Goal: Information Seeking & Learning: Check status

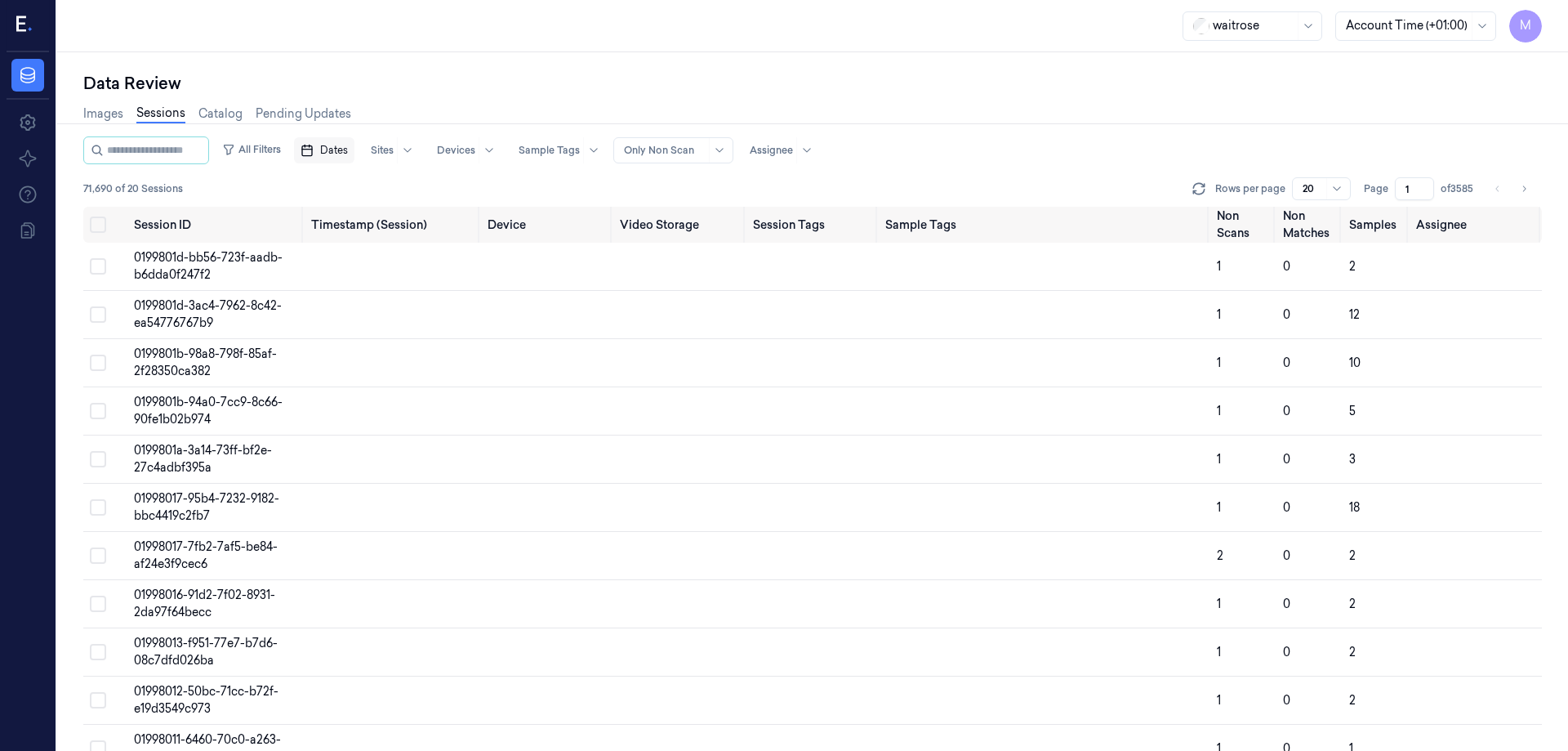
click at [347, 157] on span "Dates" at bounding box center [334, 150] width 27 height 15
click at [365, 350] on button "22" at bounding box center [360, 347] width 26 height 26
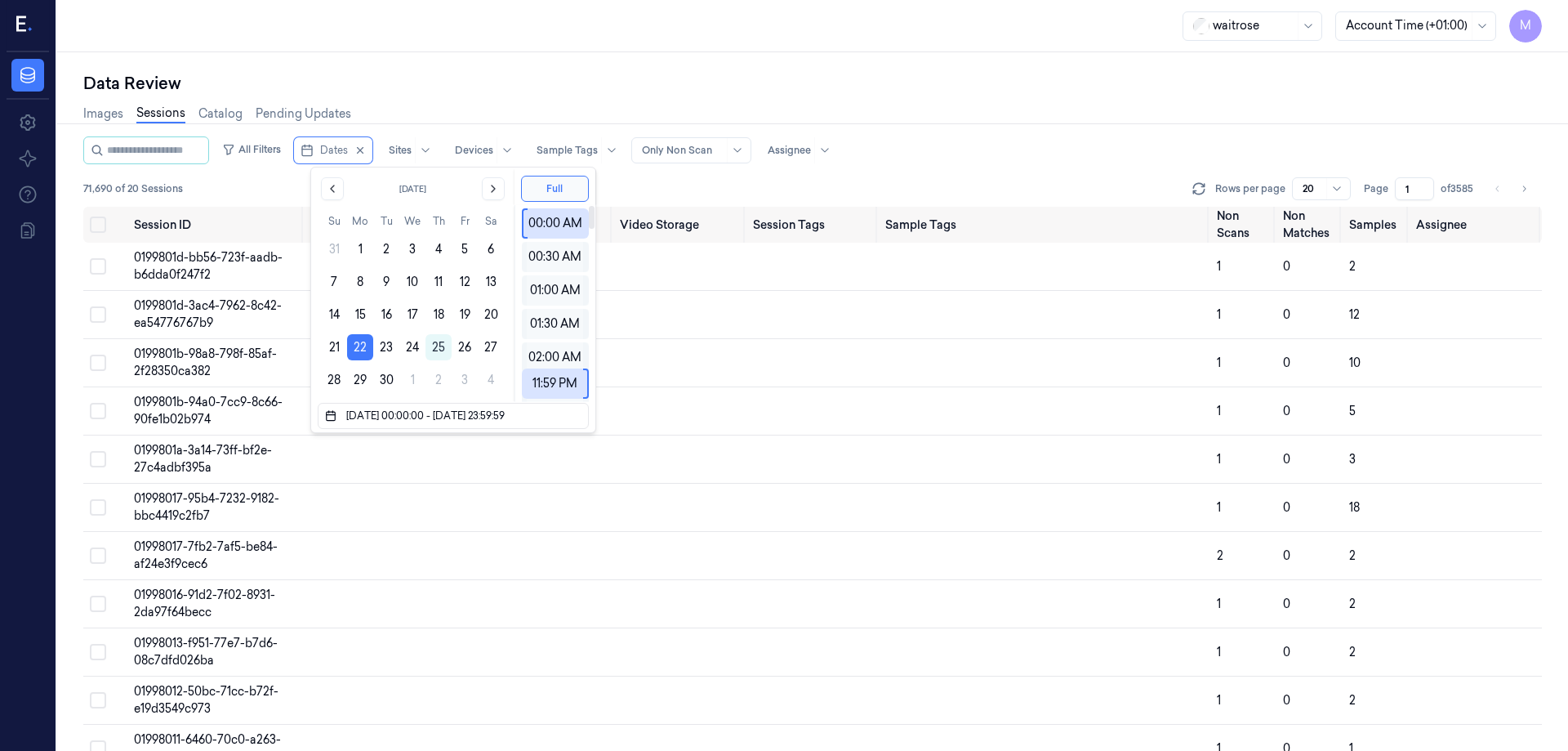
click at [567, 86] on div "Data Review" at bounding box center [812, 83] width 1459 height 23
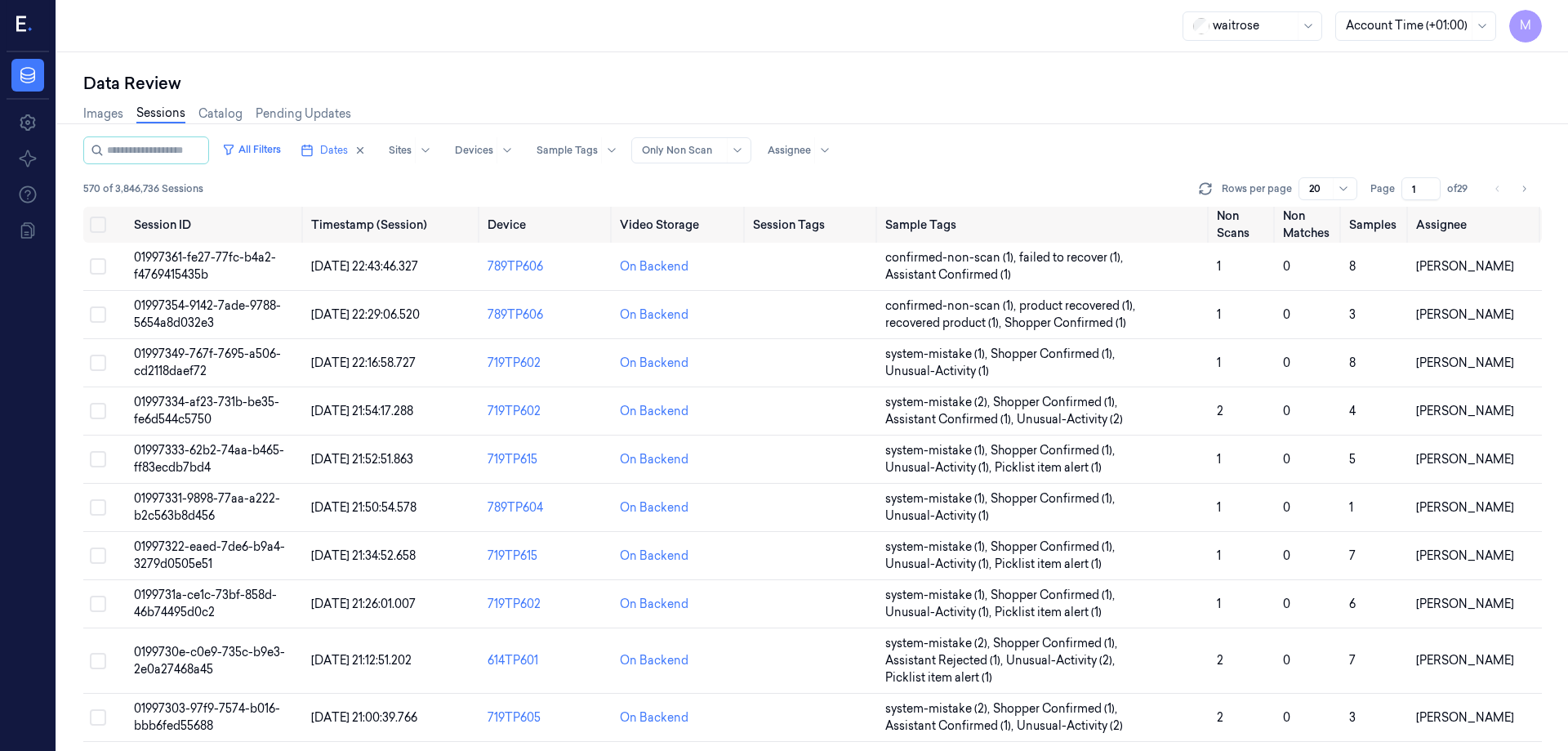
click at [1424, 190] on input "1" at bounding box center [1421, 189] width 39 height 23
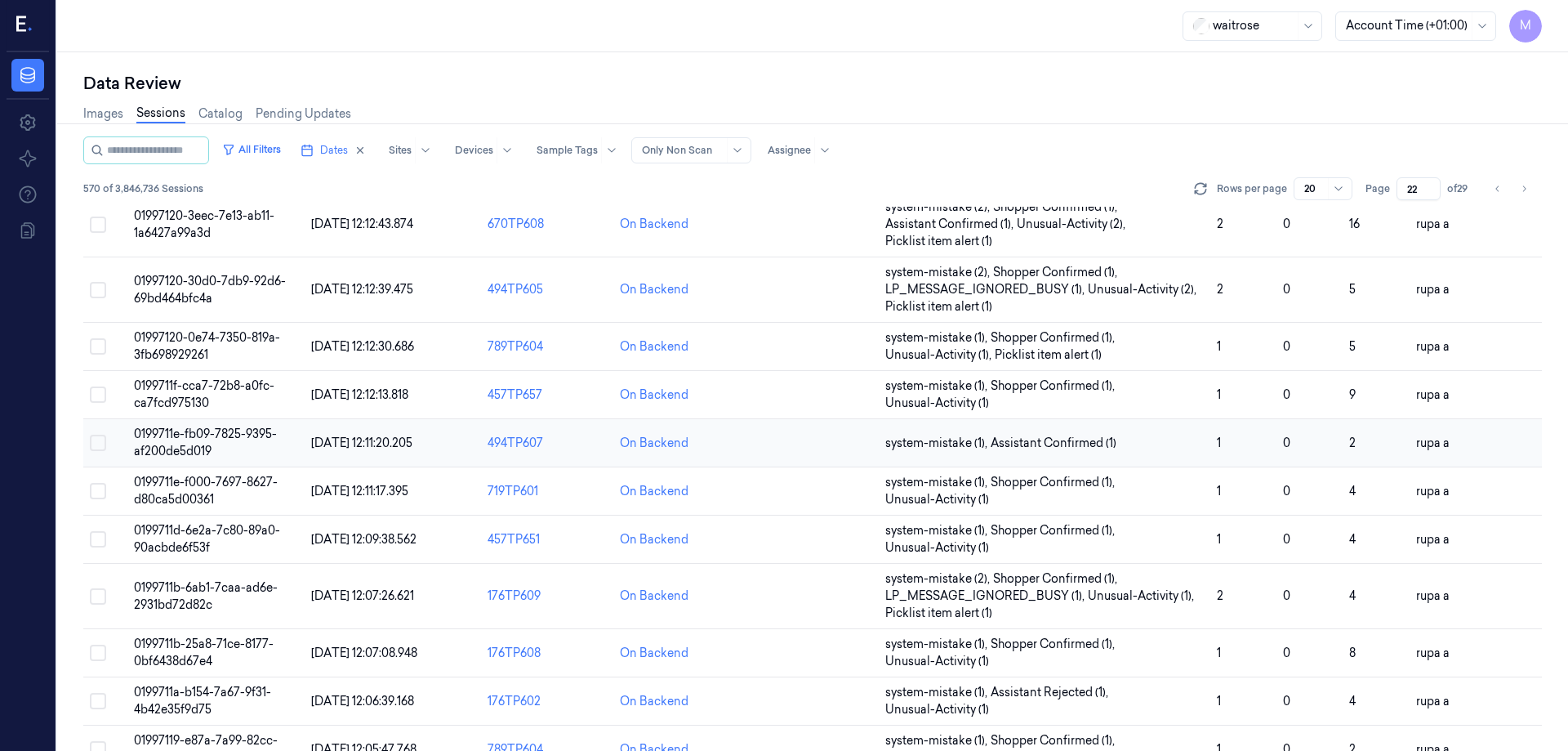
scroll to position [520, 0]
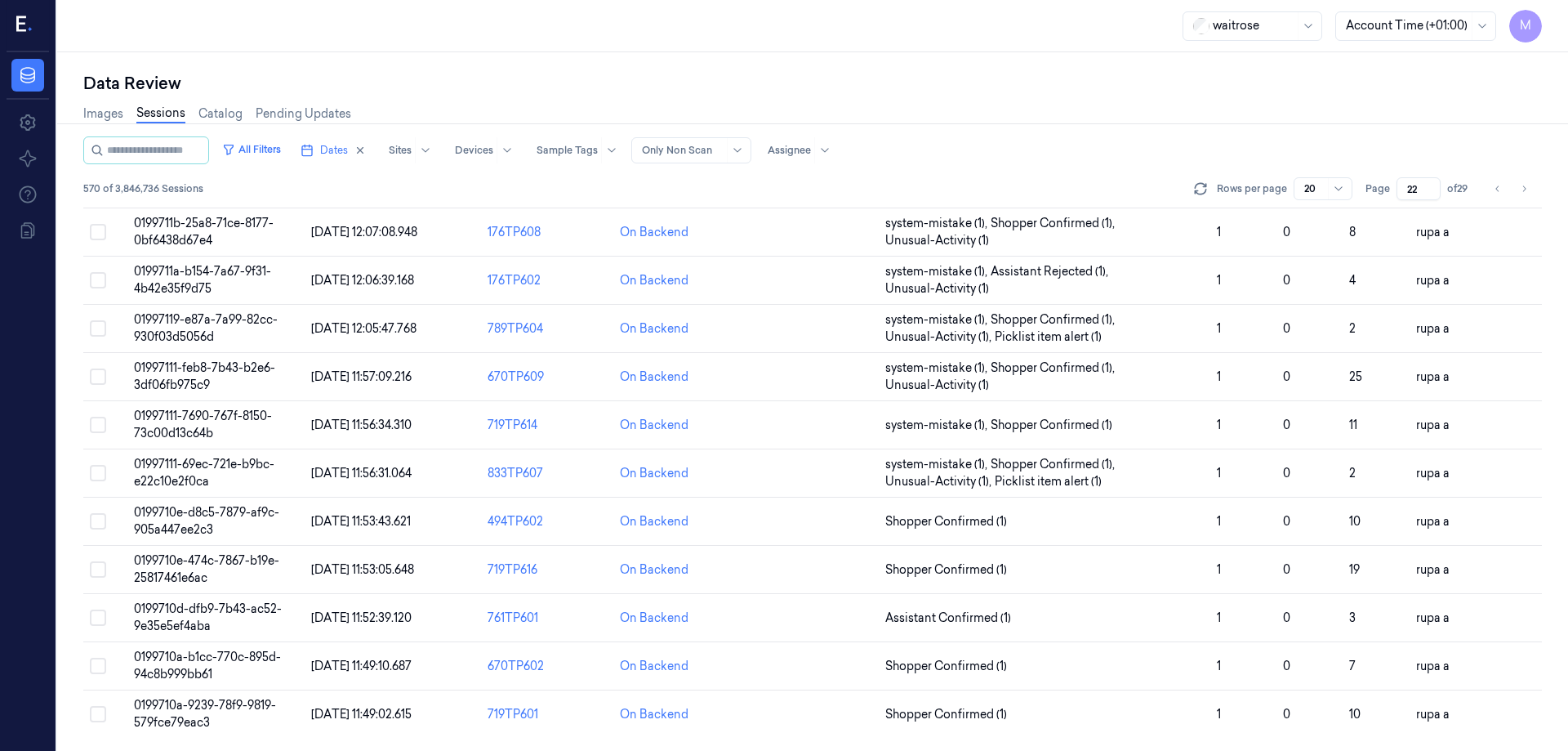
click at [1136, 141] on div "All Filters Dates Sites Devices Sample Tags Alert Type Only Non Scan Assignee" at bounding box center [812, 150] width 1459 height 27
click at [366, 148] on icon "button" at bounding box center [359, 150] width 11 height 11
type input "1"
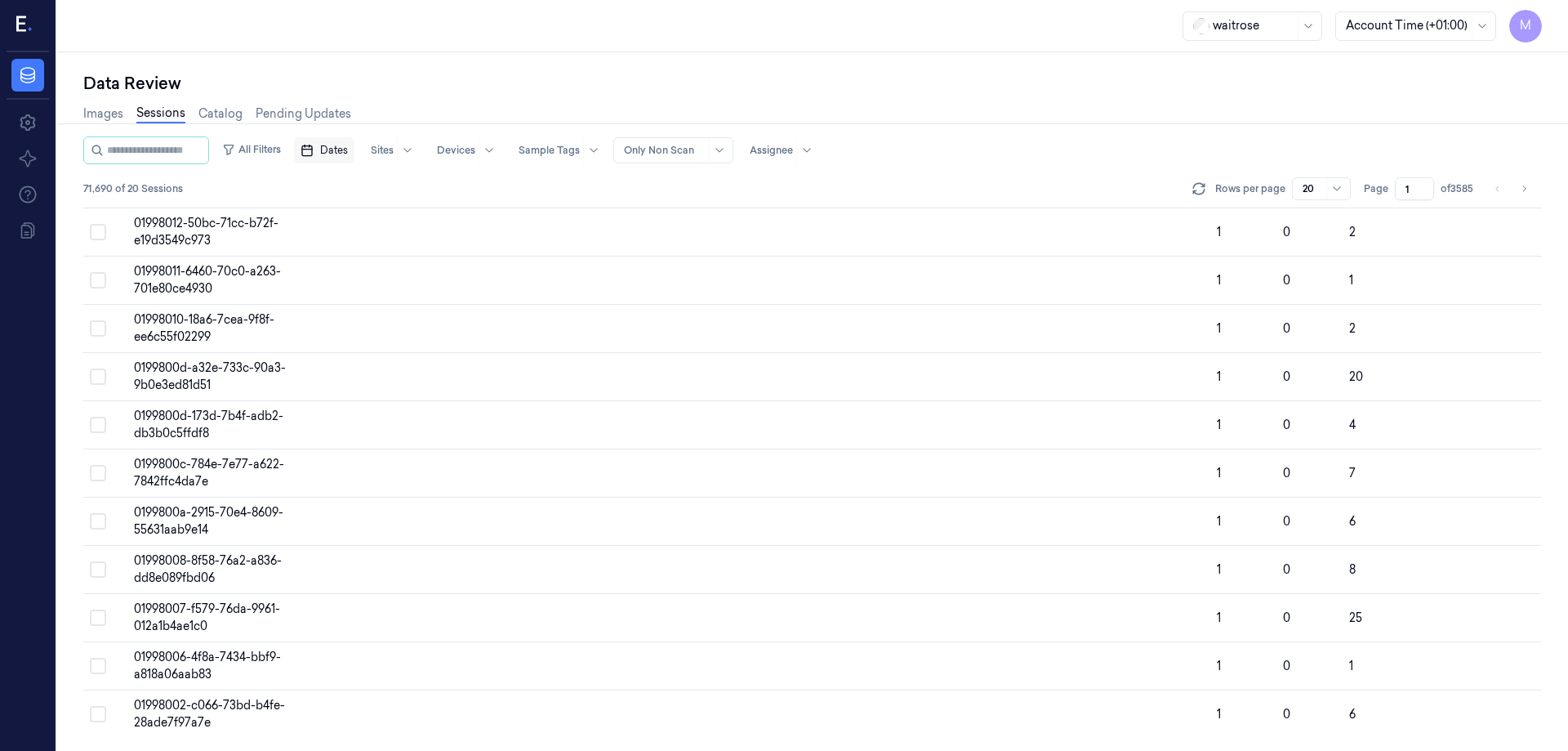
scroll to position [469, 0]
click at [348, 154] on span "Dates" at bounding box center [334, 150] width 27 height 15
click at [412, 350] on button "24" at bounding box center [413, 347] width 26 height 26
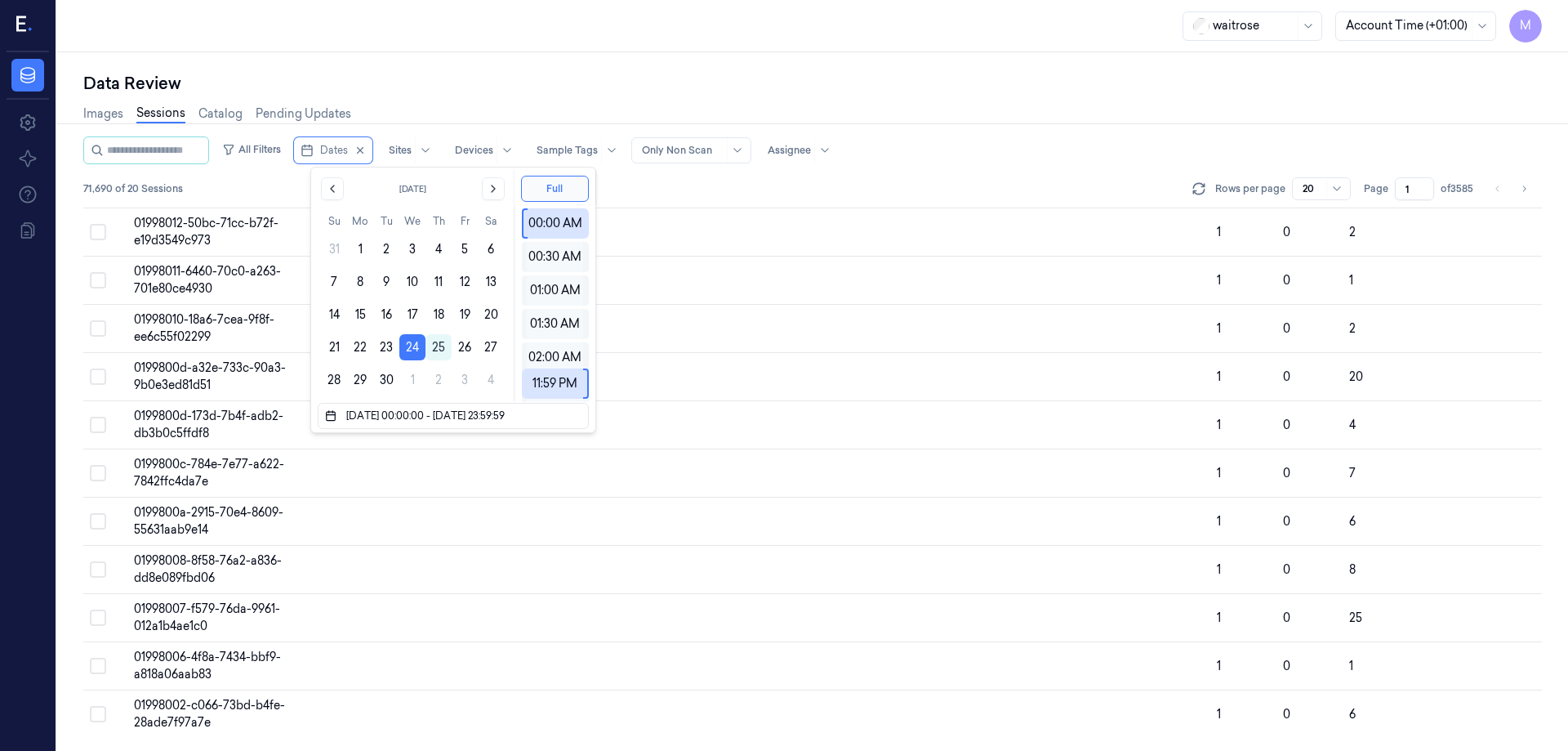
click at [512, 88] on div "Data Review" at bounding box center [812, 83] width 1459 height 23
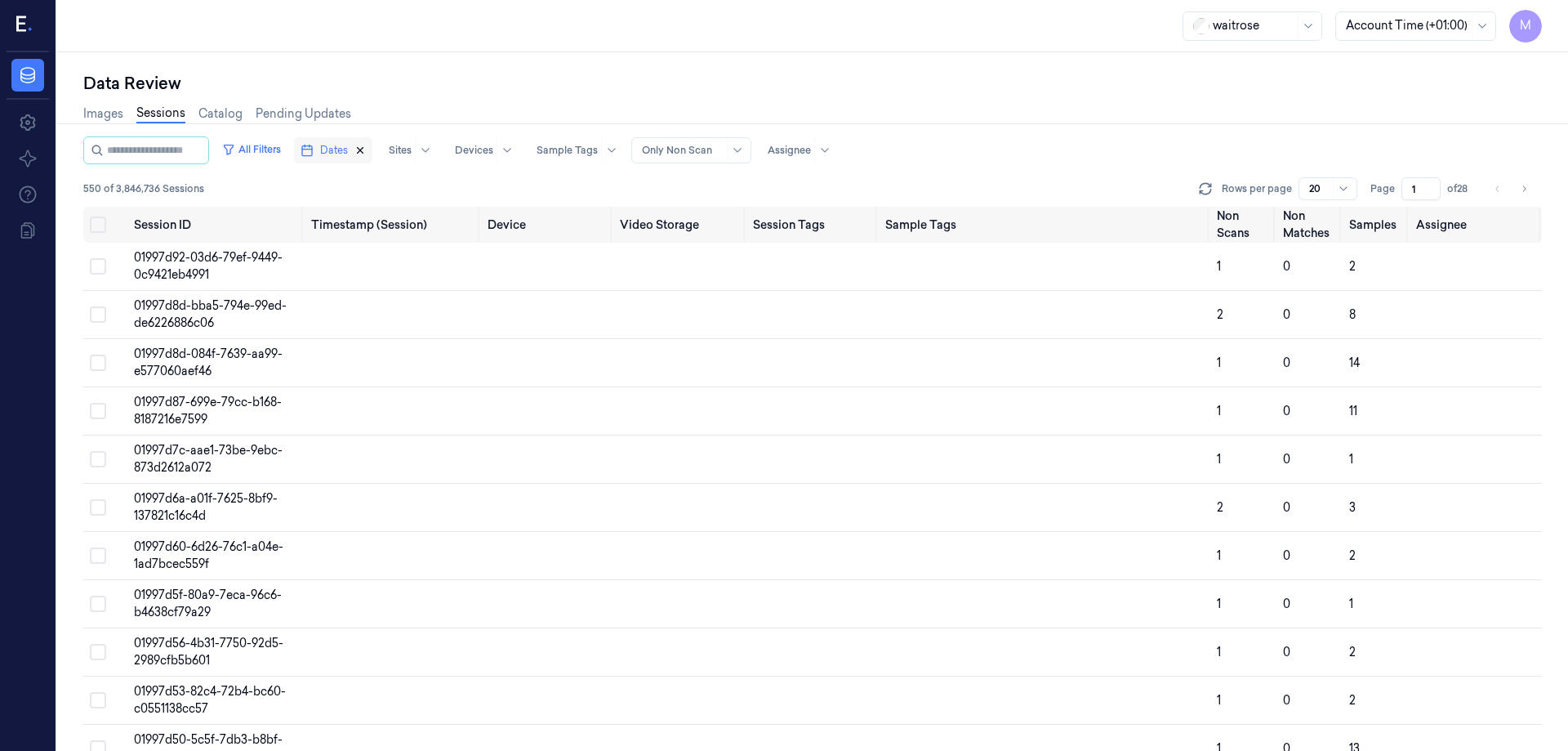
click at [366, 155] on icon "button" at bounding box center [359, 150] width 11 height 11
click at [347, 151] on span "Dates" at bounding box center [334, 150] width 27 height 15
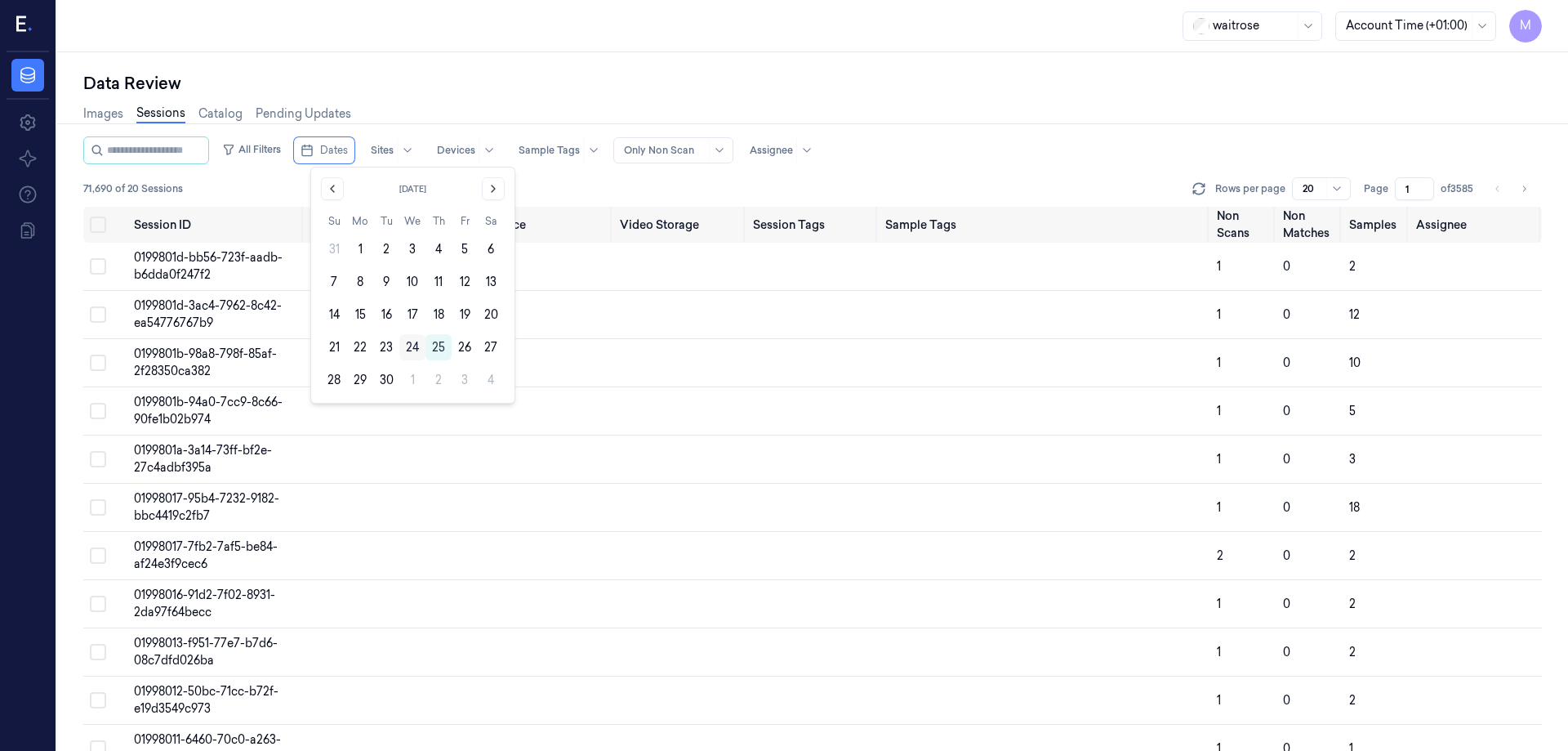
click at [406, 341] on button "24" at bounding box center [413, 347] width 26 height 26
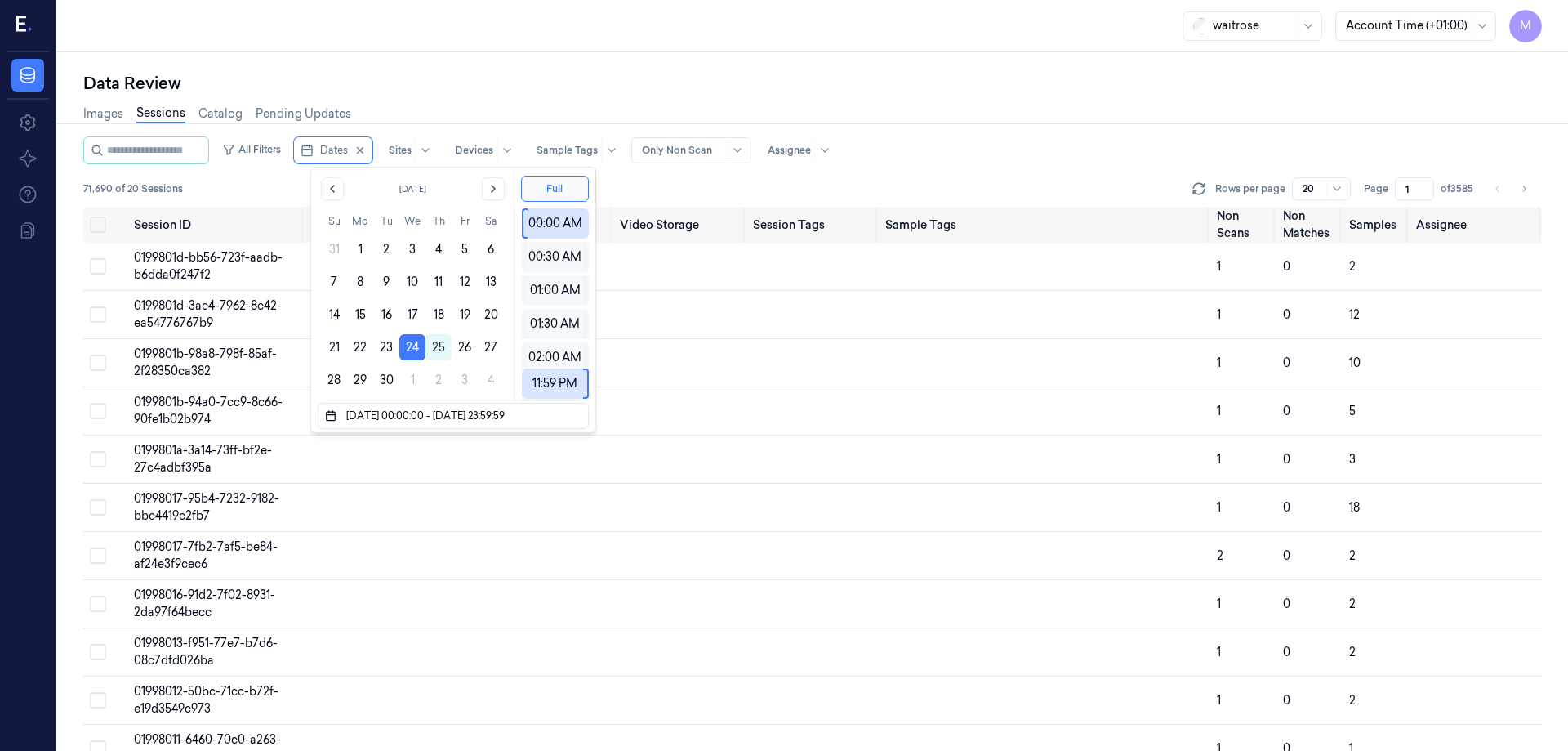
click at [458, 115] on div "Images Sessions Catalog Pending Updates" at bounding box center [812, 115] width 1459 height 42
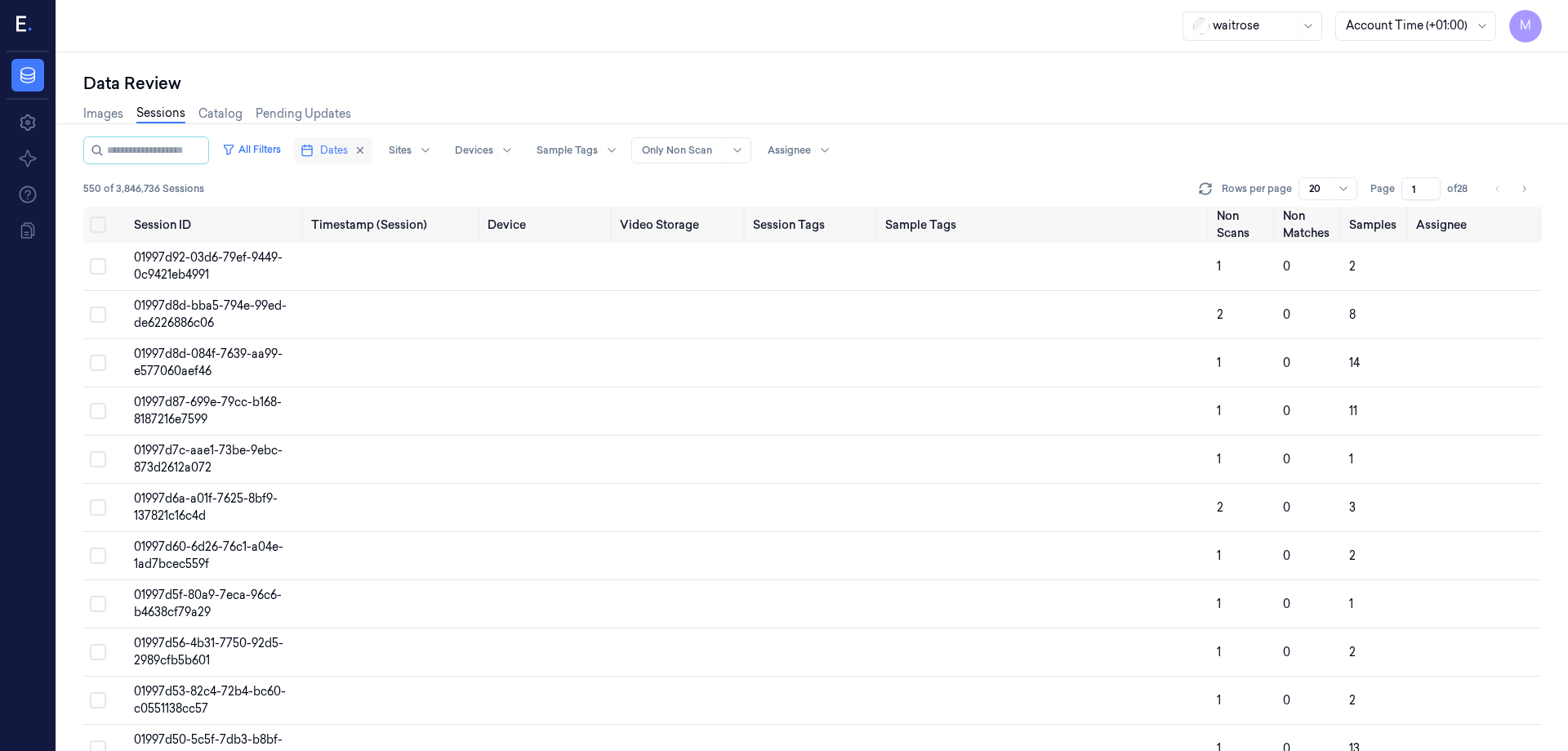
click at [372, 144] on button "Dates" at bounding box center [333, 150] width 78 height 26
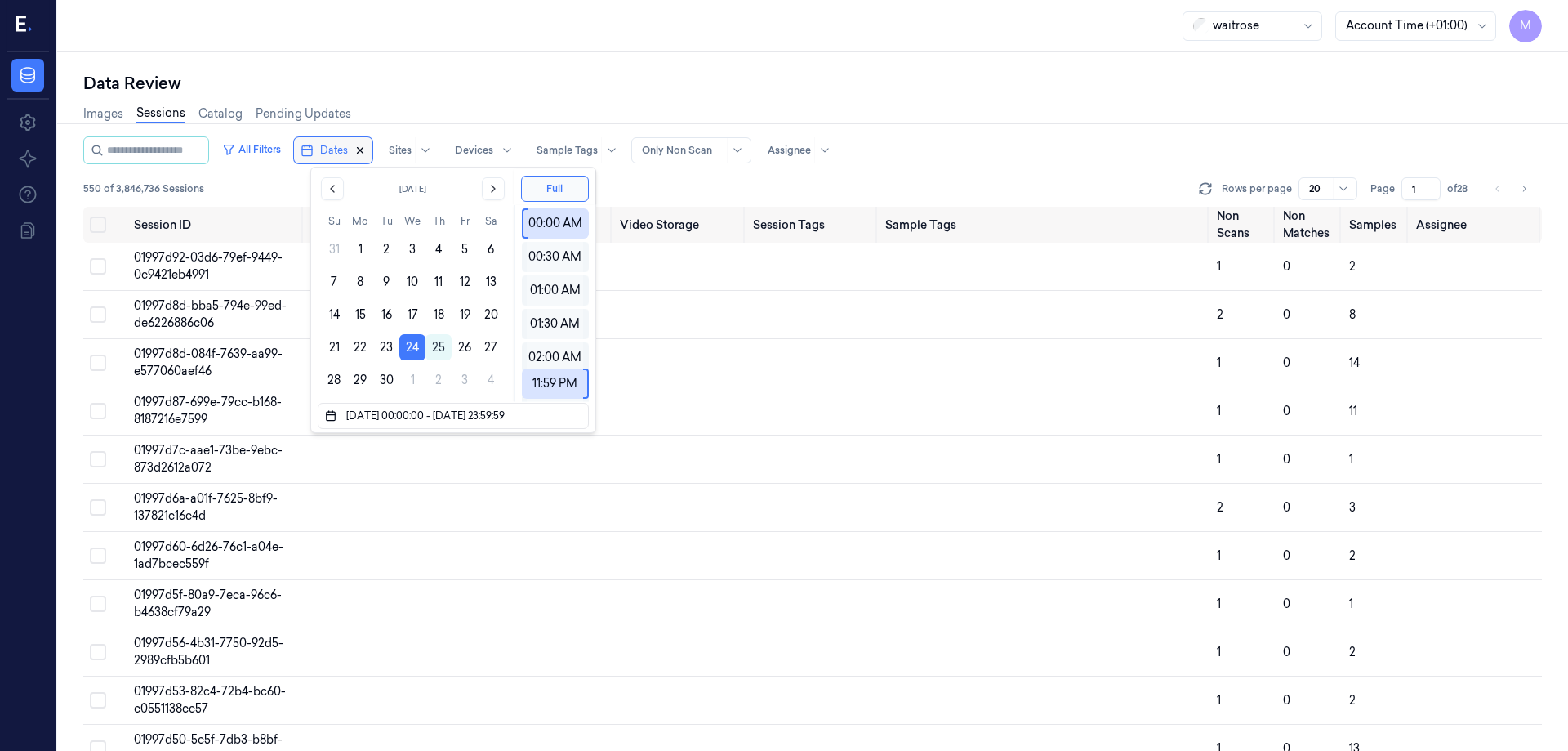
click at [366, 154] on icon "button" at bounding box center [359, 150] width 11 height 11
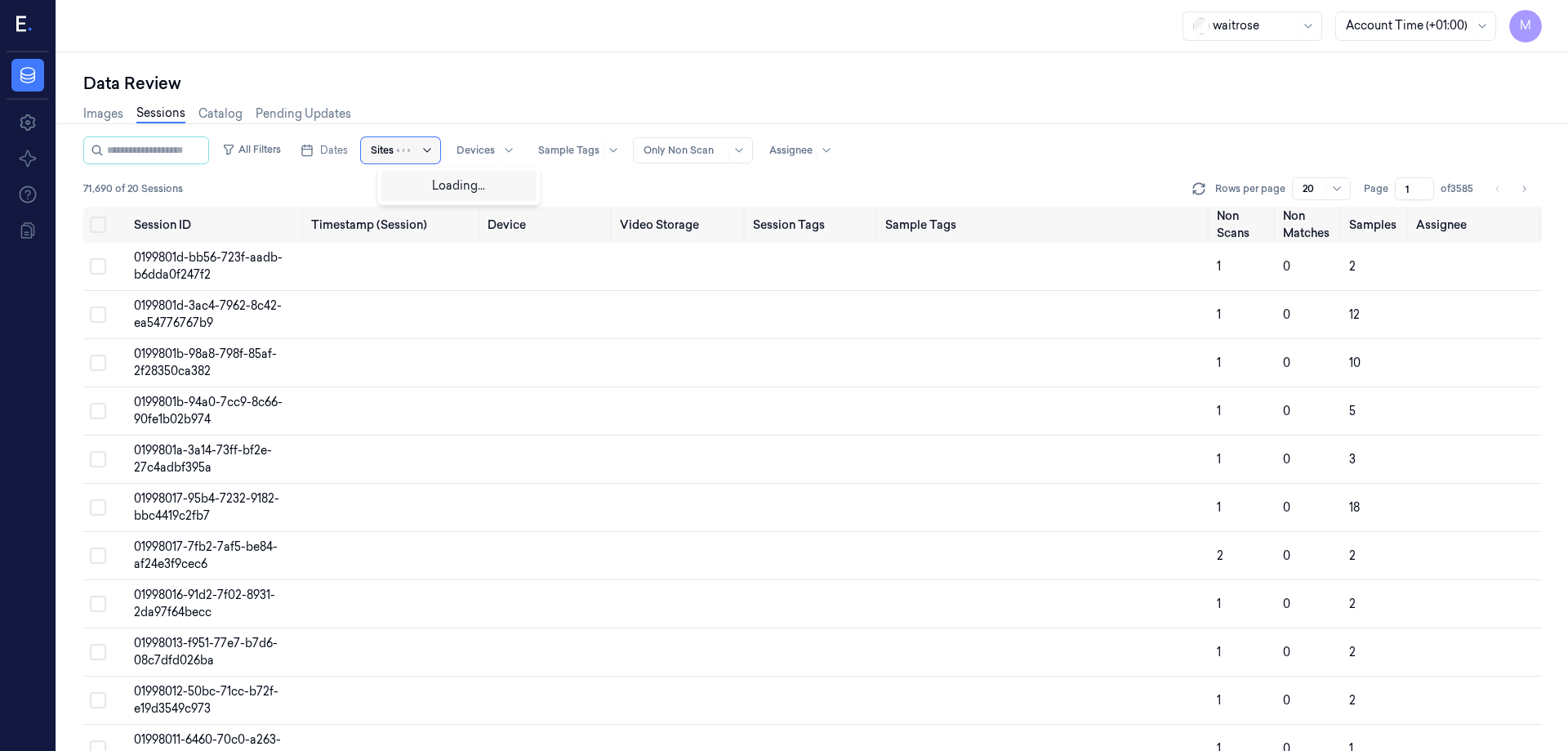
click at [425, 149] on div at bounding box center [417, 150] width 40 height 26
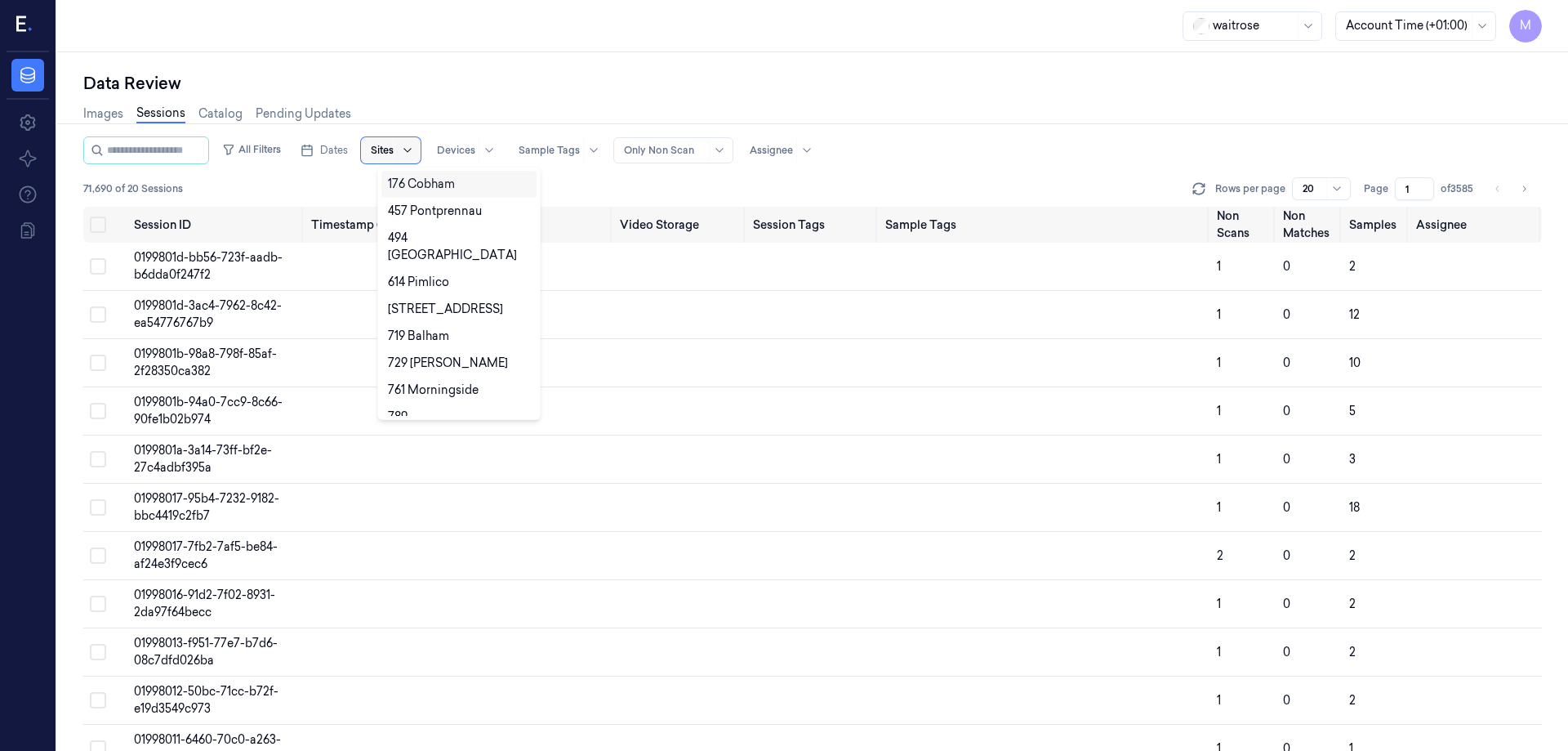
click at [414, 149] on icon at bounding box center [407, 150] width 13 height 13
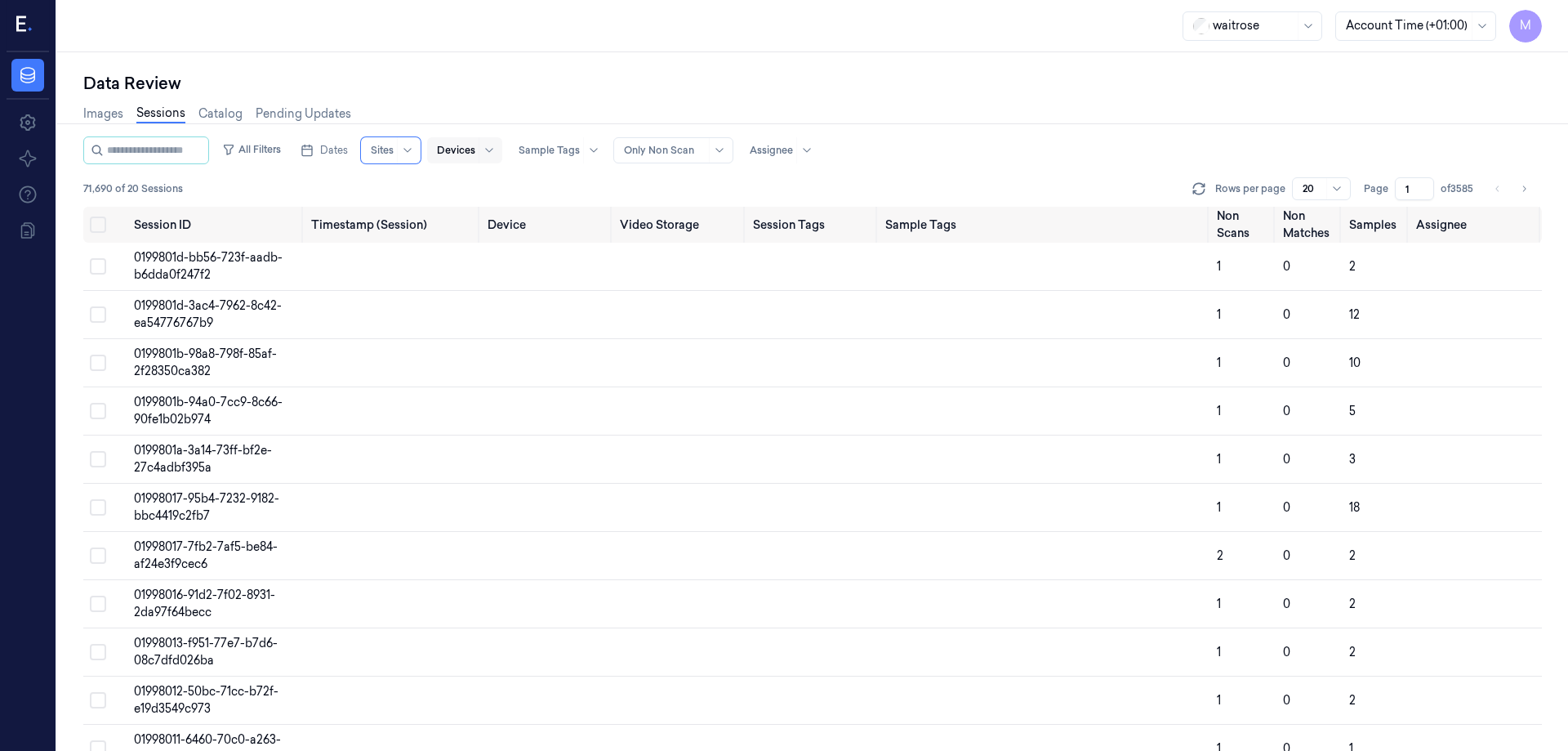
click at [464, 148] on div at bounding box center [455, 150] width 39 height 15
click at [480, 74] on div "Data Review" at bounding box center [812, 83] width 1459 height 23
click at [600, 163] on div at bounding box center [594, 150] width 21 height 26
click at [571, 41] on div "waitrose Account Time (+01:00) M" at bounding box center [813, 26] width 1511 height 52
click at [312, 147] on rect "button" at bounding box center [306, 150] width 9 height 9
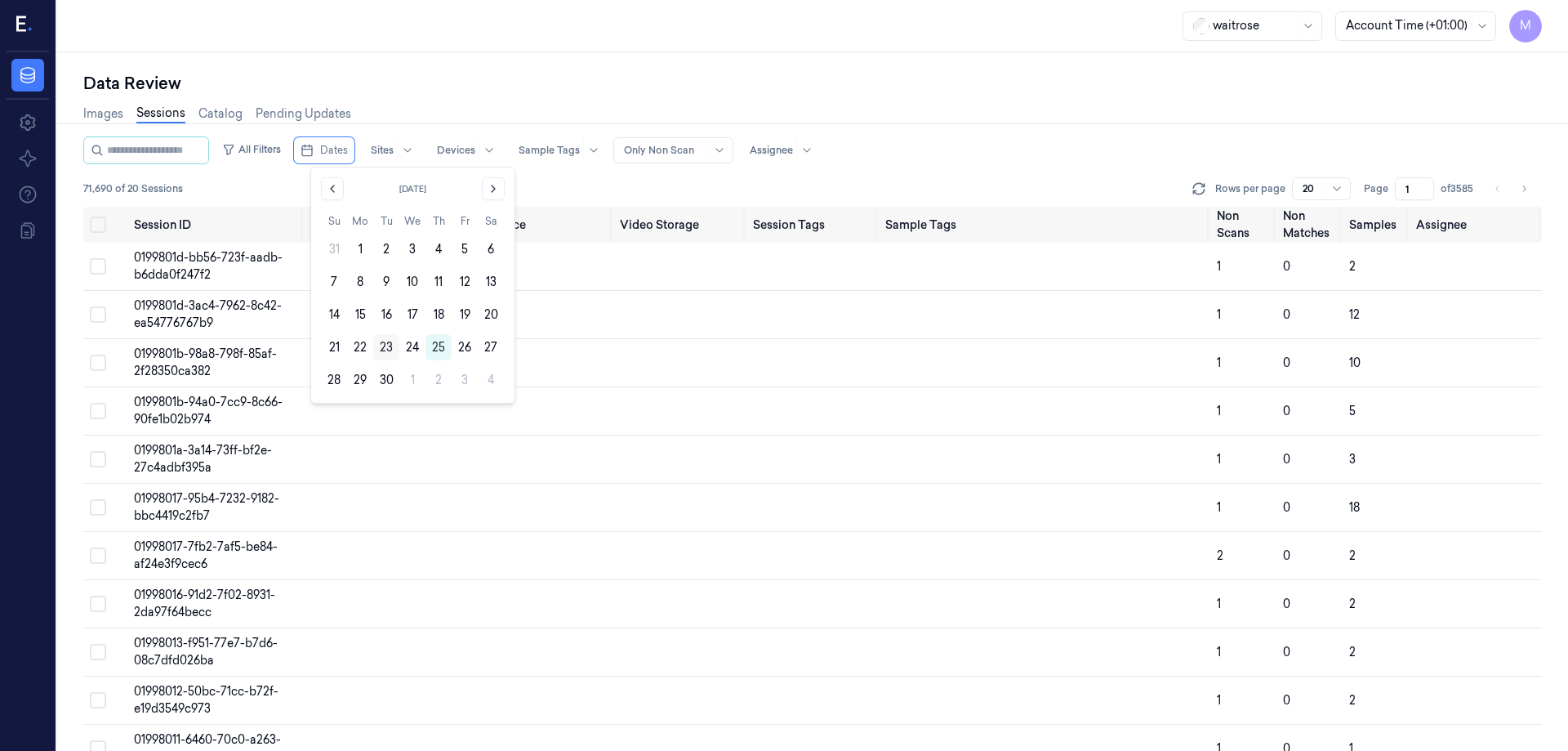
click at [389, 344] on button "23" at bounding box center [386, 347] width 26 height 26
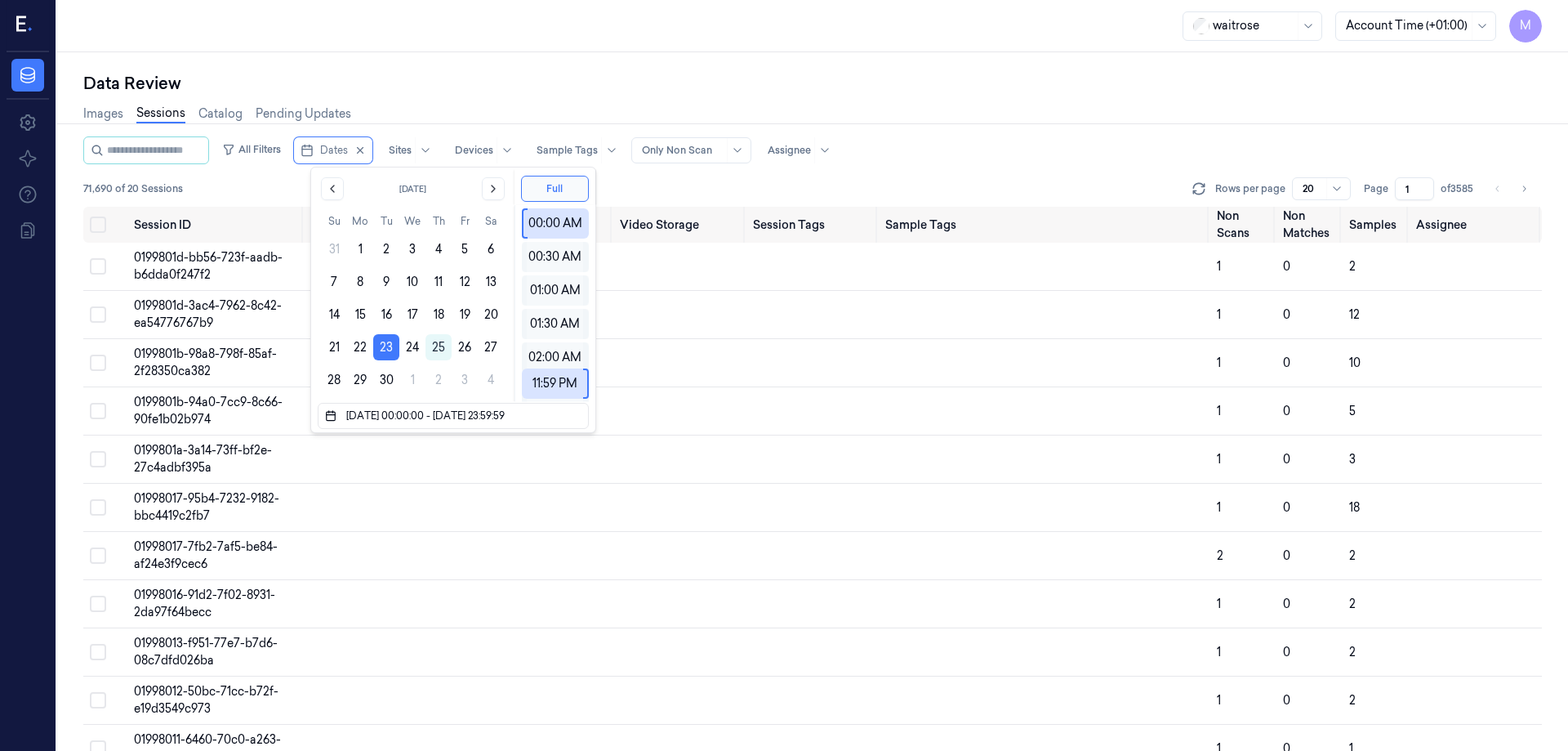
click at [504, 112] on div "Images Sessions Catalog Pending Updates" at bounding box center [812, 115] width 1459 height 42
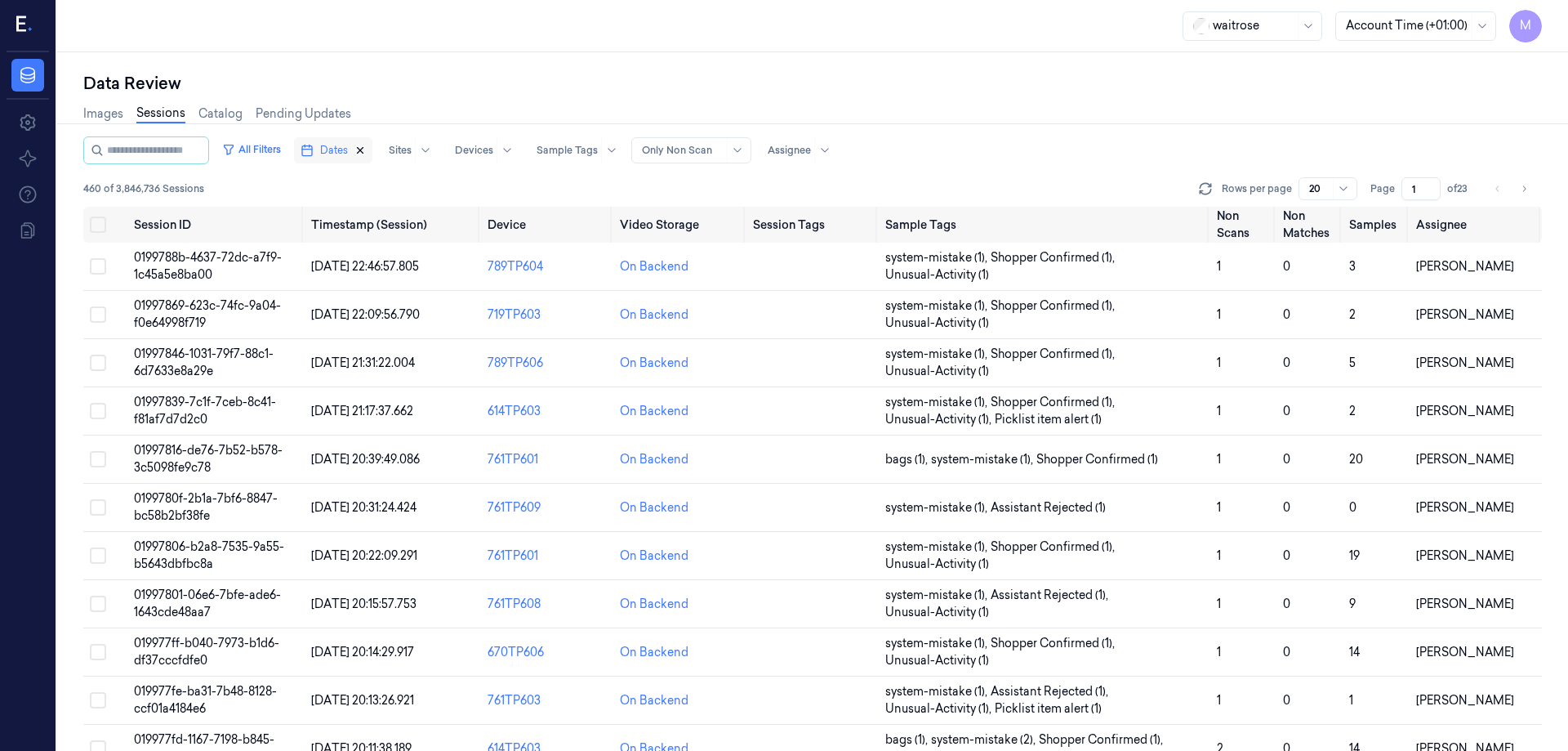
click at [366, 148] on icon "button" at bounding box center [359, 150] width 11 height 11
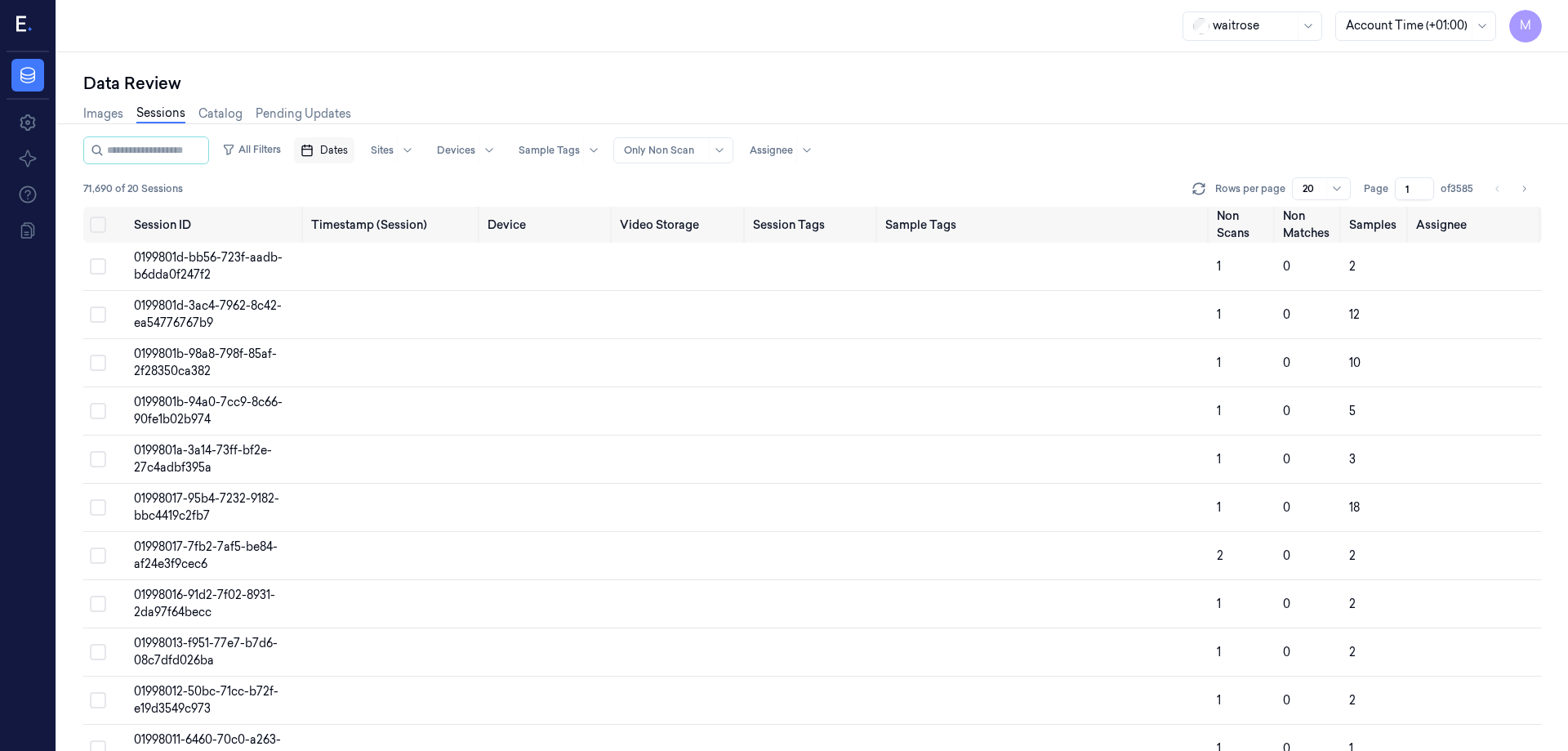
click at [348, 145] on span "Dates" at bounding box center [334, 150] width 27 height 15
click at [403, 343] on button "24" at bounding box center [413, 347] width 26 height 26
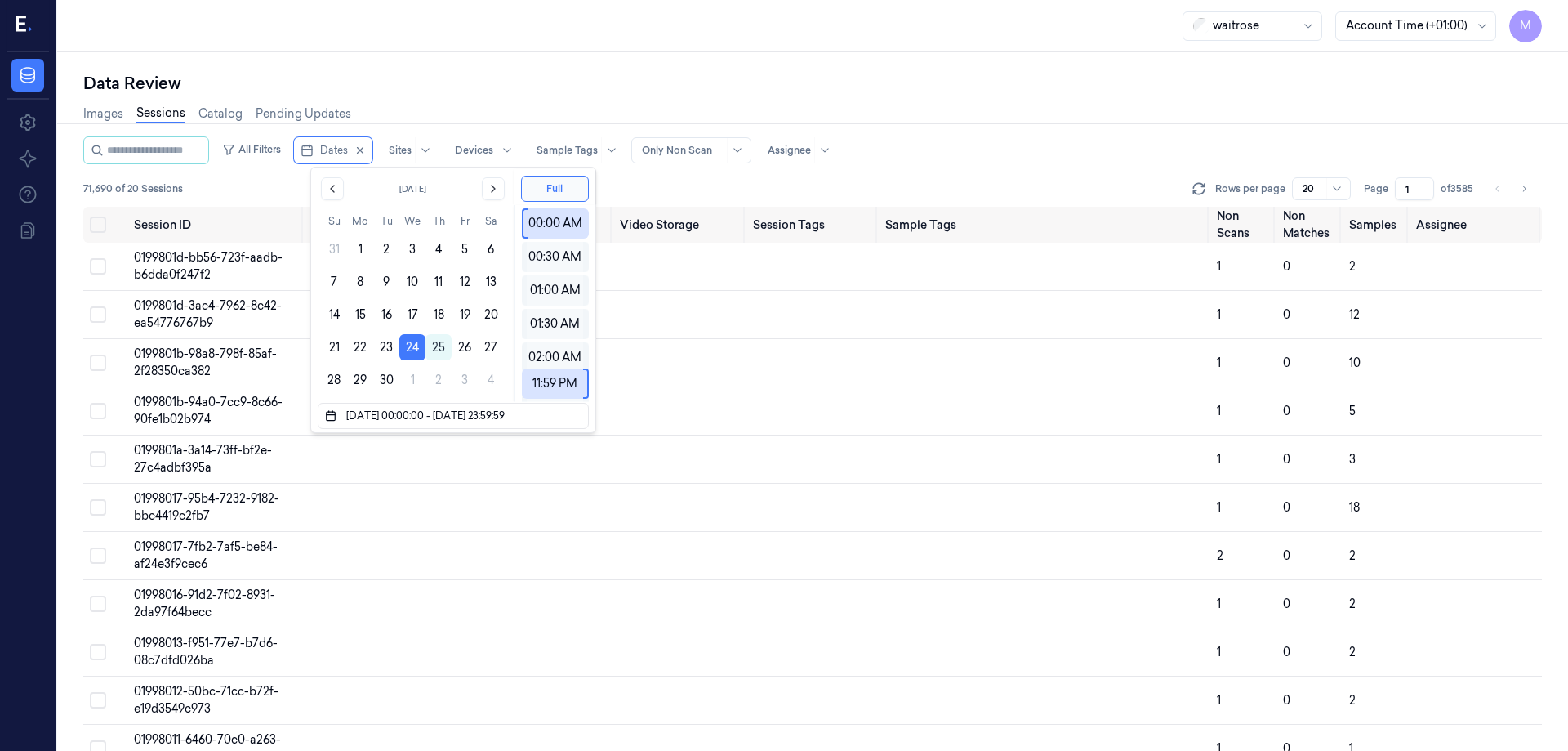
click at [510, 77] on div "Data Review" at bounding box center [812, 83] width 1459 height 23
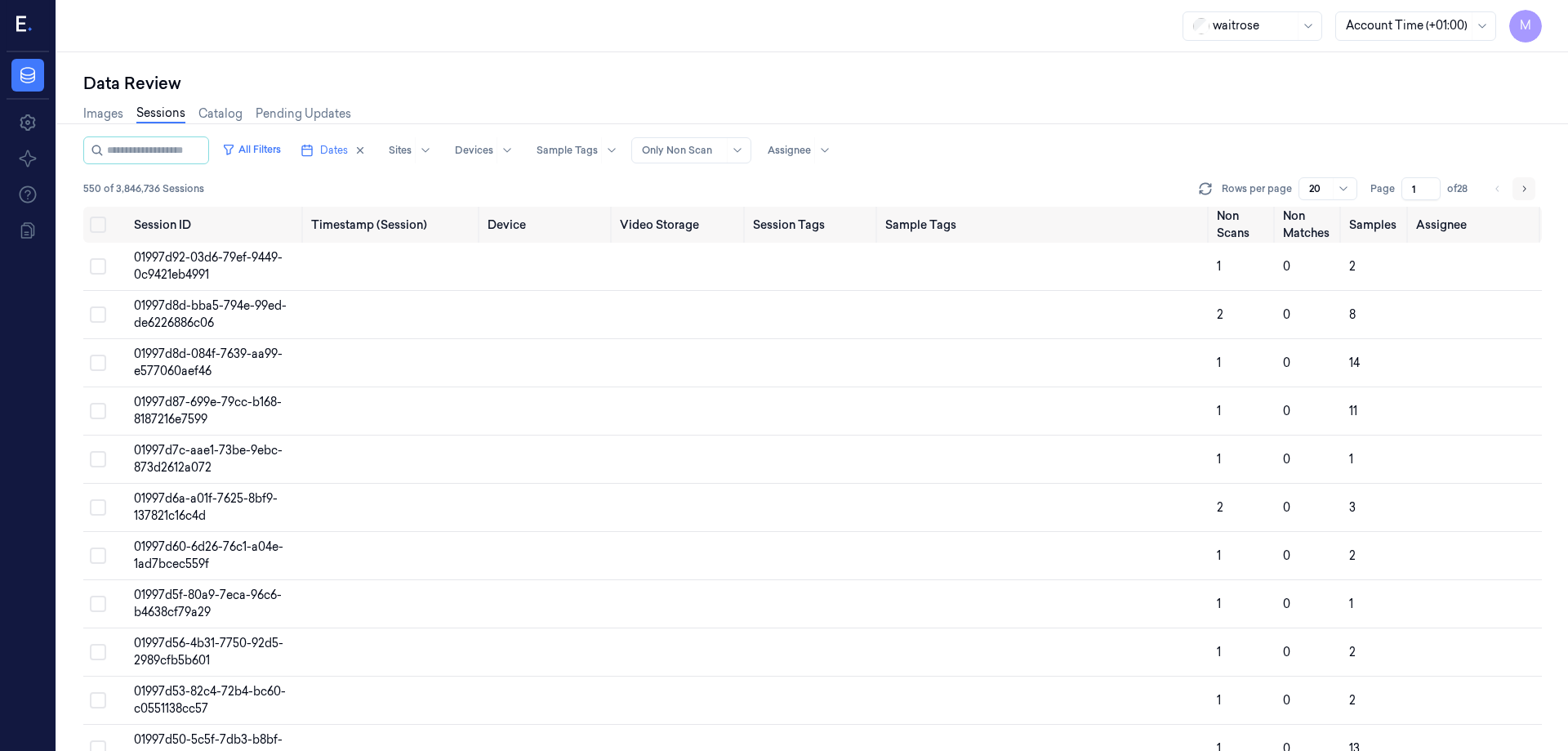
click at [1520, 185] on icon "Go to next page" at bounding box center [1523, 188] width 9 height 13
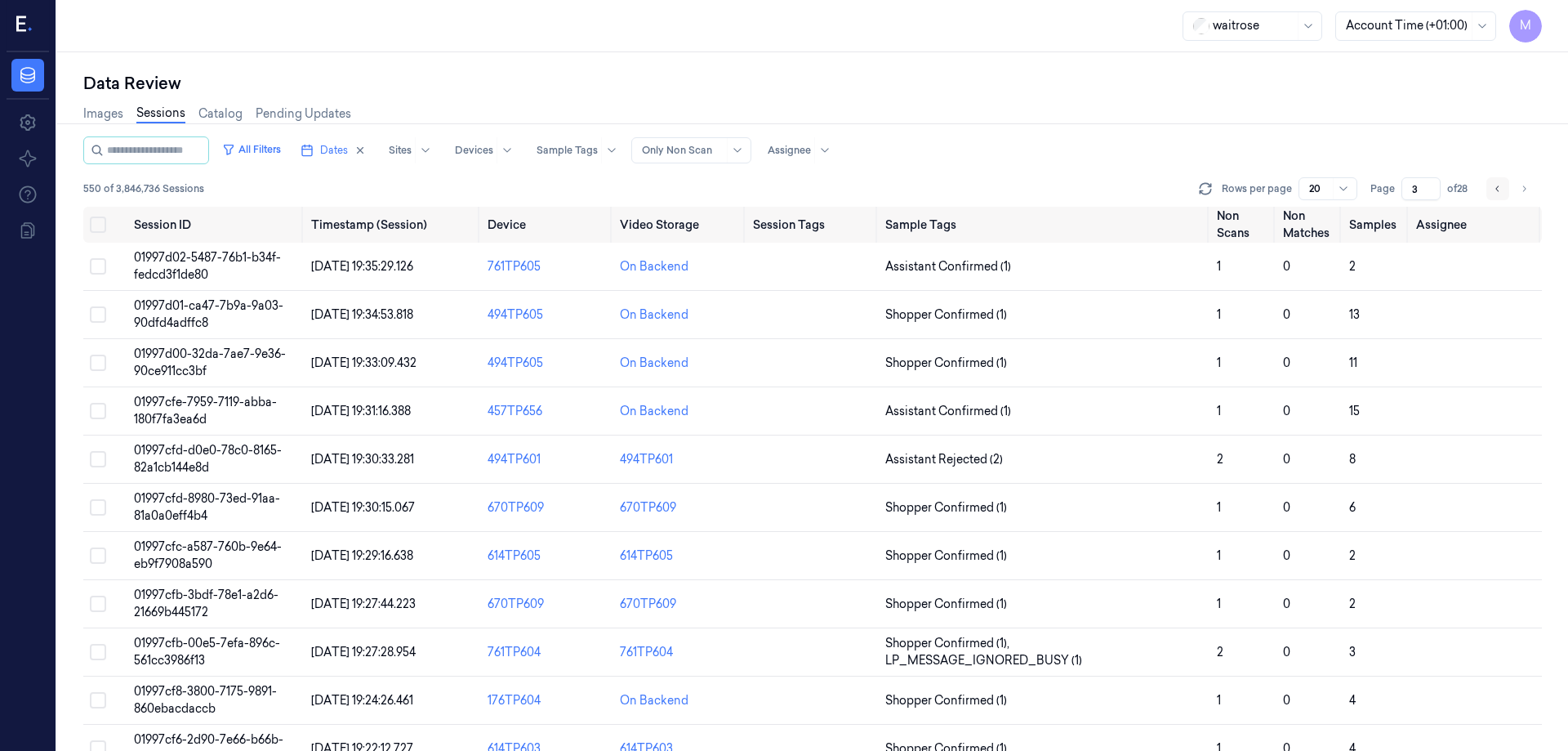
click at [1500, 187] on icon "Go to previous page" at bounding box center [1498, 188] width 9 height 13
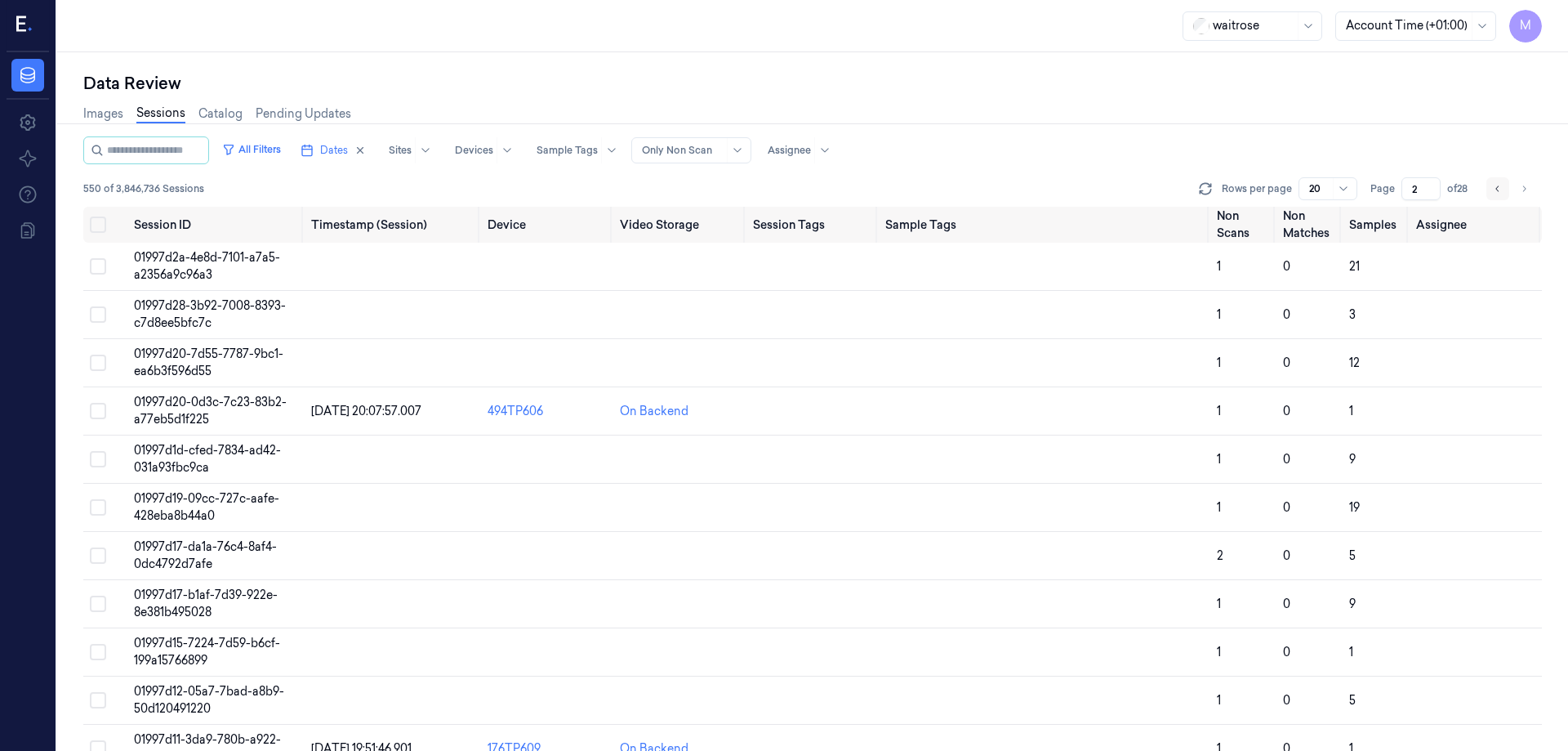
click at [1500, 187] on icon "Go to previous page" at bounding box center [1498, 188] width 9 height 13
click at [1532, 197] on button "Go to next page" at bounding box center [1524, 189] width 23 height 23
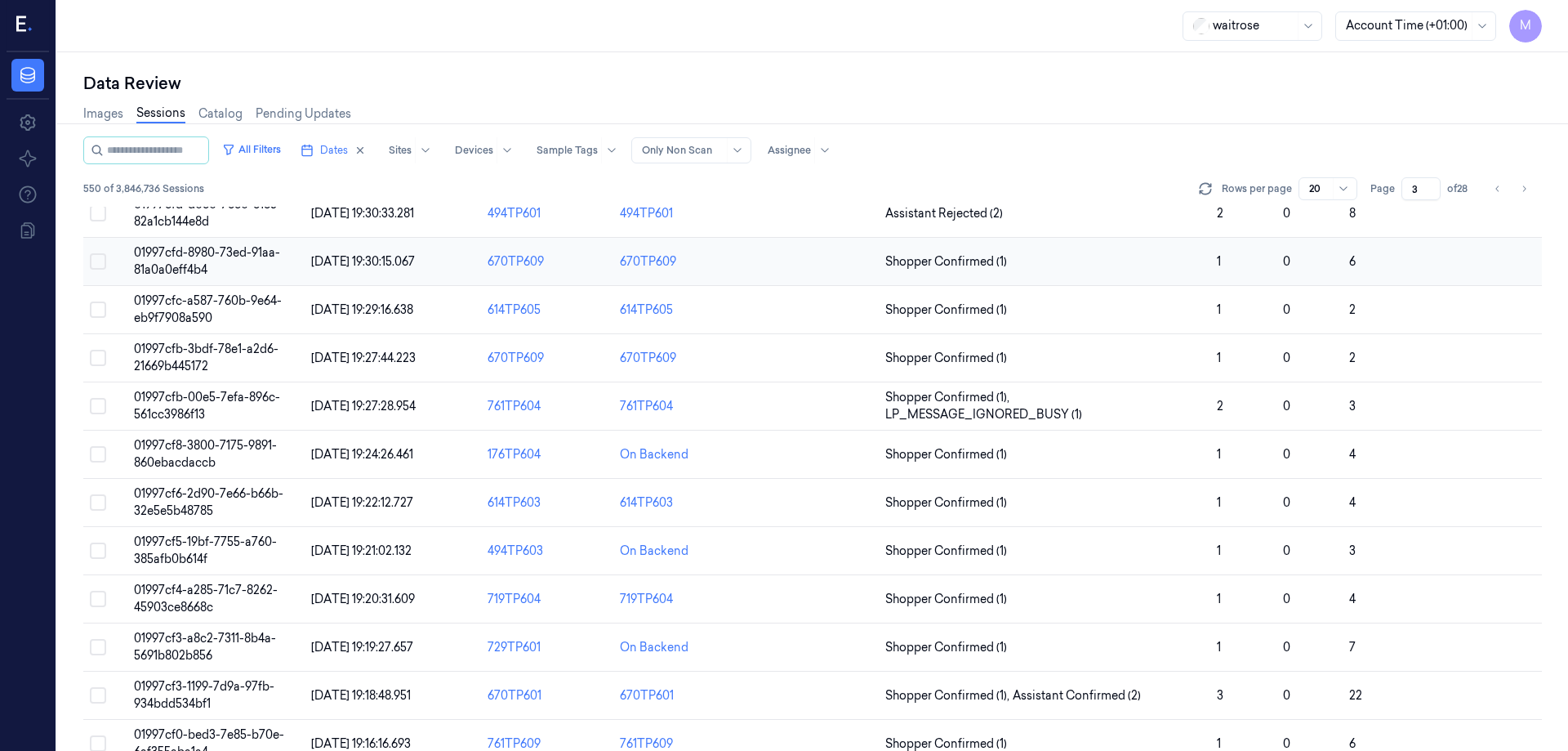
scroll to position [469, 0]
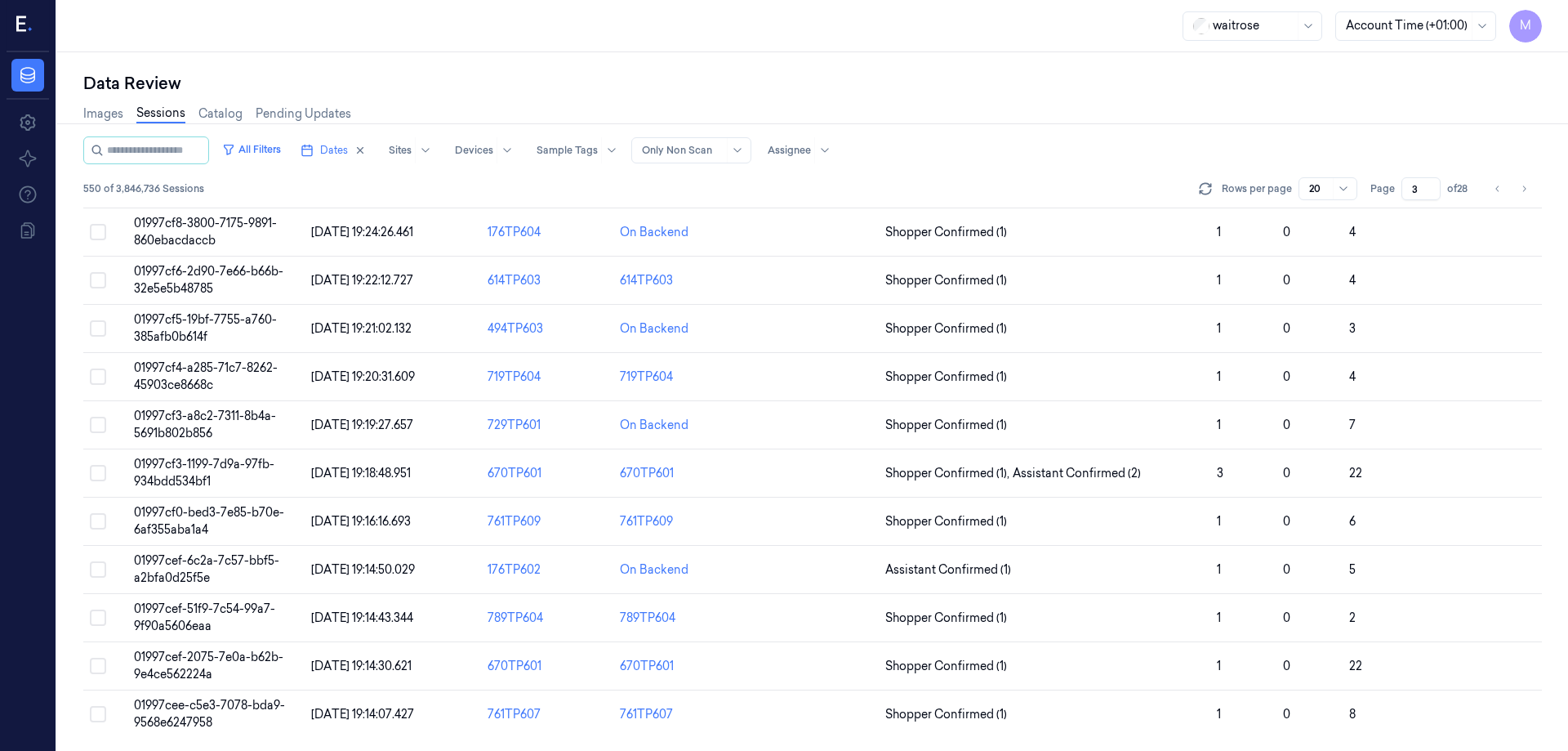
click at [1421, 185] on input "3" at bounding box center [1421, 189] width 39 height 23
drag, startPoint x: 1421, startPoint y: 185, endPoint x: 1352, endPoint y: 169, distance: 70.8
click at [1352, 169] on div "All Filters Dates Sites Devices Sample Tags Alert Type Only Non Scan Assignee 5…" at bounding box center [812, 172] width 1459 height 70
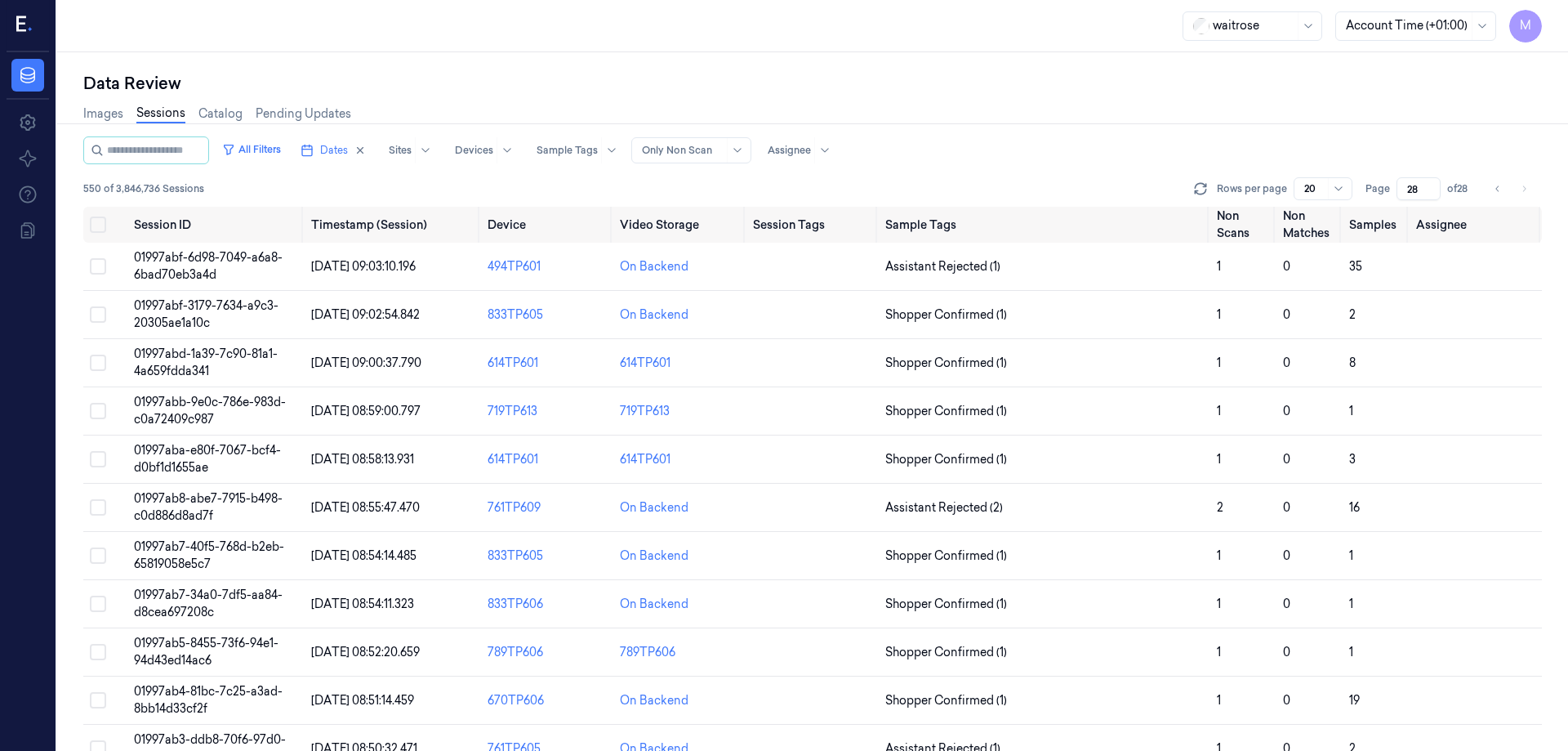
click at [1336, 87] on div "Data Review" at bounding box center [812, 83] width 1459 height 23
click at [1501, 190] on icon "Go to previous page" at bounding box center [1498, 188] width 9 height 13
click at [1508, 174] on div "All Filters Dates Sites Devices Sample Tags Alert Type Only Non Scan Assignee 5…" at bounding box center [812, 172] width 1459 height 70
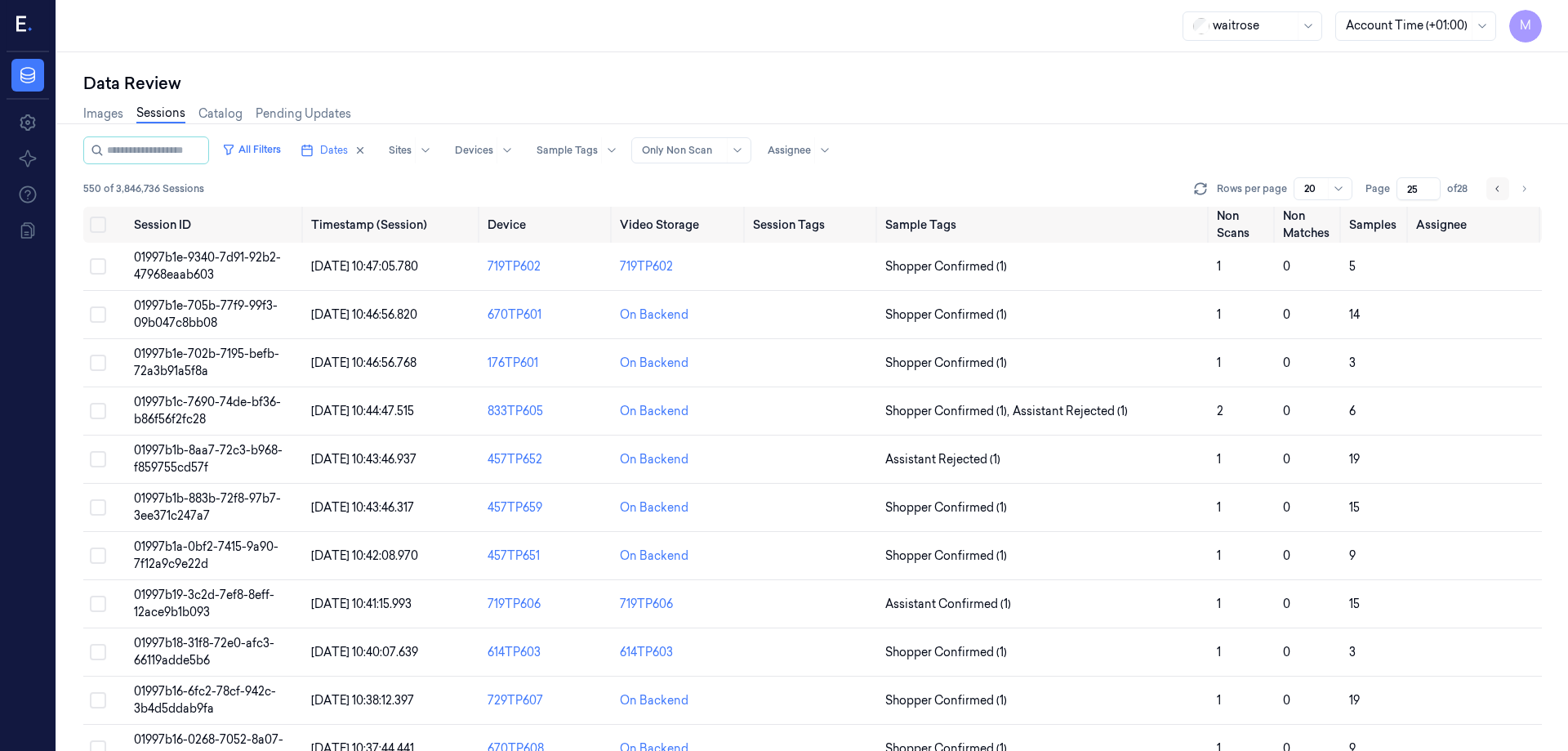
click at [1503, 185] on button "Go to previous page" at bounding box center [1498, 189] width 23 height 23
click at [1502, 192] on icon "Go to previous page" at bounding box center [1498, 188] width 9 height 13
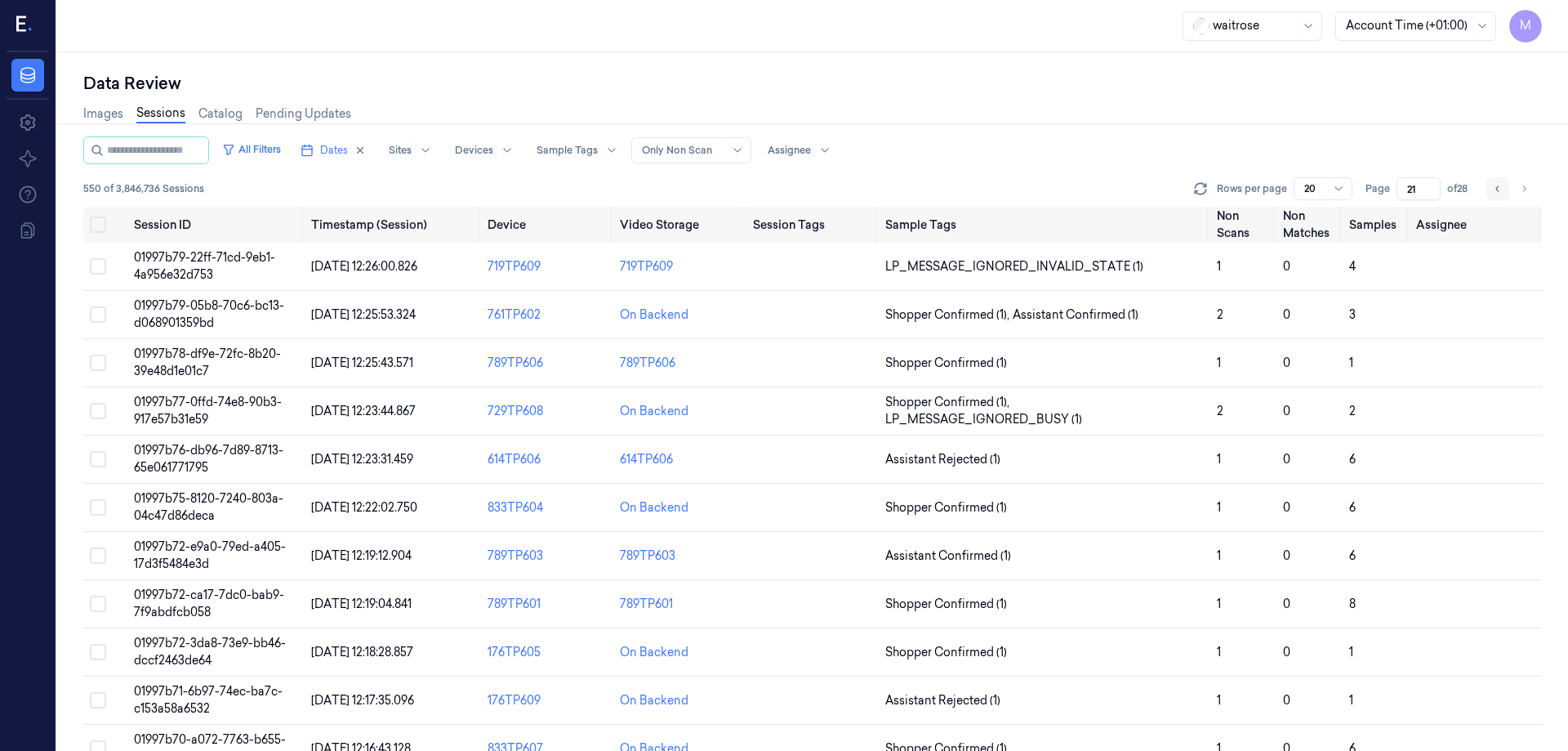
type input "20"
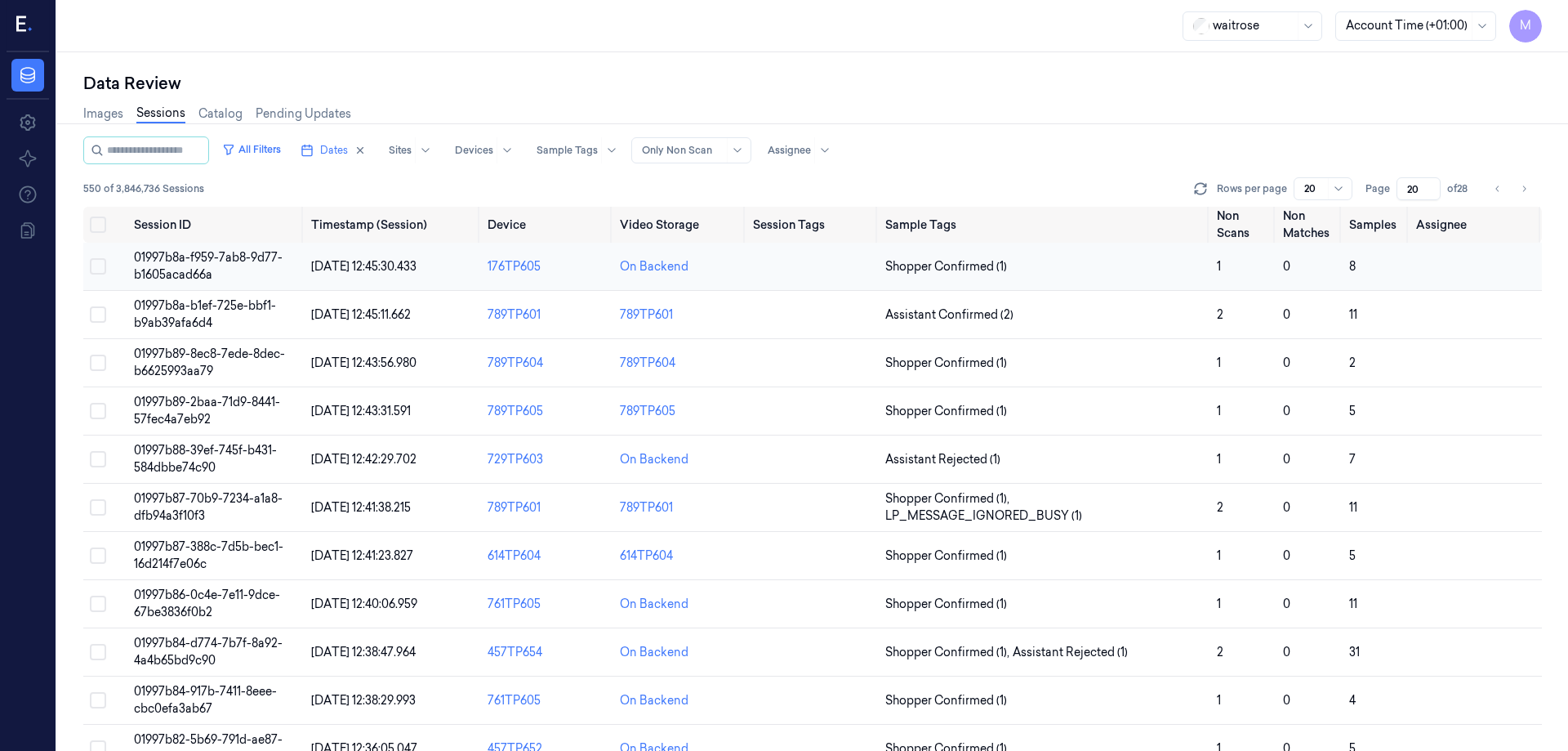
click at [220, 270] on td "01997b8a-f959-7ab8-9d77-b1605acad66a" at bounding box center [216, 267] width 177 height 48
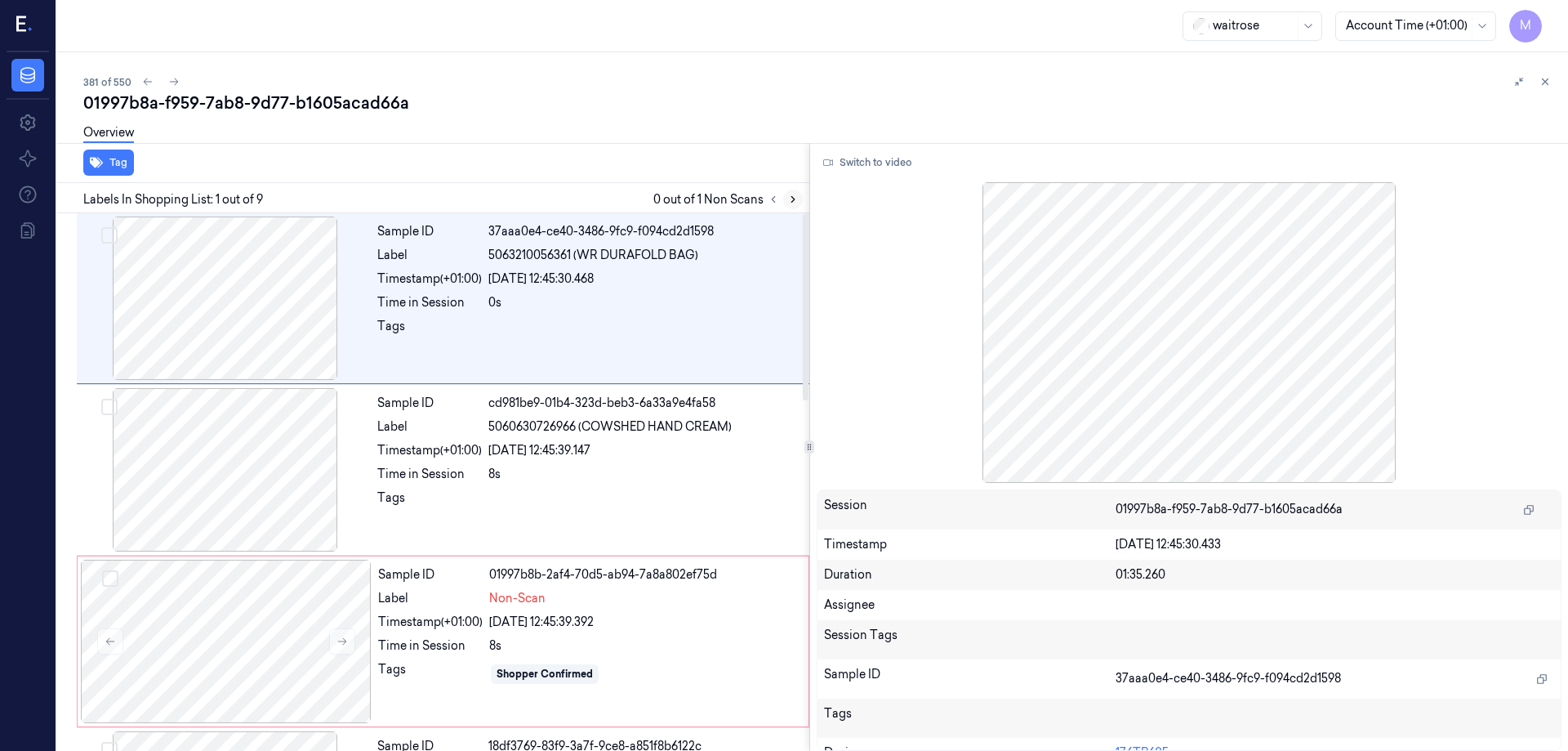
click at [797, 196] on icon at bounding box center [793, 199] width 11 height 11
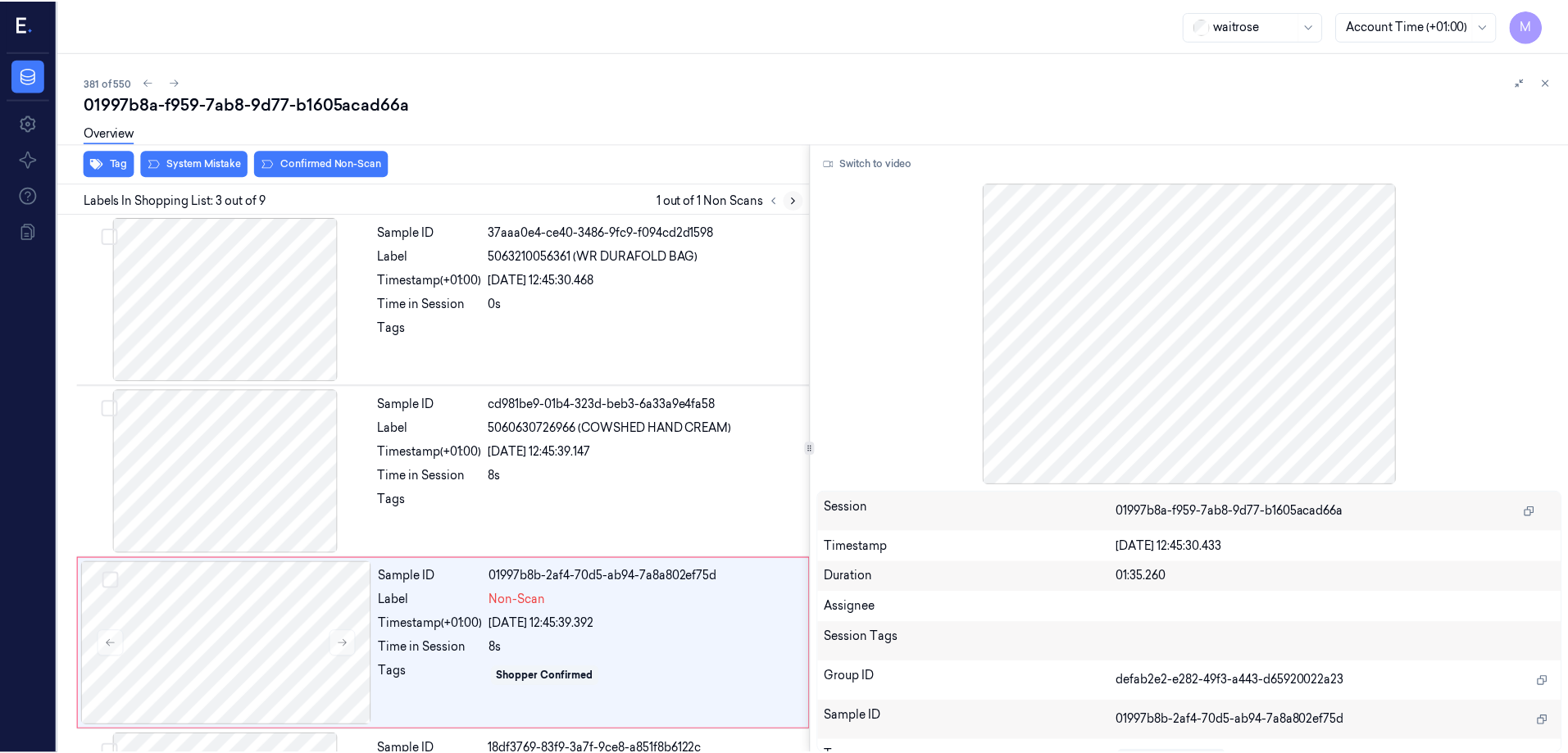
scroll to position [160, 0]
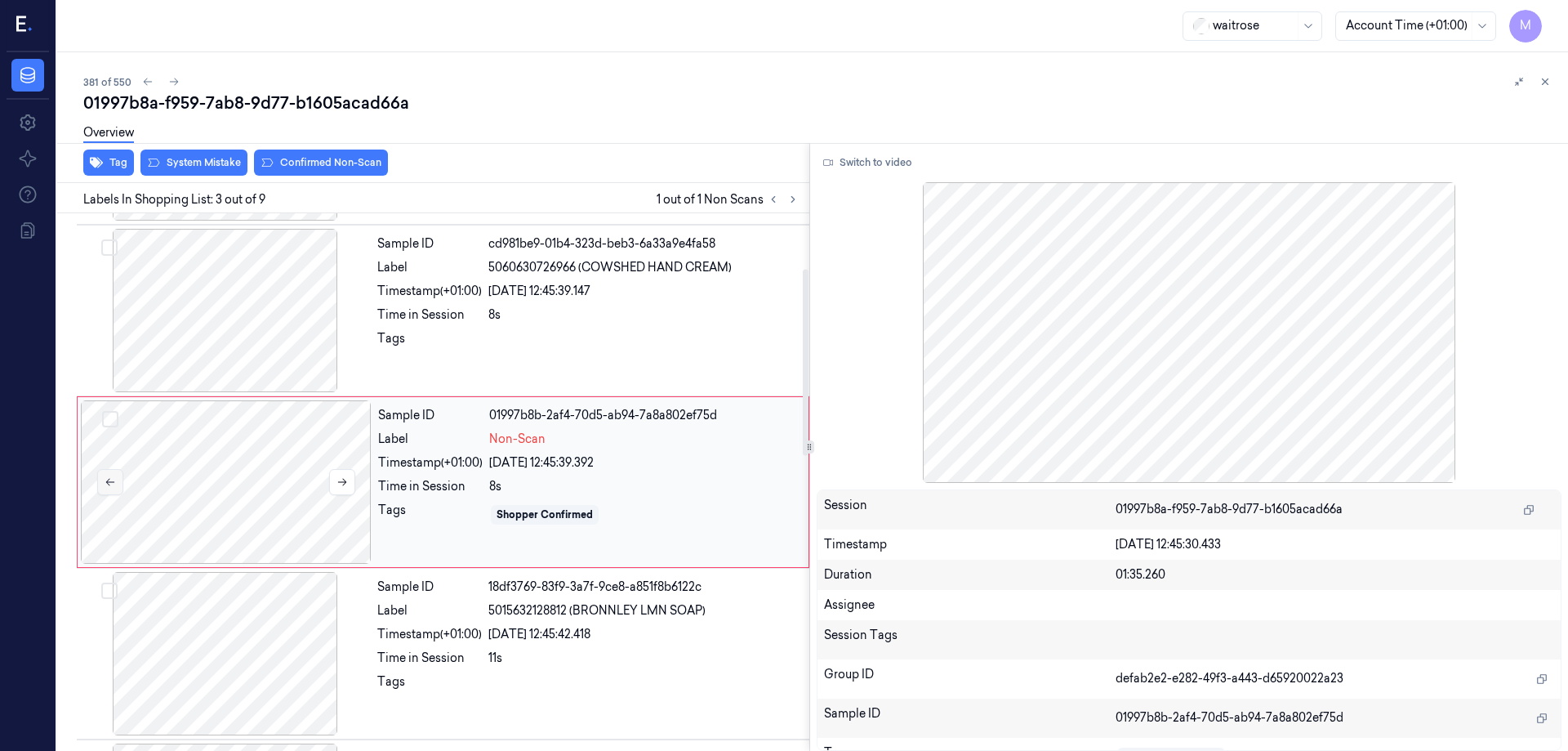
click at [109, 493] on button at bounding box center [110, 482] width 26 height 26
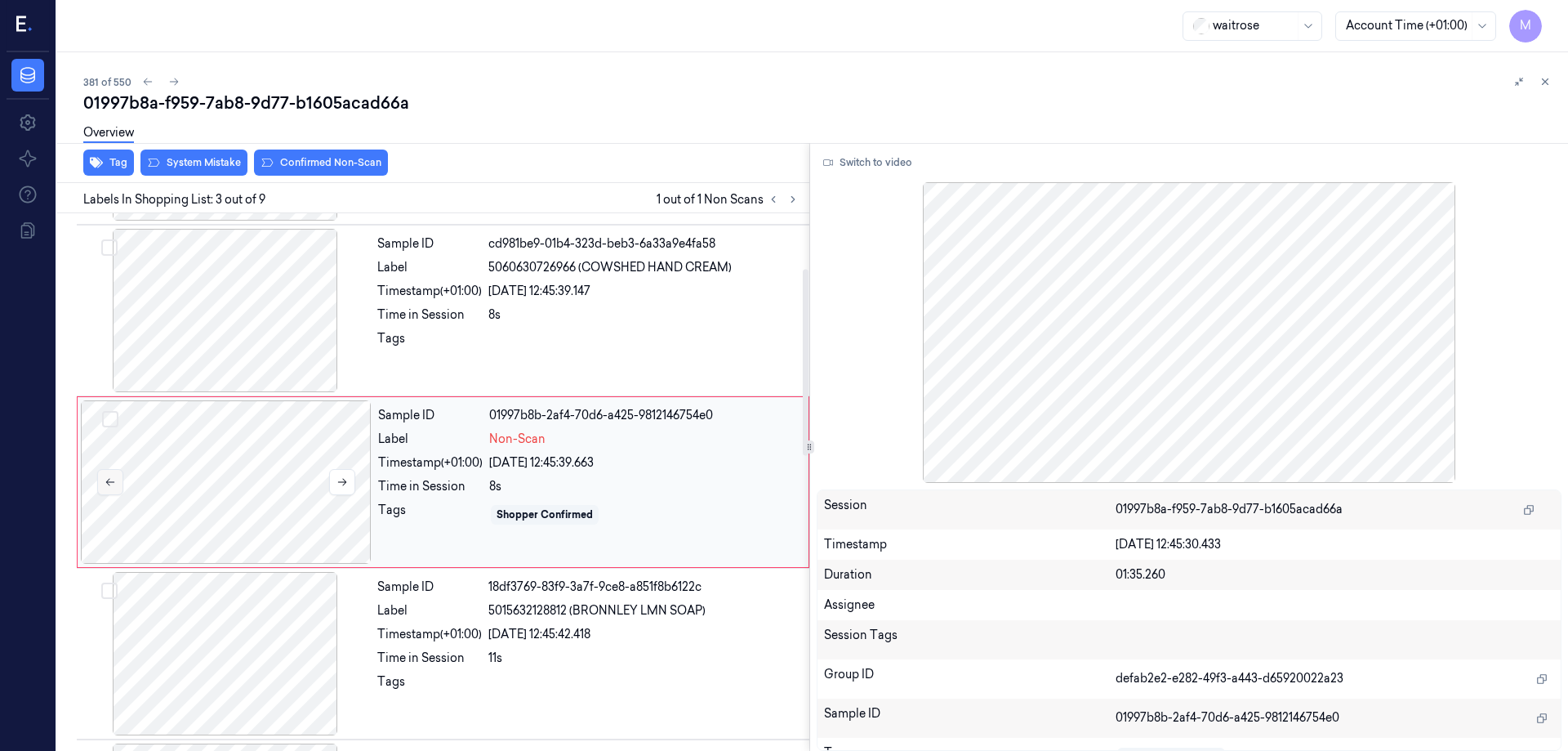
click at [116, 493] on button at bounding box center [110, 482] width 26 height 26
click at [350, 486] on button at bounding box center [342, 482] width 26 height 26
click at [679, 481] on div "8s" at bounding box center [643, 487] width 310 height 17
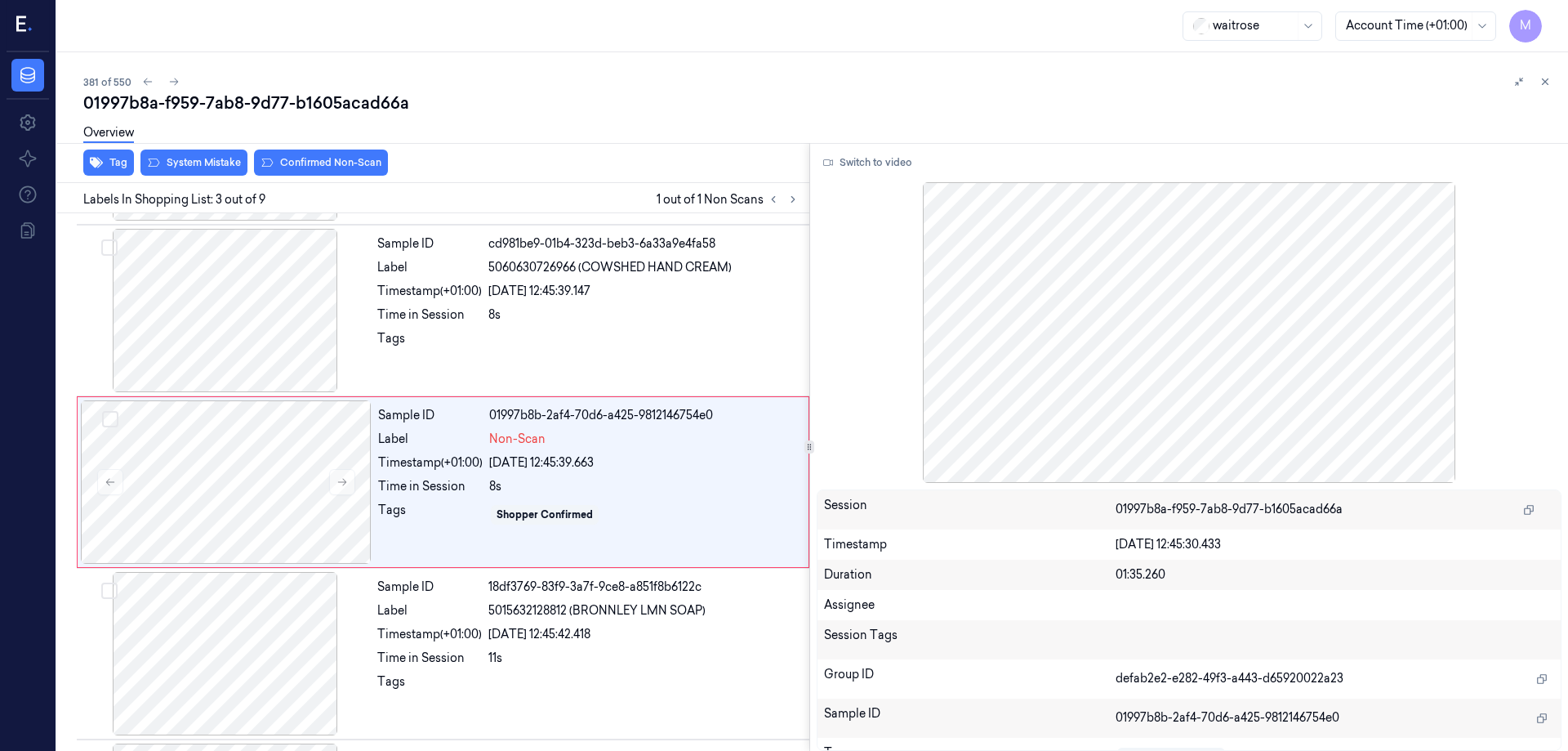
click at [1394, 506] on div "01997b8a-f959-7ab8-9d77-b1605acad66a" at bounding box center [1335, 510] width 438 height 26
click at [1375, 417] on div at bounding box center [1189, 332] width 745 height 300
click at [864, 163] on button "Switch to video" at bounding box center [867, 162] width 102 height 26
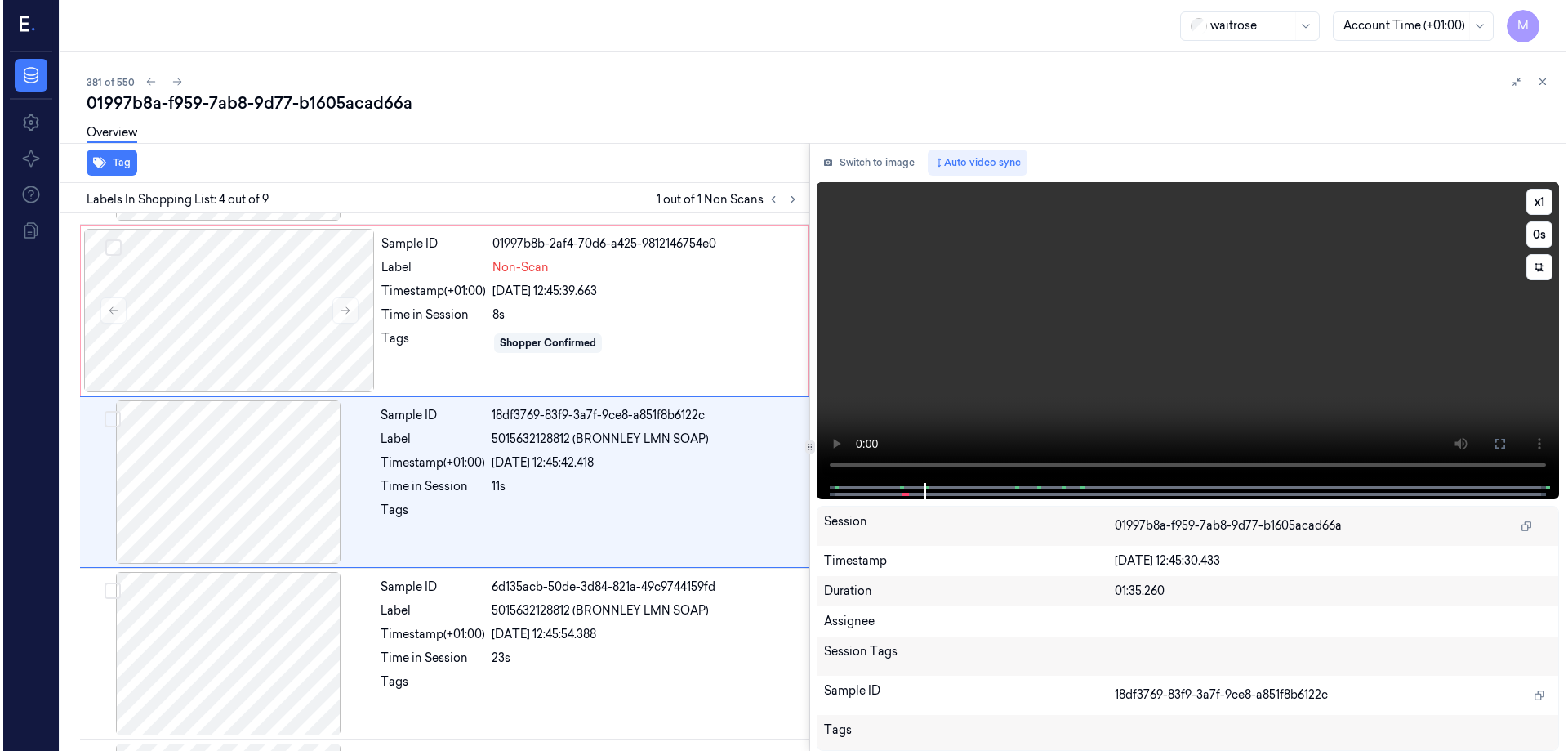
scroll to position [0, 0]
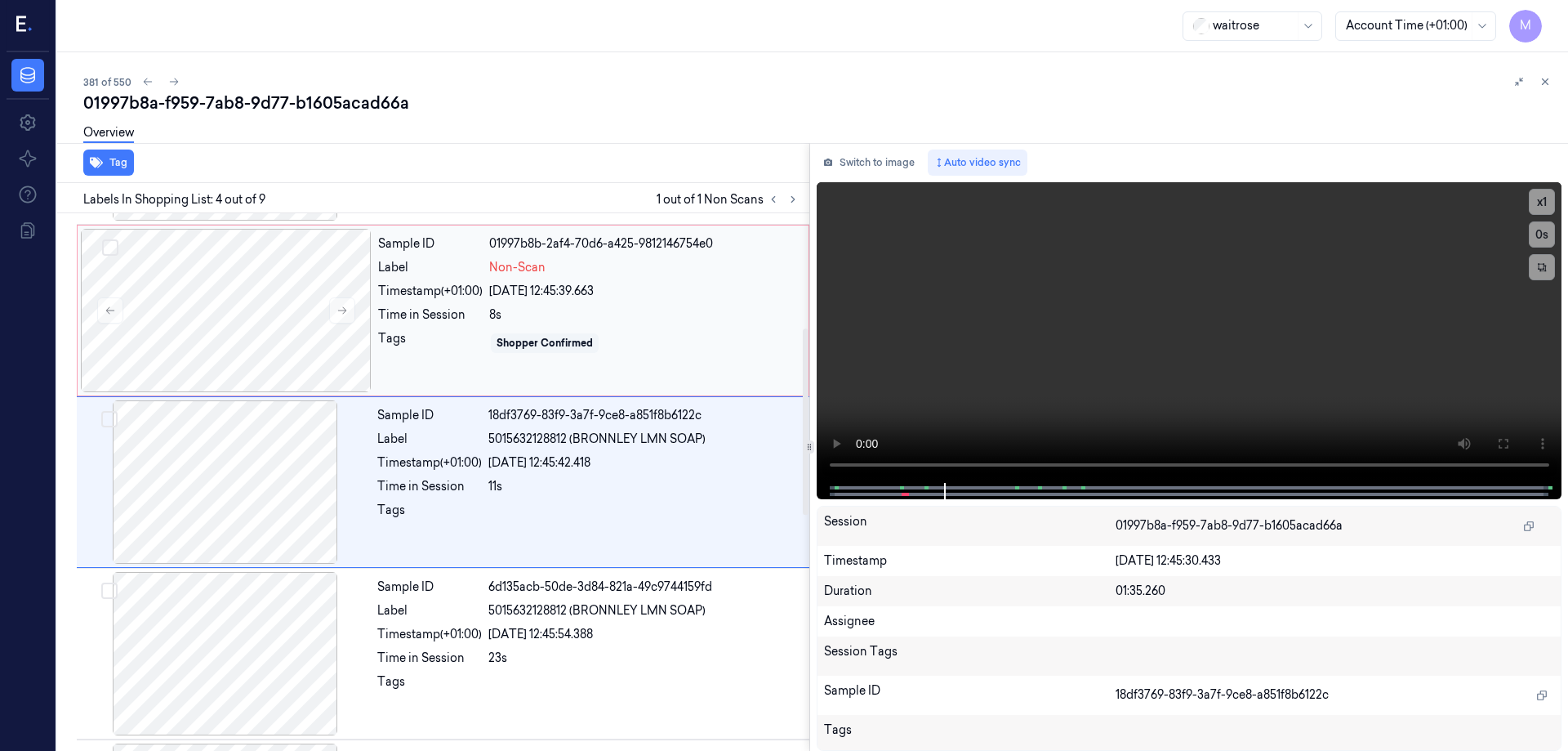
click at [647, 336] on div "Shopper Confirmed" at bounding box center [643, 343] width 310 height 26
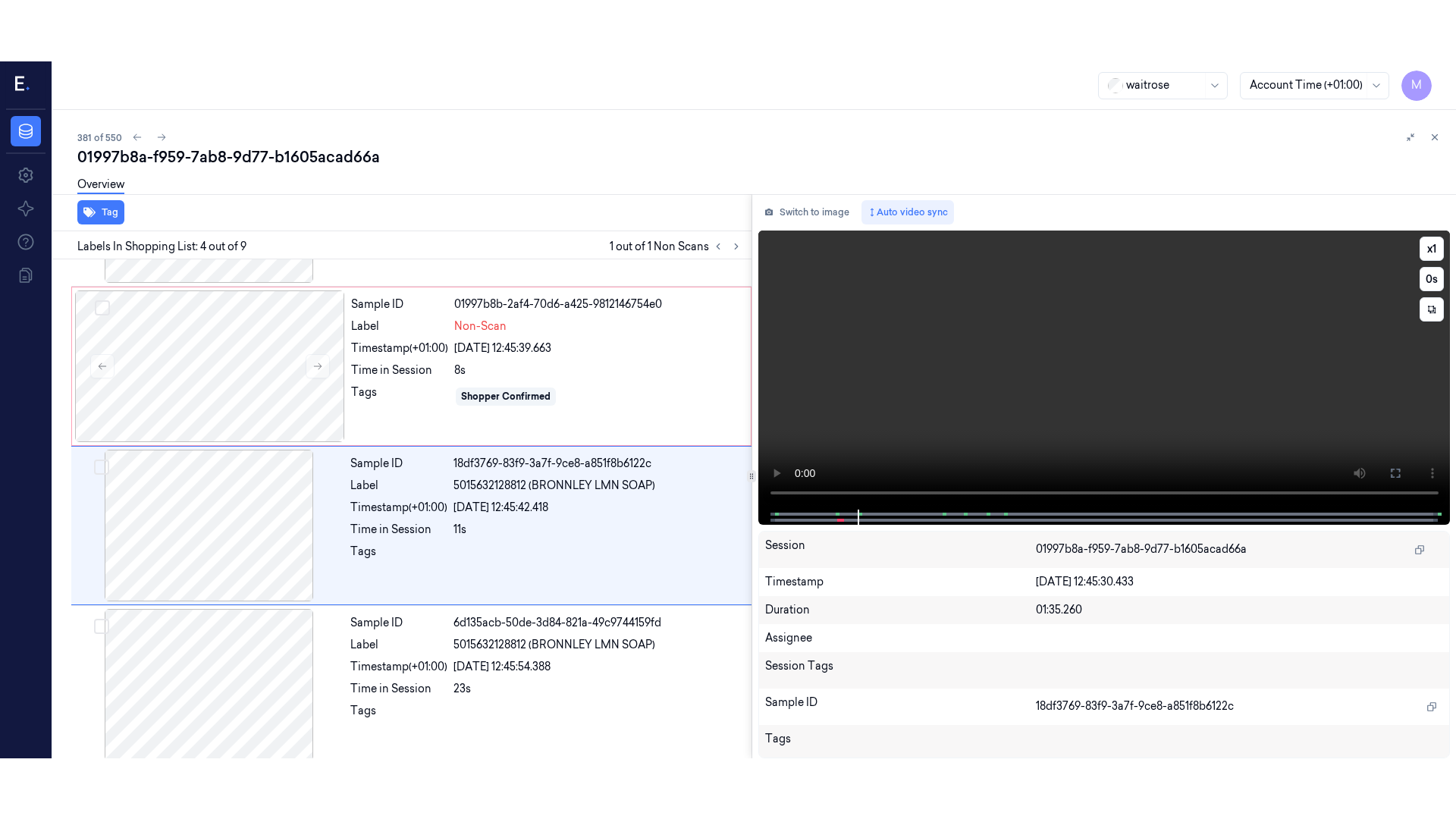
scroll to position [308, 0]
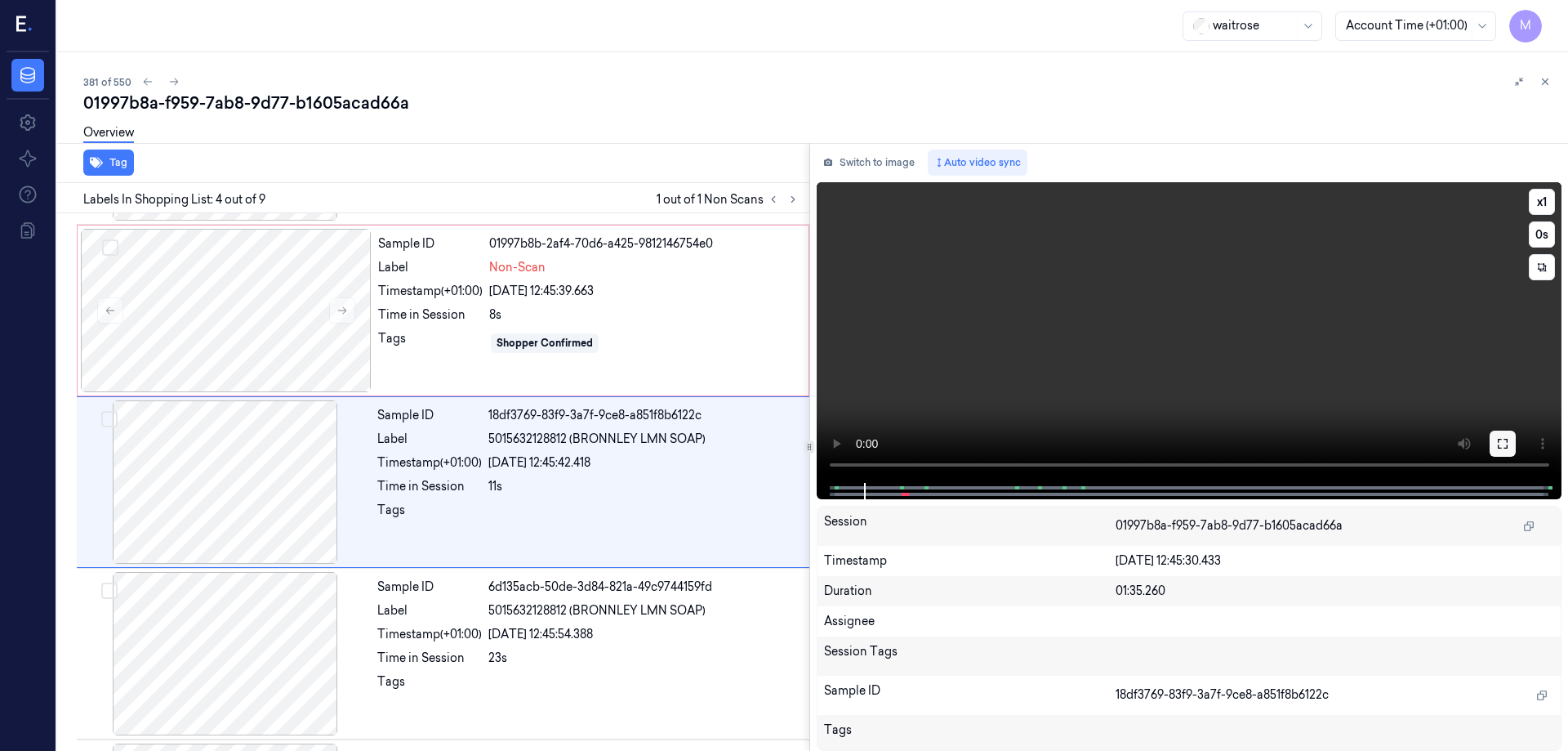
click at [1500, 444] on icon at bounding box center [1503, 443] width 13 height 13
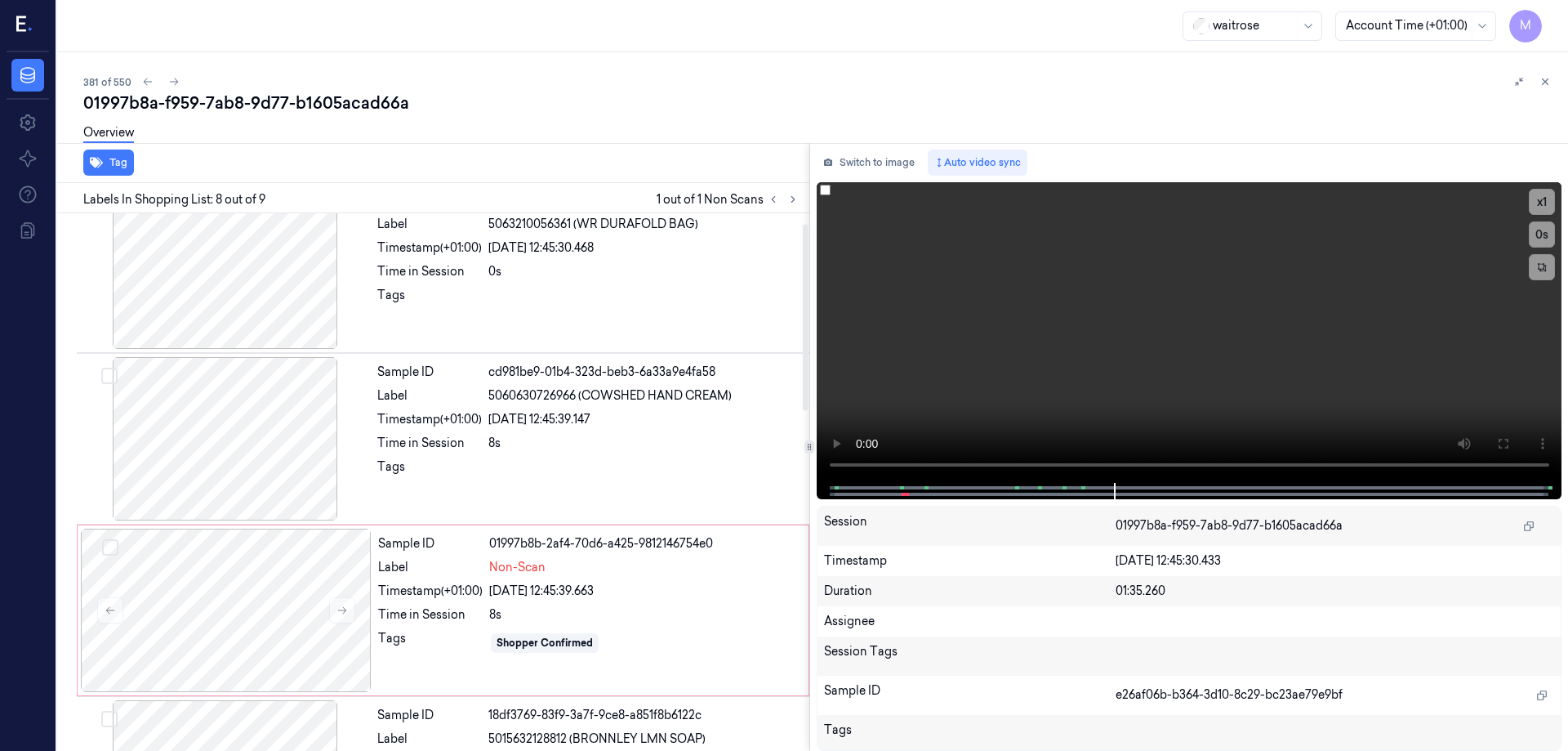
scroll to position [0, 0]
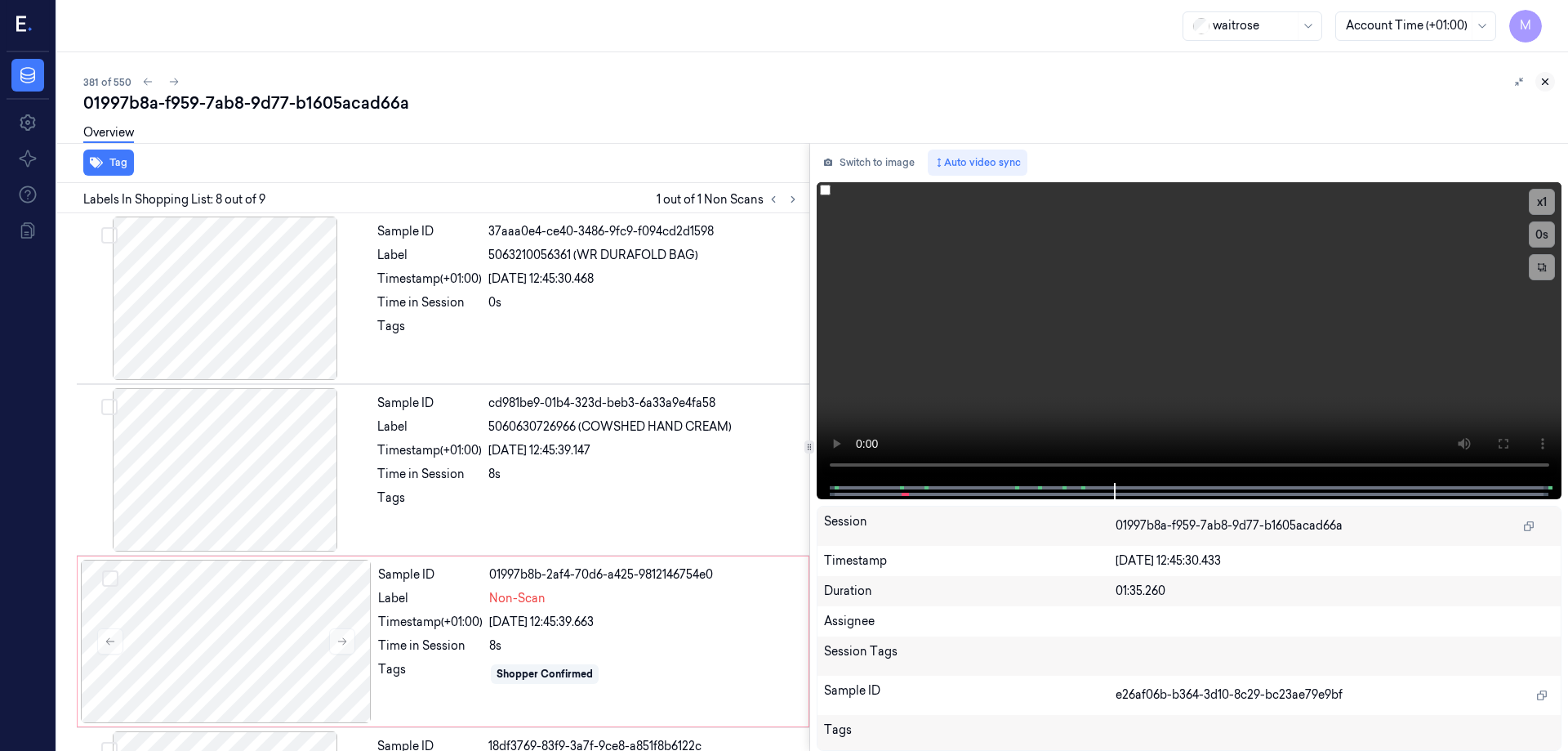
click at [1545, 86] on icon at bounding box center [1545, 82] width 11 height 11
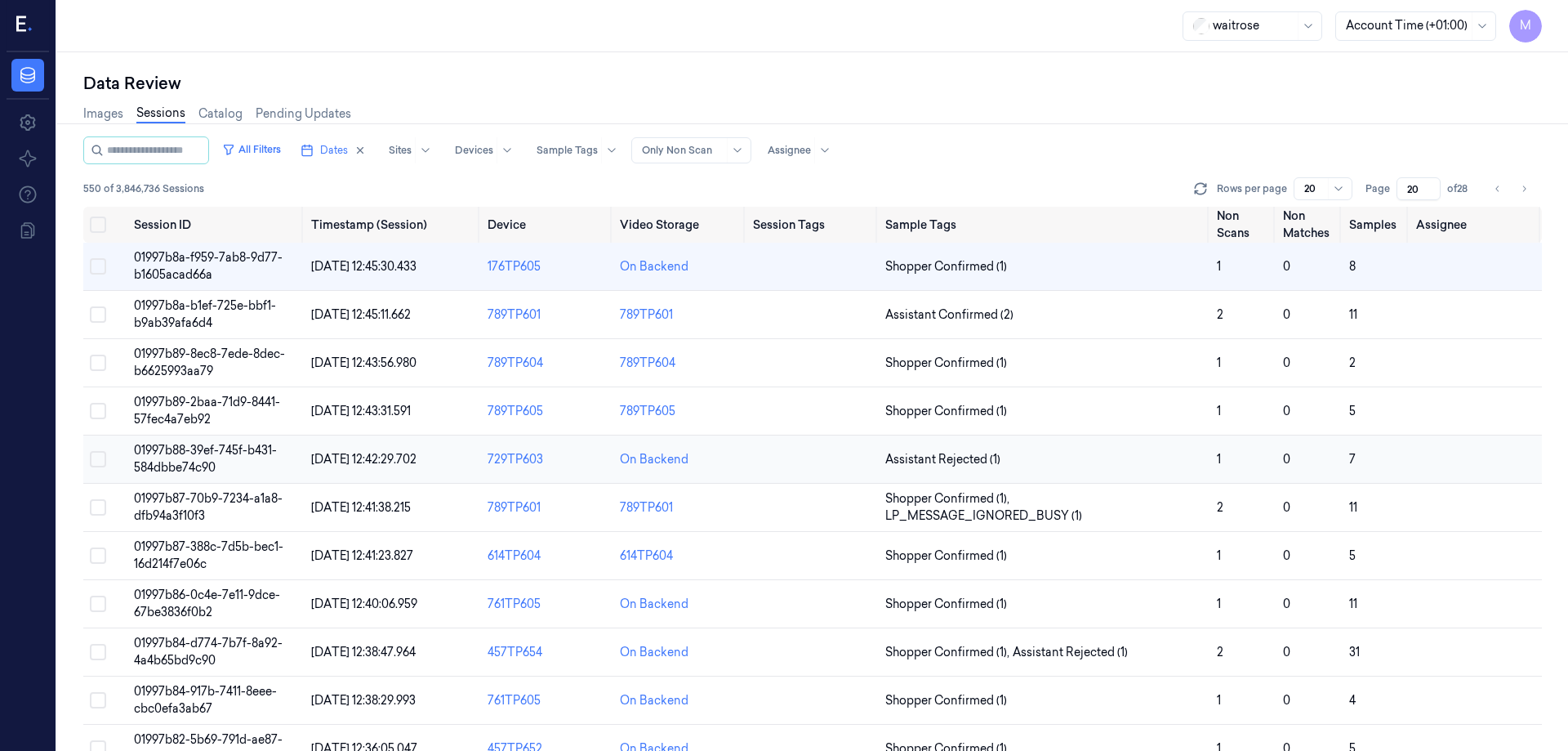
click at [238, 450] on span "01997b88-39ef-745f-b431-584dbbe74c90" at bounding box center [205, 458] width 143 height 32
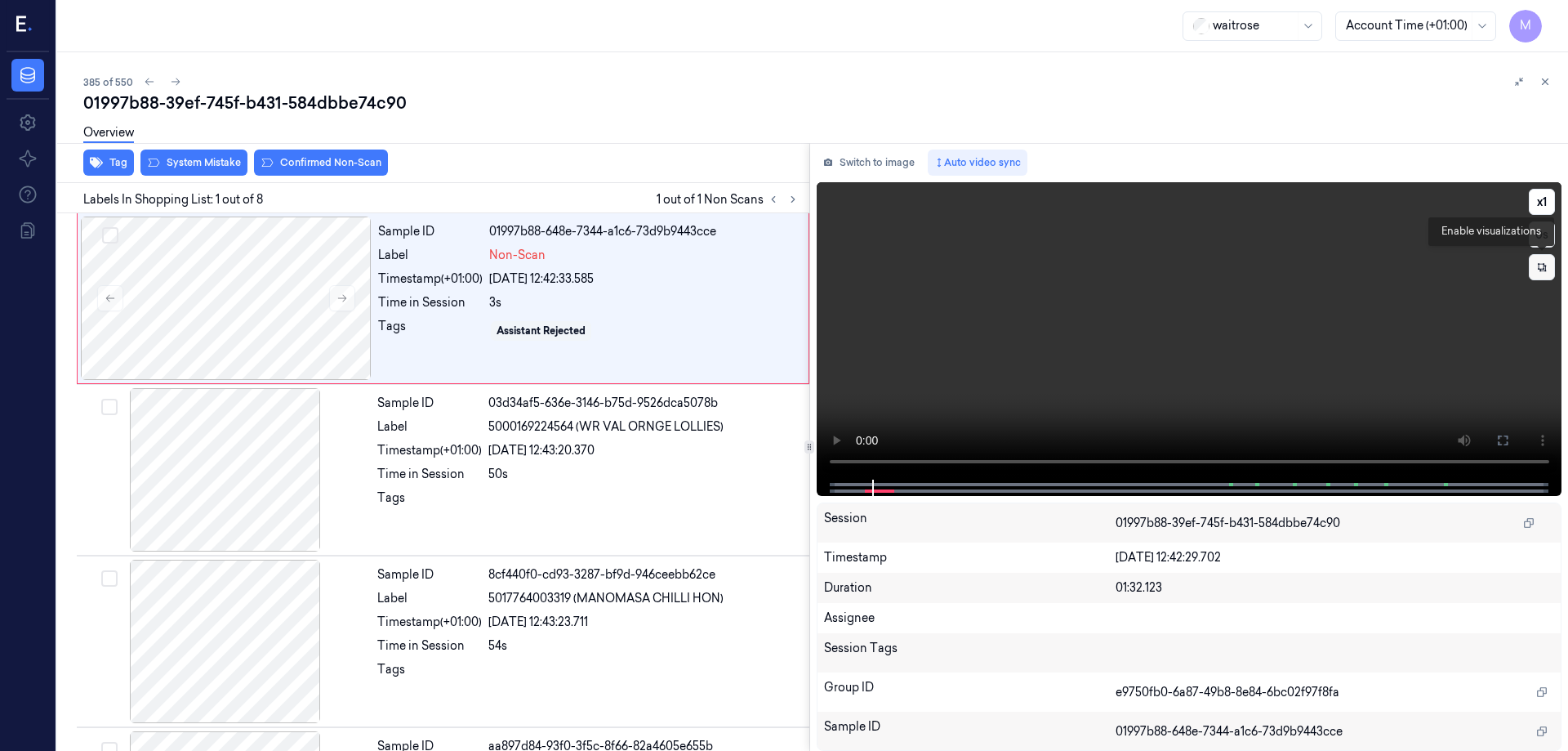
click at [1535, 266] on button at bounding box center [1542, 267] width 26 height 26
click at [1533, 267] on icon at bounding box center [1542, 267] width 25 height 25
click at [1541, 264] on icon at bounding box center [1542, 268] width 9 height 9
click at [1549, 85] on icon at bounding box center [1545, 82] width 11 height 11
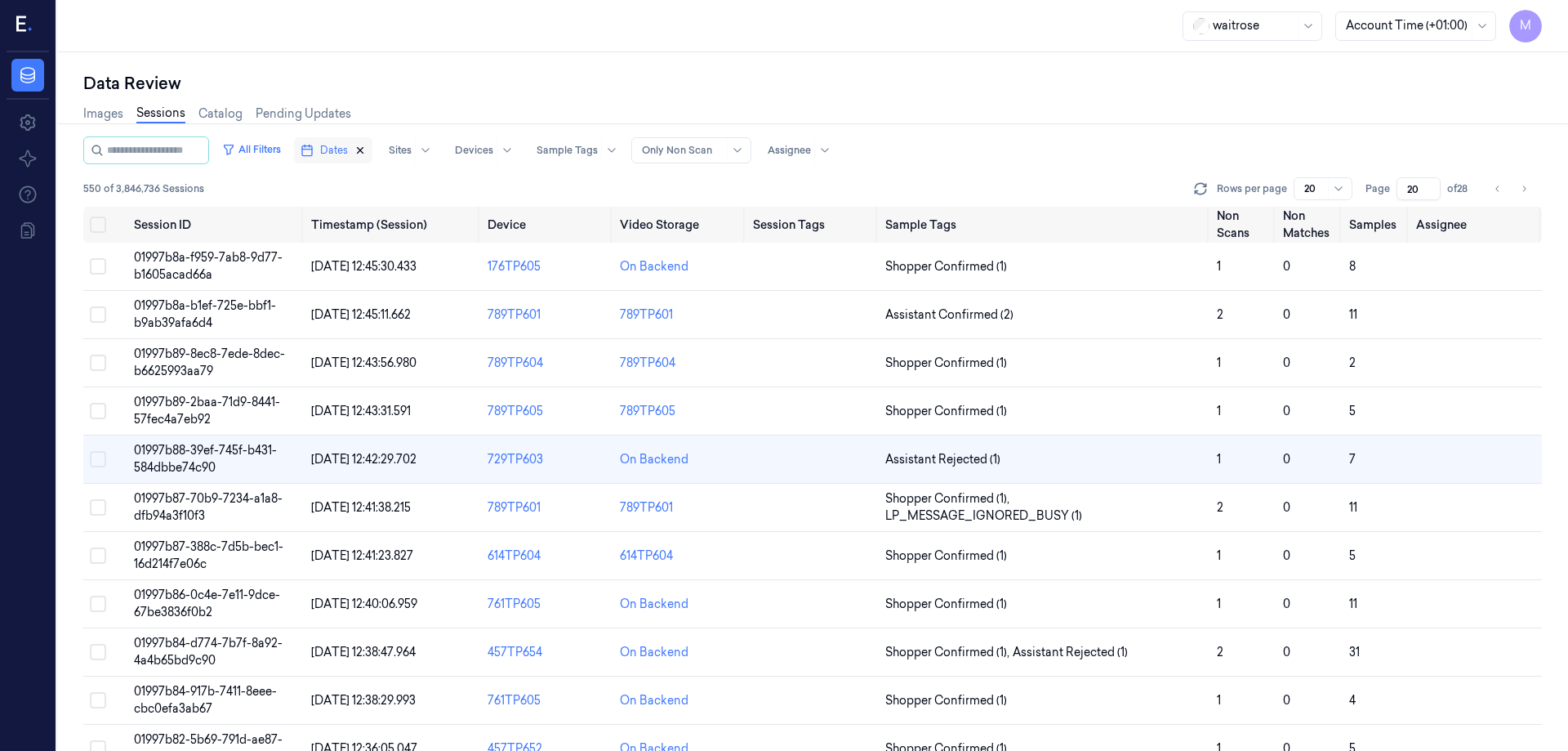
click at [366, 152] on icon "button" at bounding box center [359, 150] width 11 height 11
type input "1"
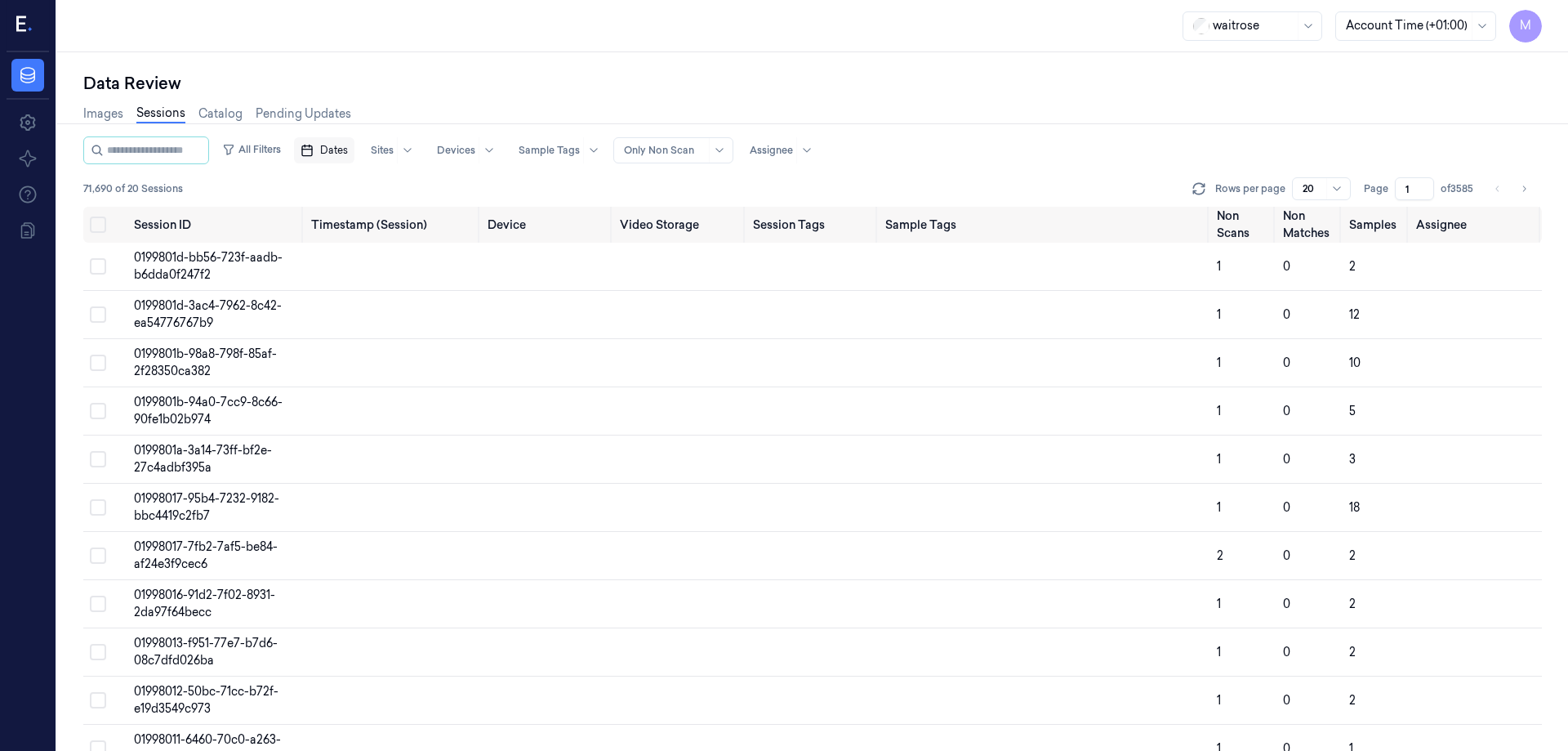
click at [348, 148] on span "Dates" at bounding box center [334, 150] width 27 height 15
click at [410, 342] on button "24" at bounding box center [413, 347] width 26 height 26
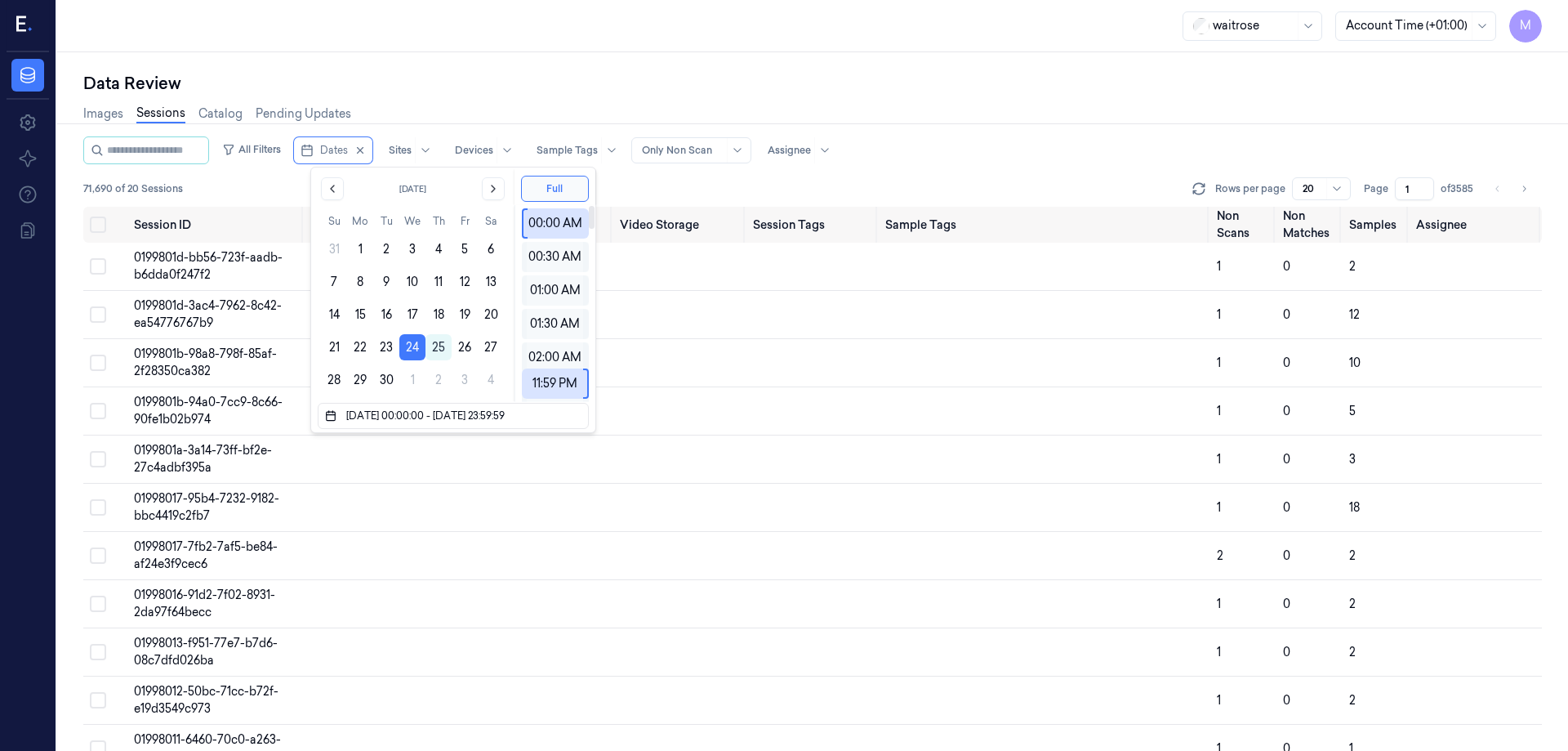
click at [553, 88] on div "Data Review" at bounding box center [812, 83] width 1459 height 23
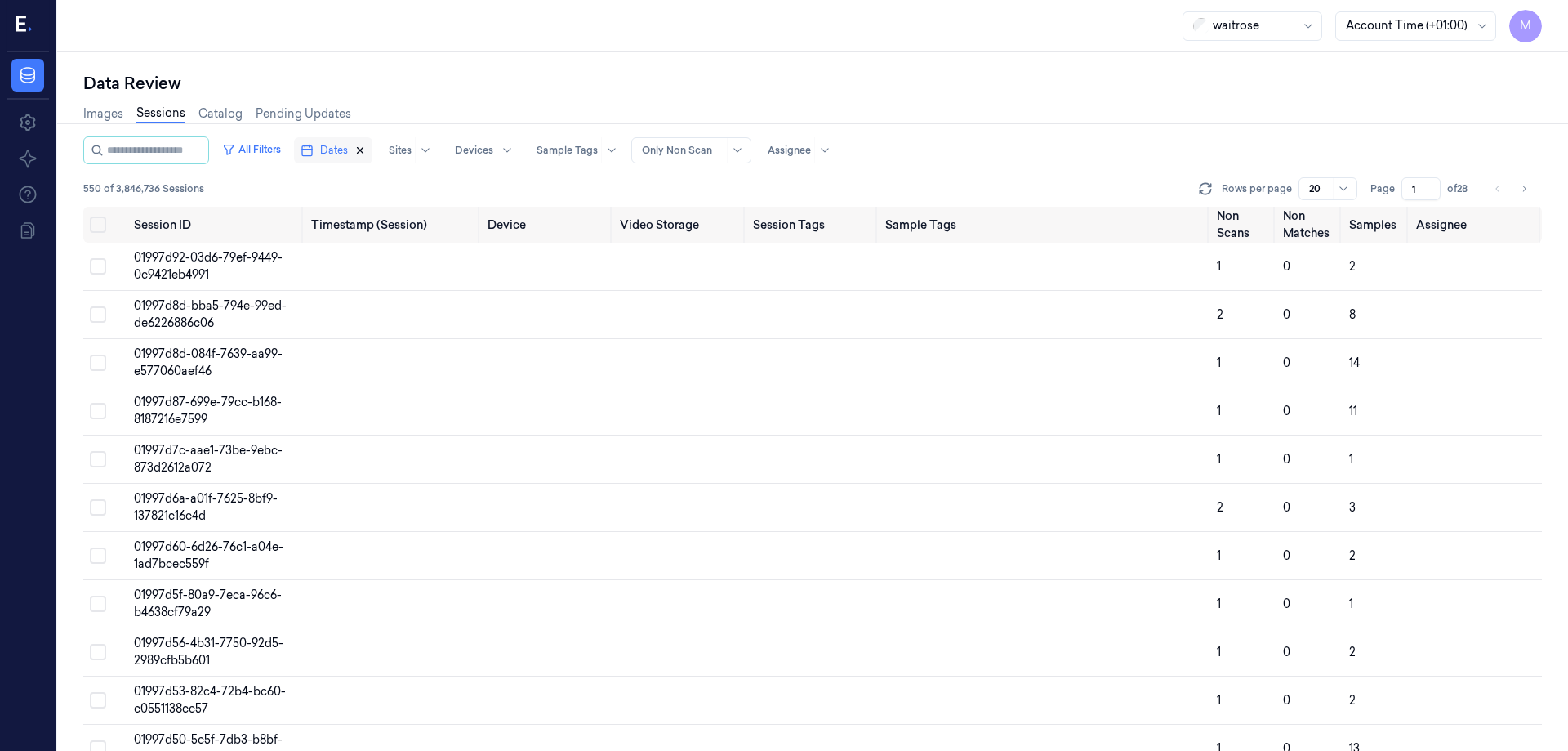
click at [364, 152] on icon "button" at bounding box center [360, 150] width 6 height 6
click at [336, 148] on span "Dates" at bounding box center [334, 150] width 27 height 15
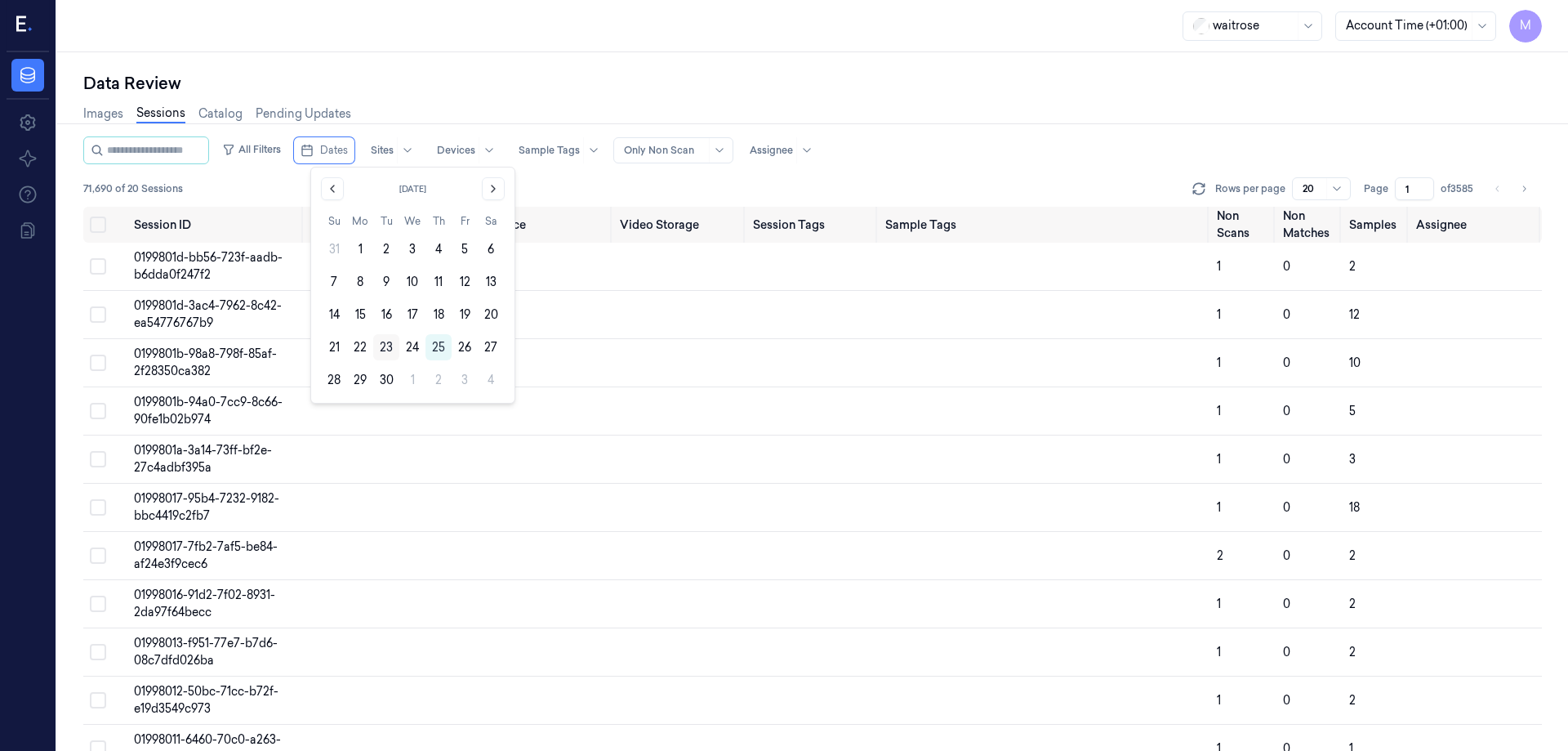
click at [383, 348] on button "23" at bounding box center [386, 347] width 26 height 26
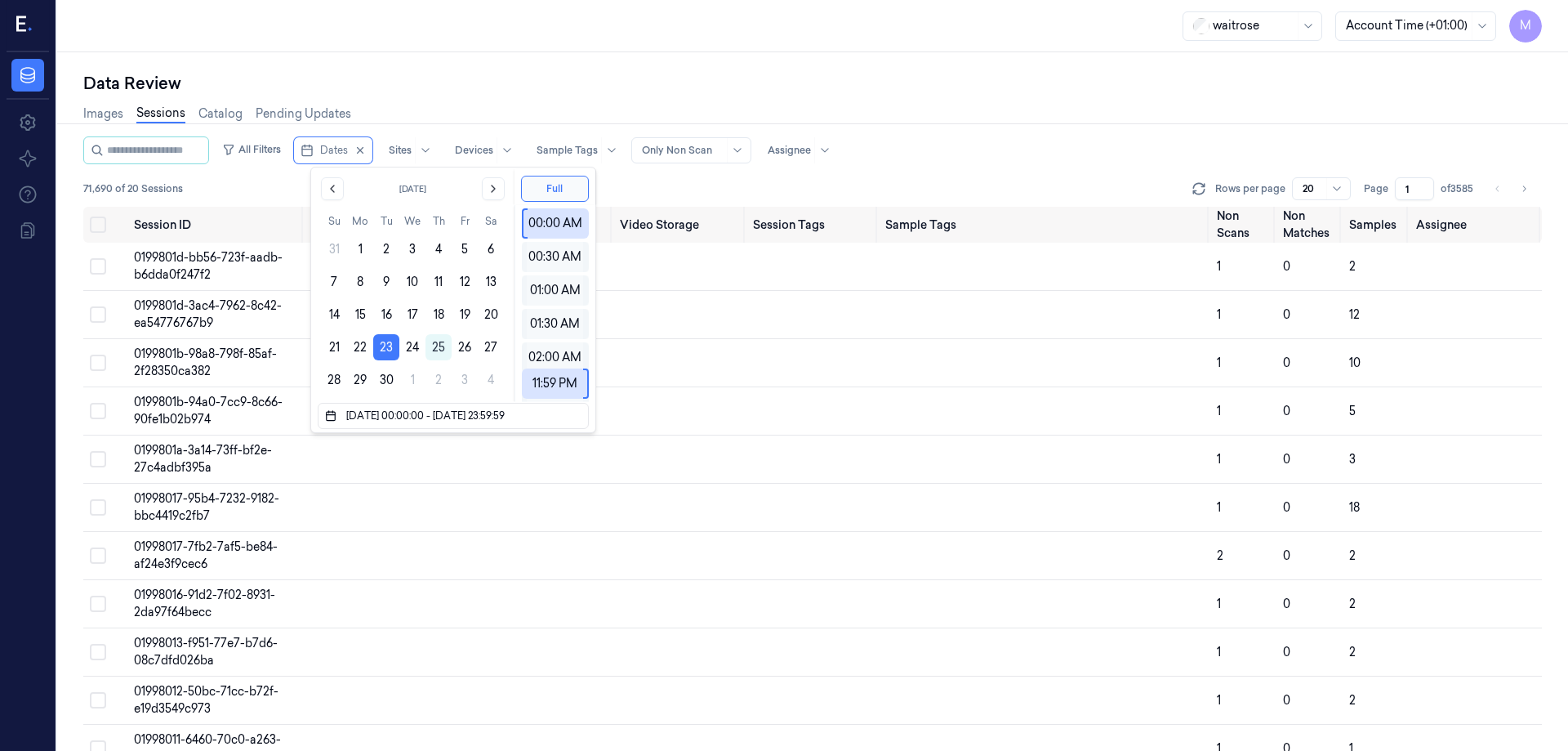
click at [486, 74] on div "Data Review" at bounding box center [812, 83] width 1459 height 23
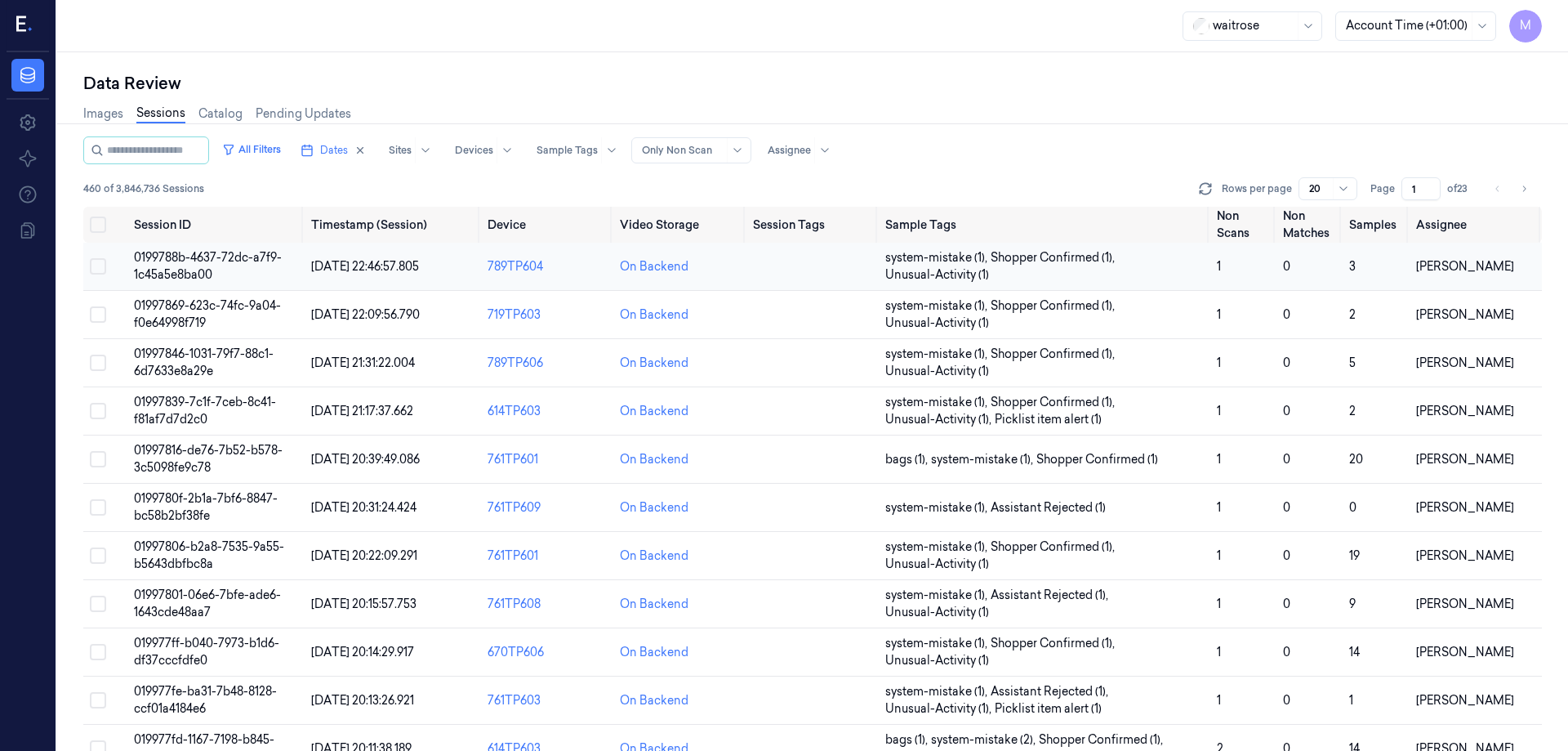
click at [259, 257] on span "0199788b-4637-72dc-a7f9-1c45a5e8ba00" at bounding box center [208, 265] width 148 height 32
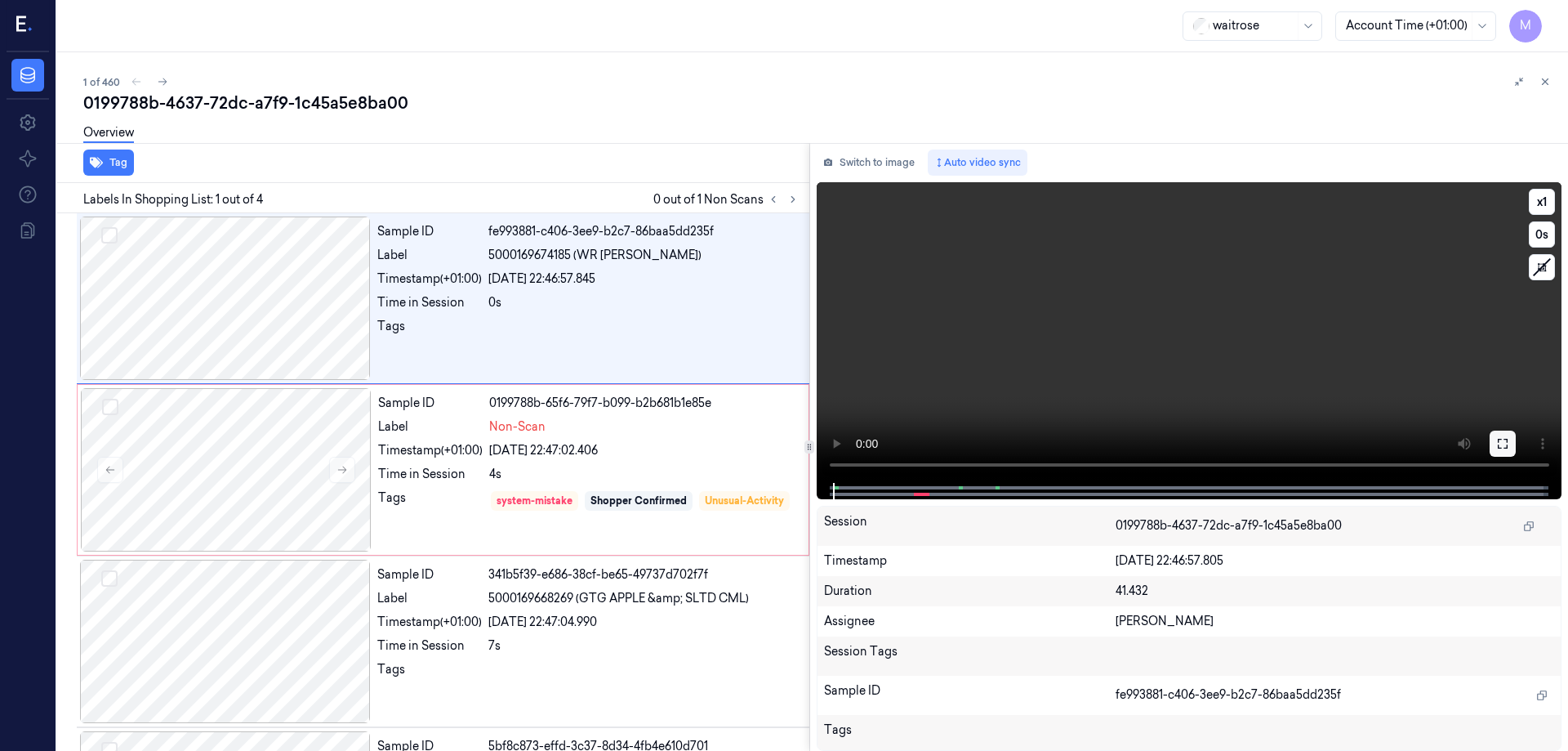
click at [1501, 451] on button at bounding box center [1503, 444] width 26 height 26
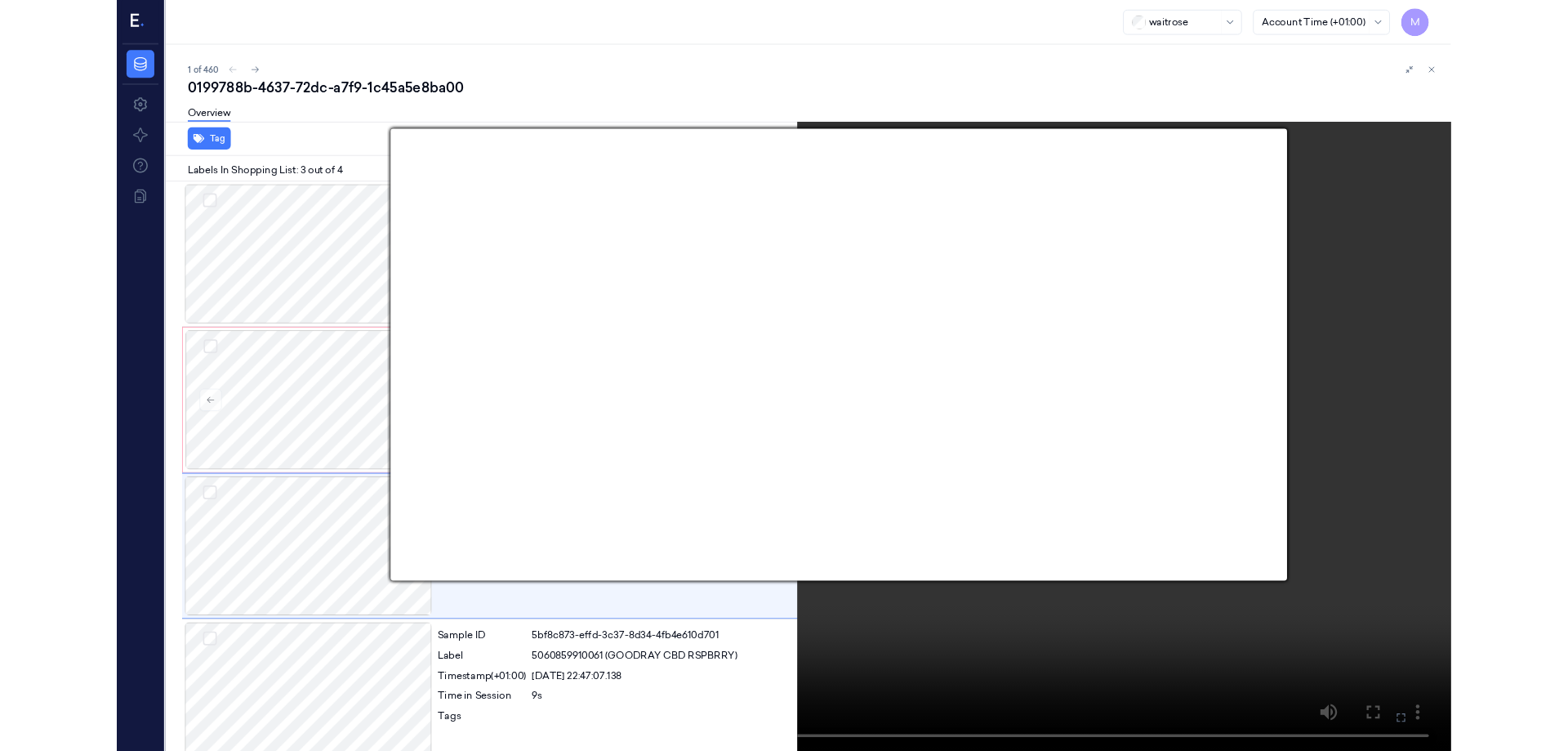
scroll to position [22, 0]
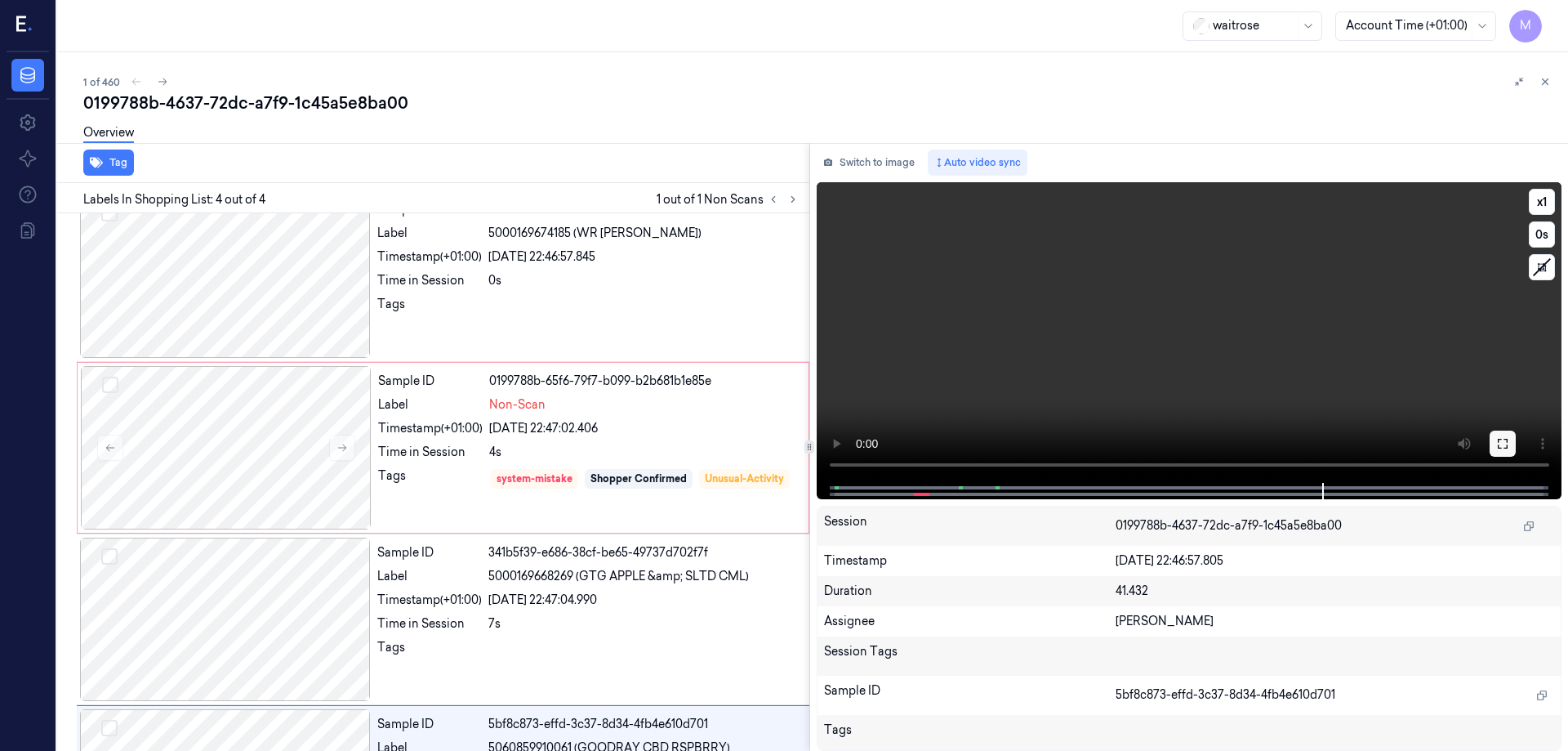
click at [1516, 450] on button at bounding box center [1503, 444] width 26 height 26
click at [1109, 354] on video at bounding box center [1189, 332] width 745 height 300
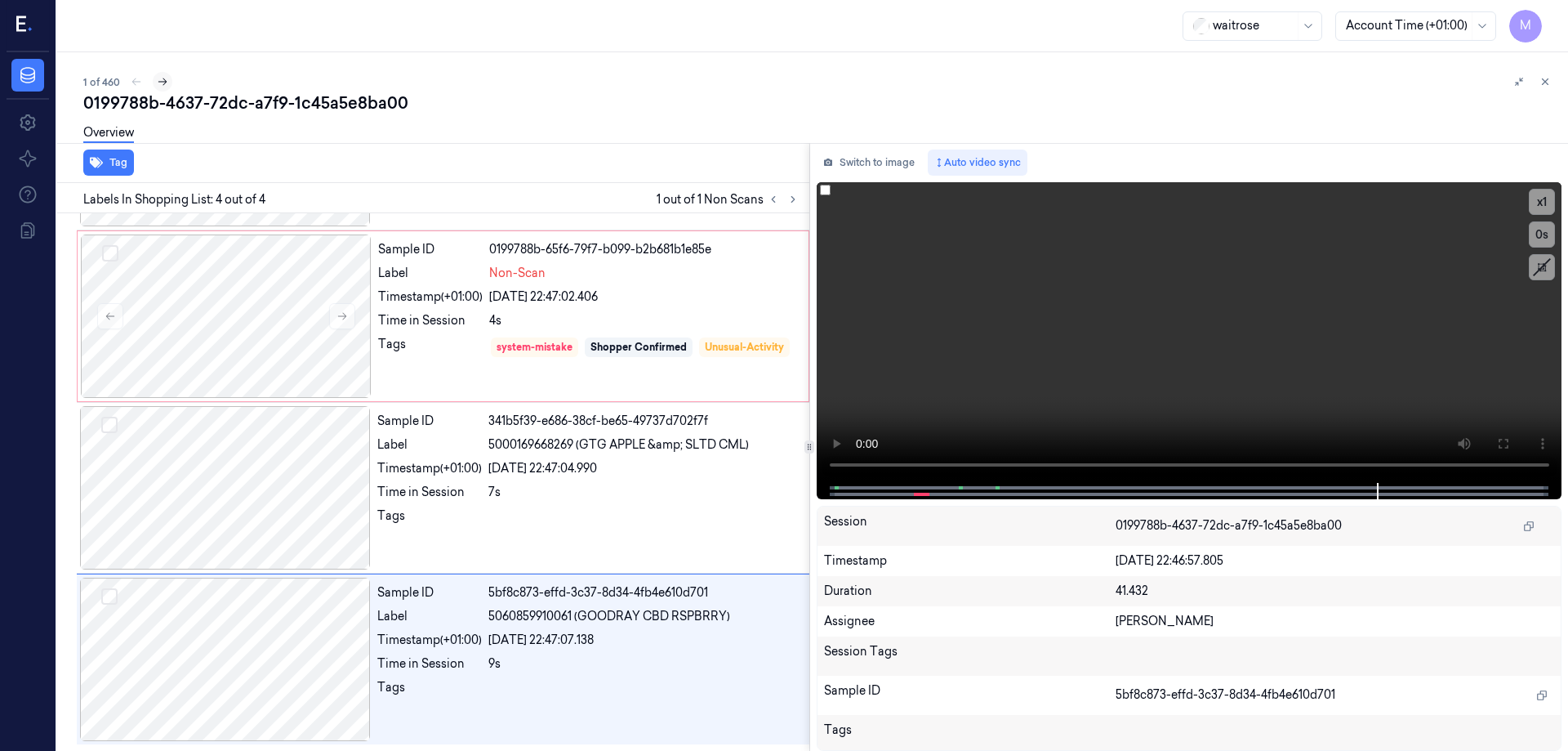
click at [164, 87] on icon at bounding box center [162, 82] width 11 height 11
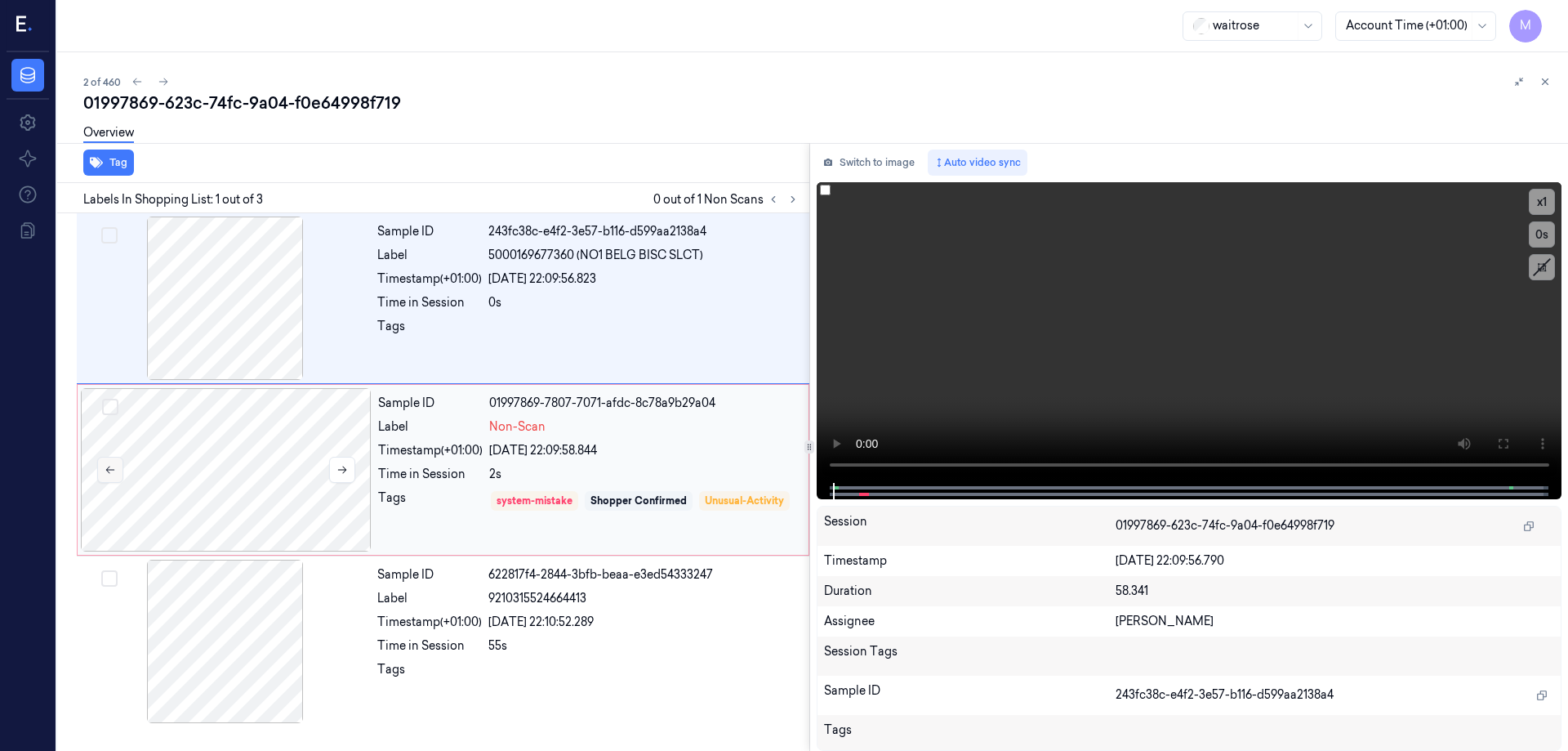
click at [117, 473] on button at bounding box center [110, 469] width 26 height 26
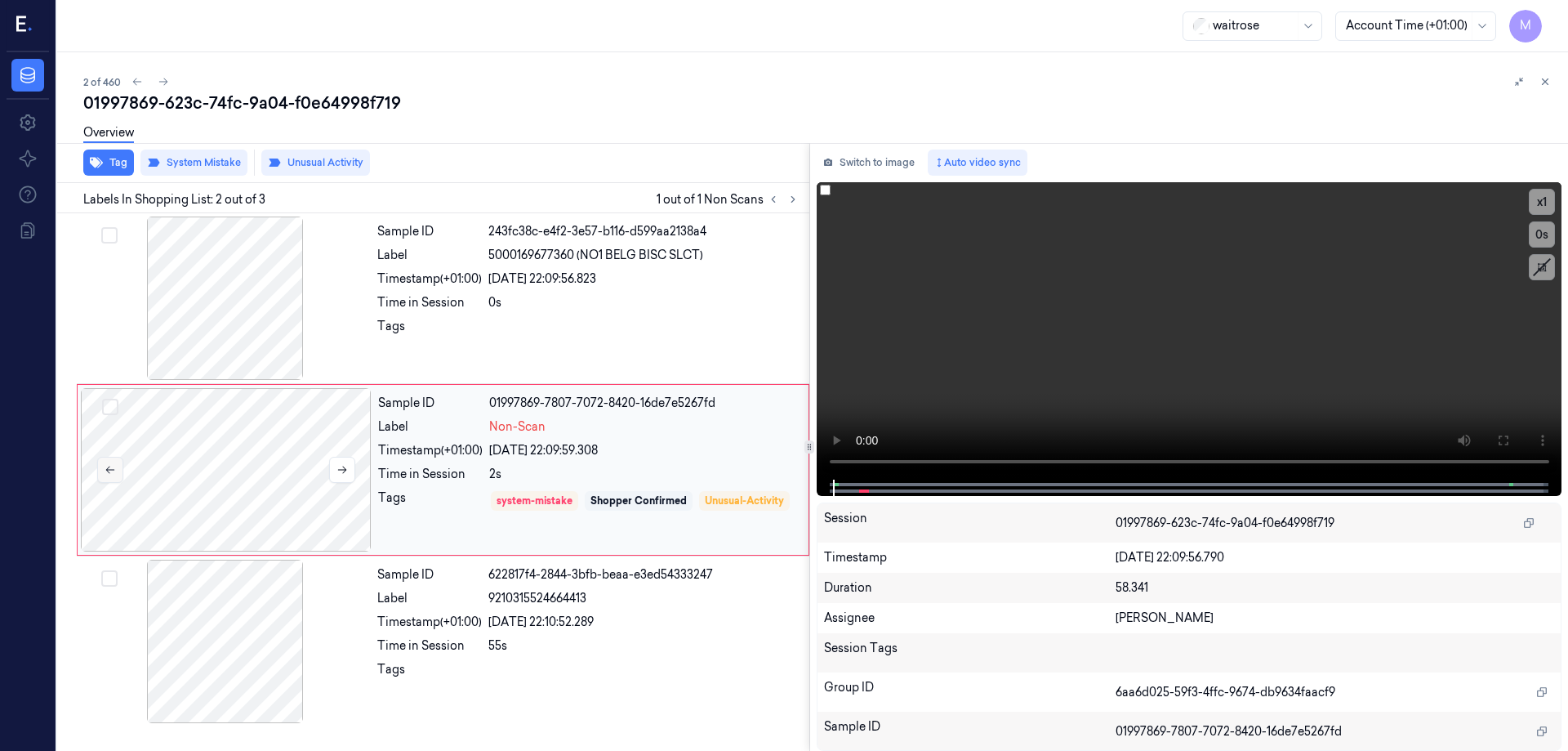
click at [117, 473] on button at bounding box center [110, 469] width 26 height 26
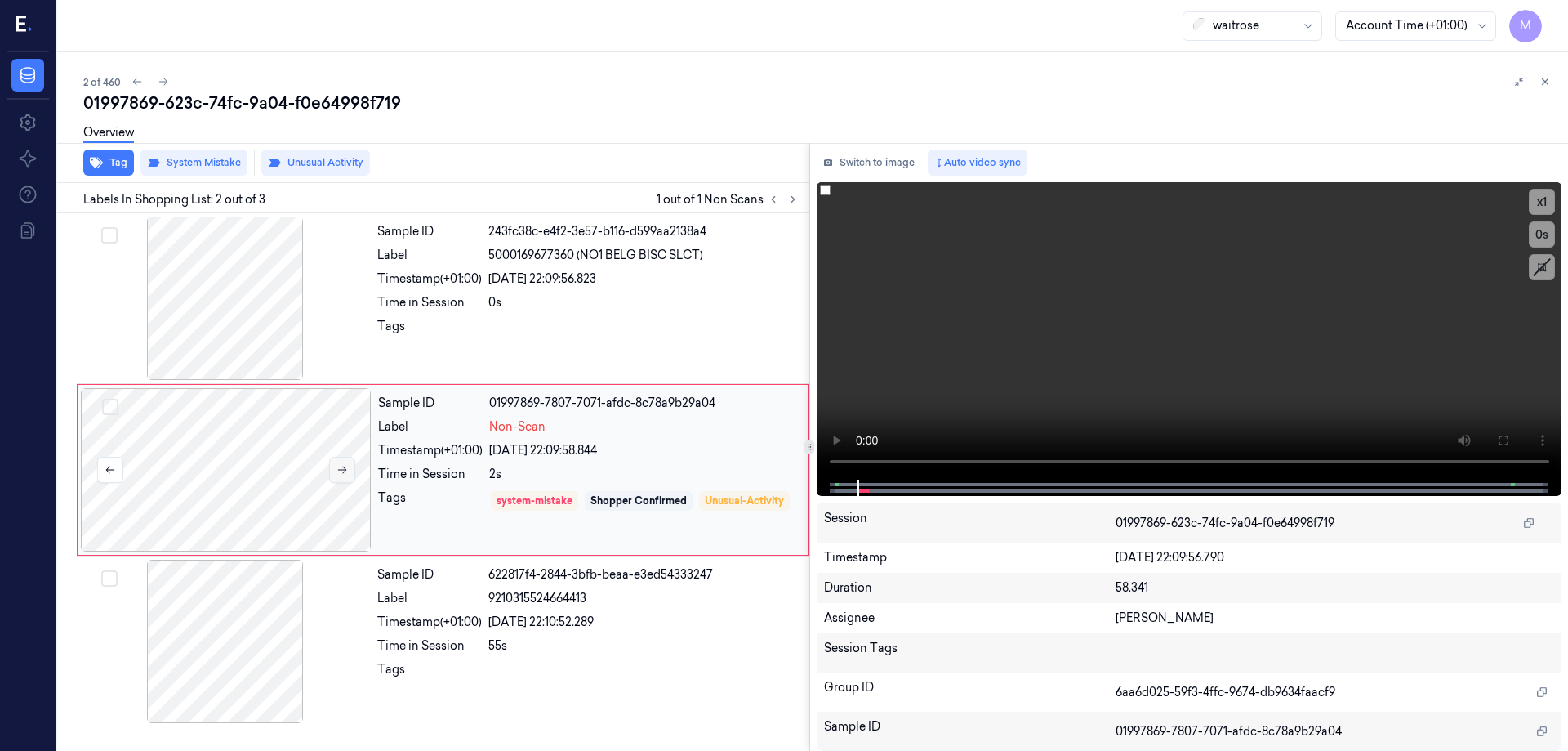
click at [345, 462] on button at bounding box center [342, 469] width 26 height 26
click at [158, 82] on icon at bounding box center [163, 82] width 11 height 11
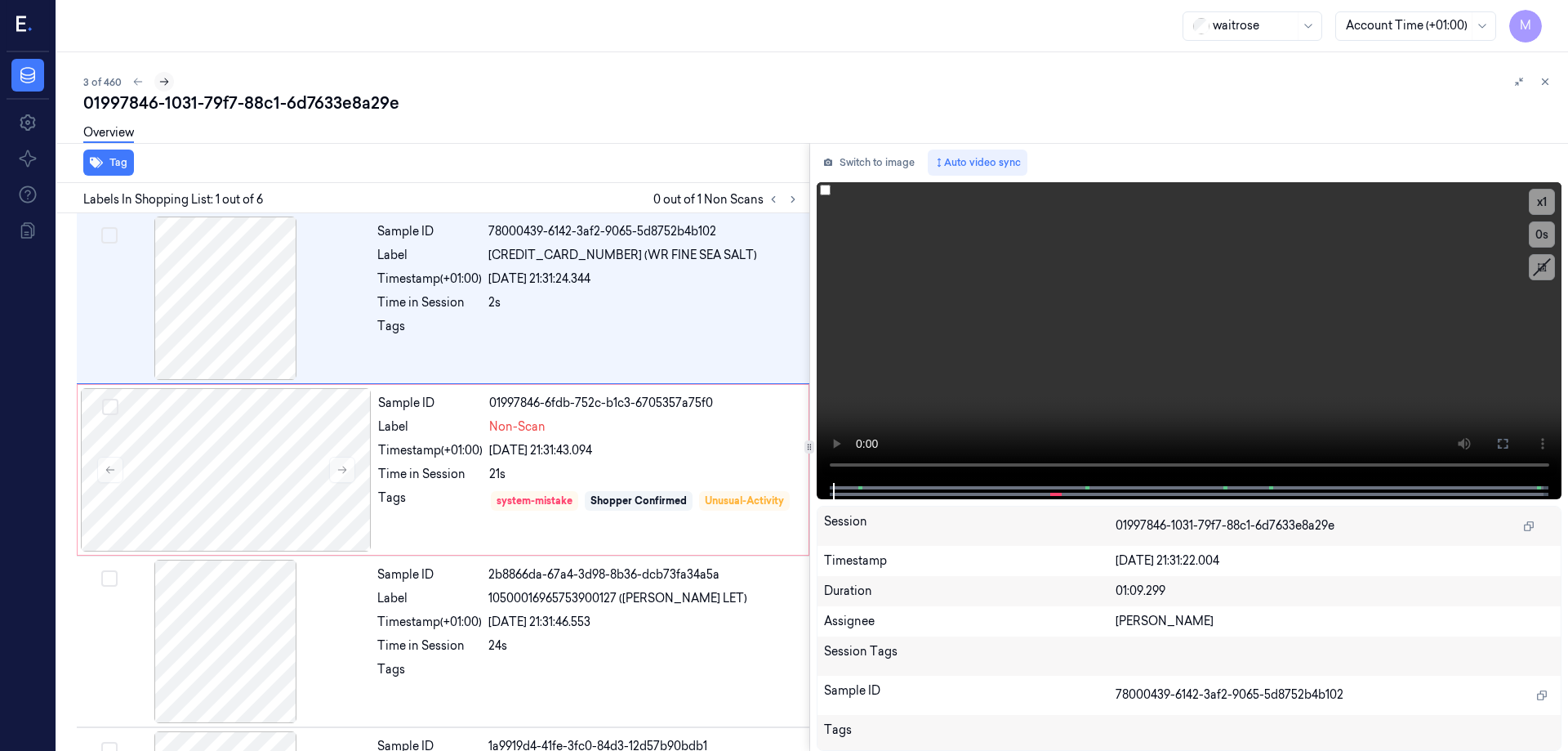
click at [167, 84] on icon at bounding box center [164, 82] width 11 height 11
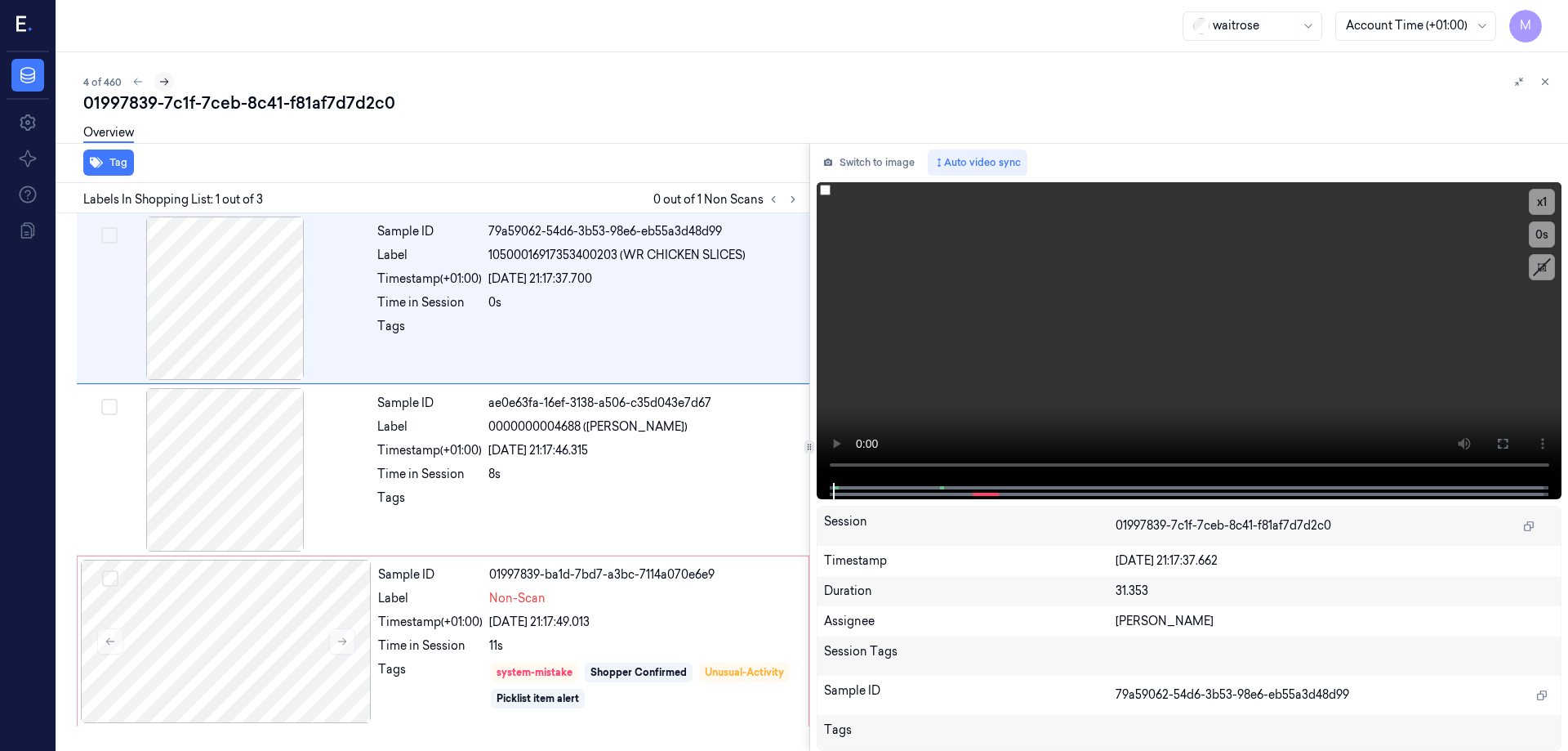
click at [167, 84] on icon at bounding box center [164, 82] width 11 height 11
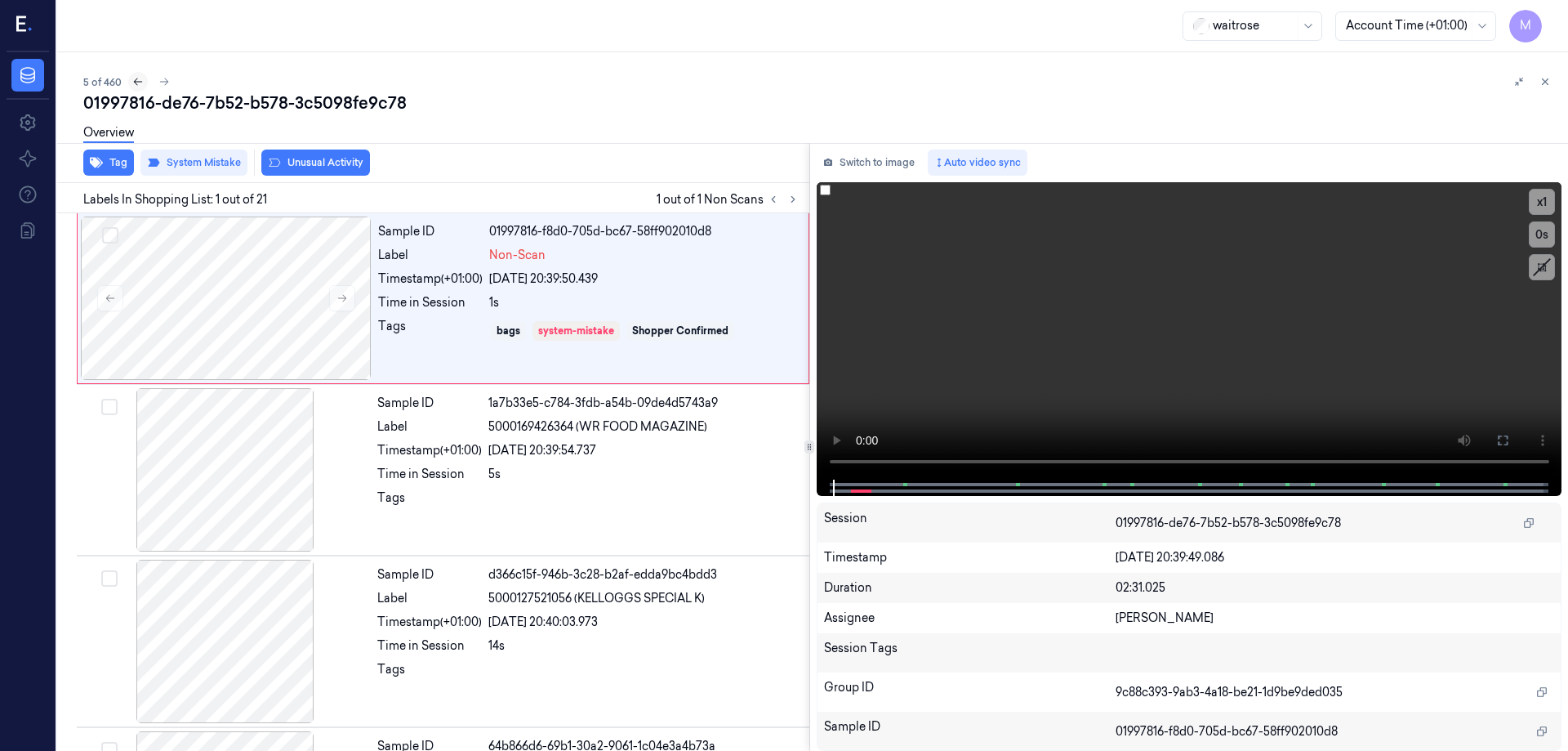
click at [138, 84] on icon at bounding box center [137, 82] width 11 height 11
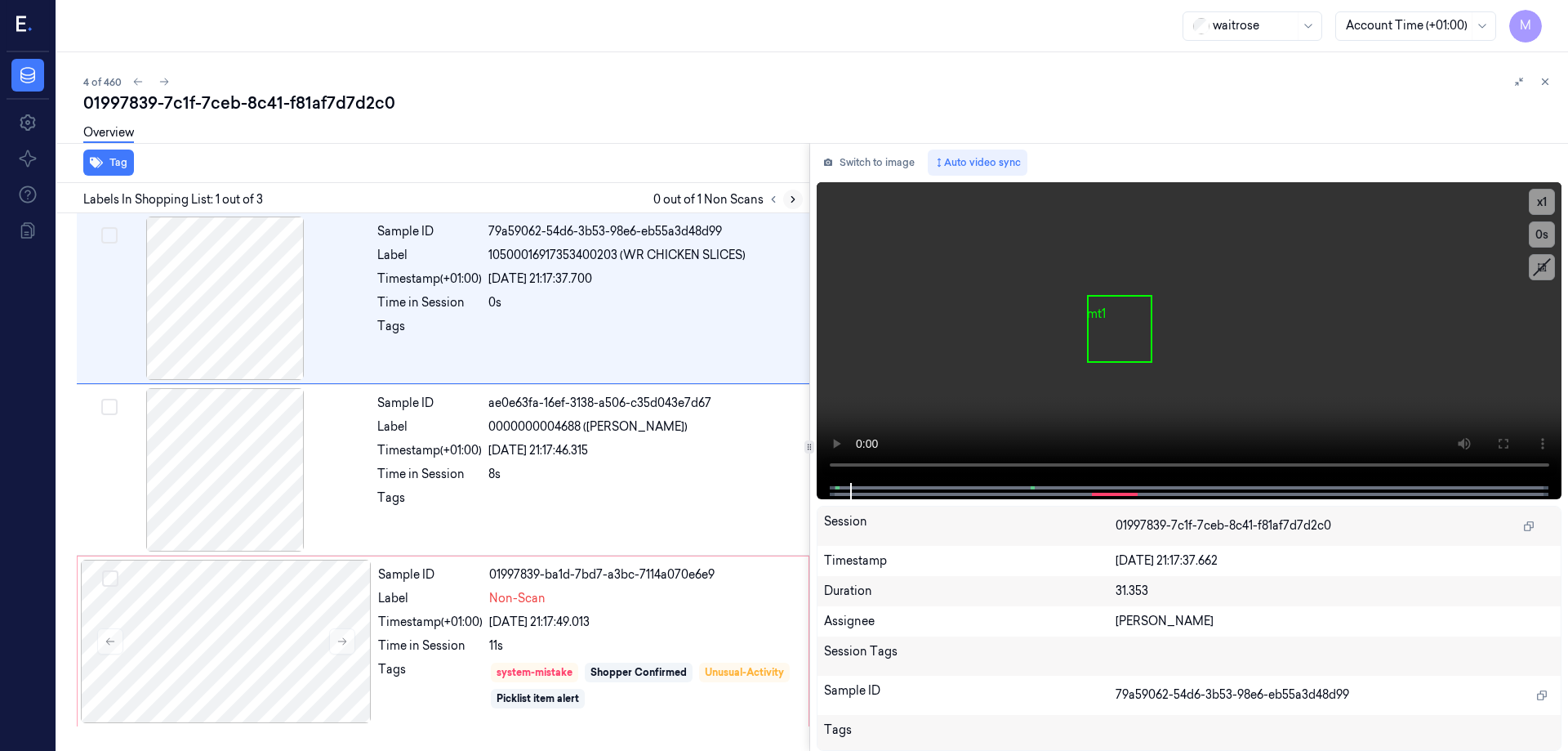
click at [788, 198] on icon at bounding box center [793, 199] width 11 height 11
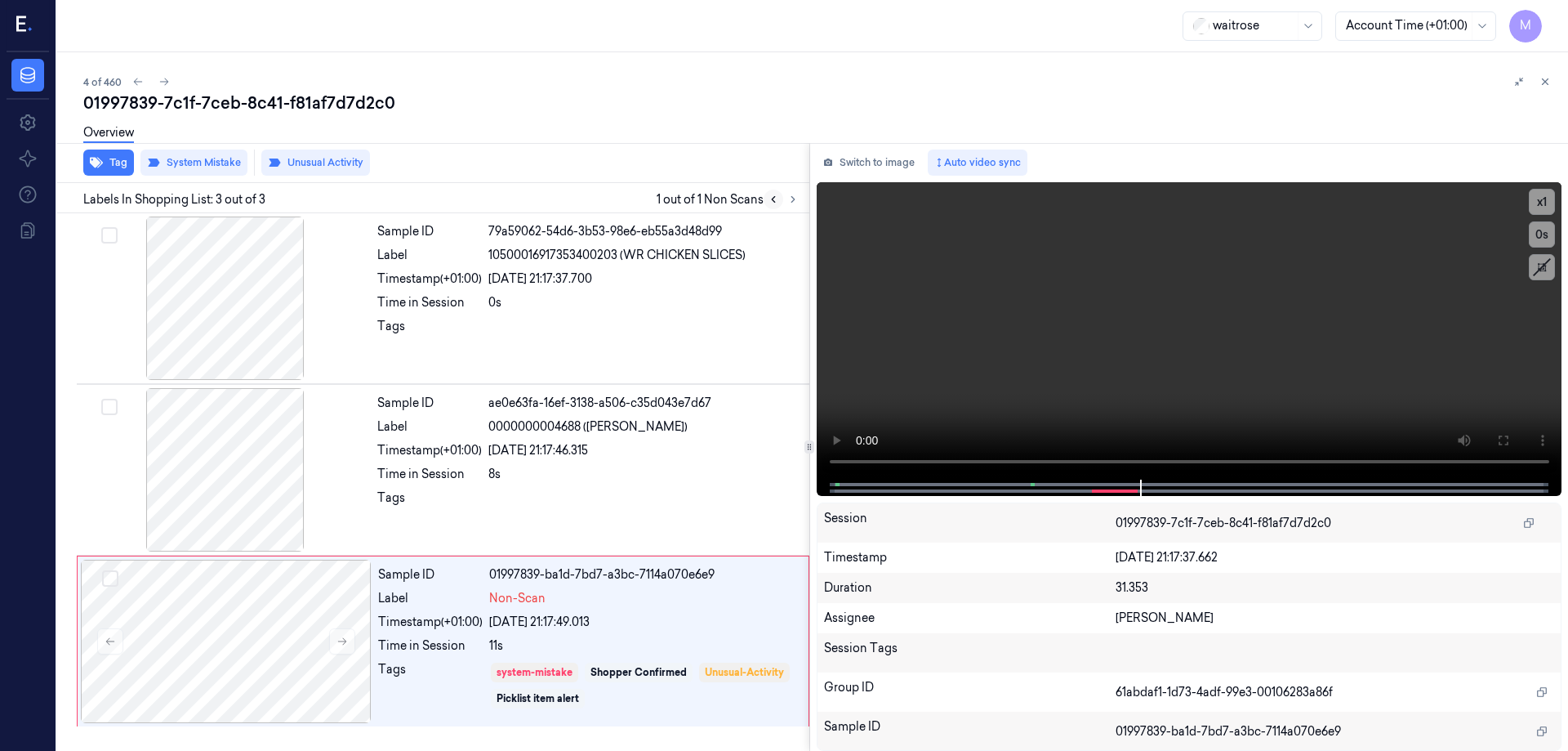
click at [780, 204] on button at bounding box center [773, 199] width 20 height 20
click at [1506, 444] on icon at bounding box center [1503, 440] width 13 height 13
click at [1492, 437] on button at bounding box center [1503, 440] width 26 height 26
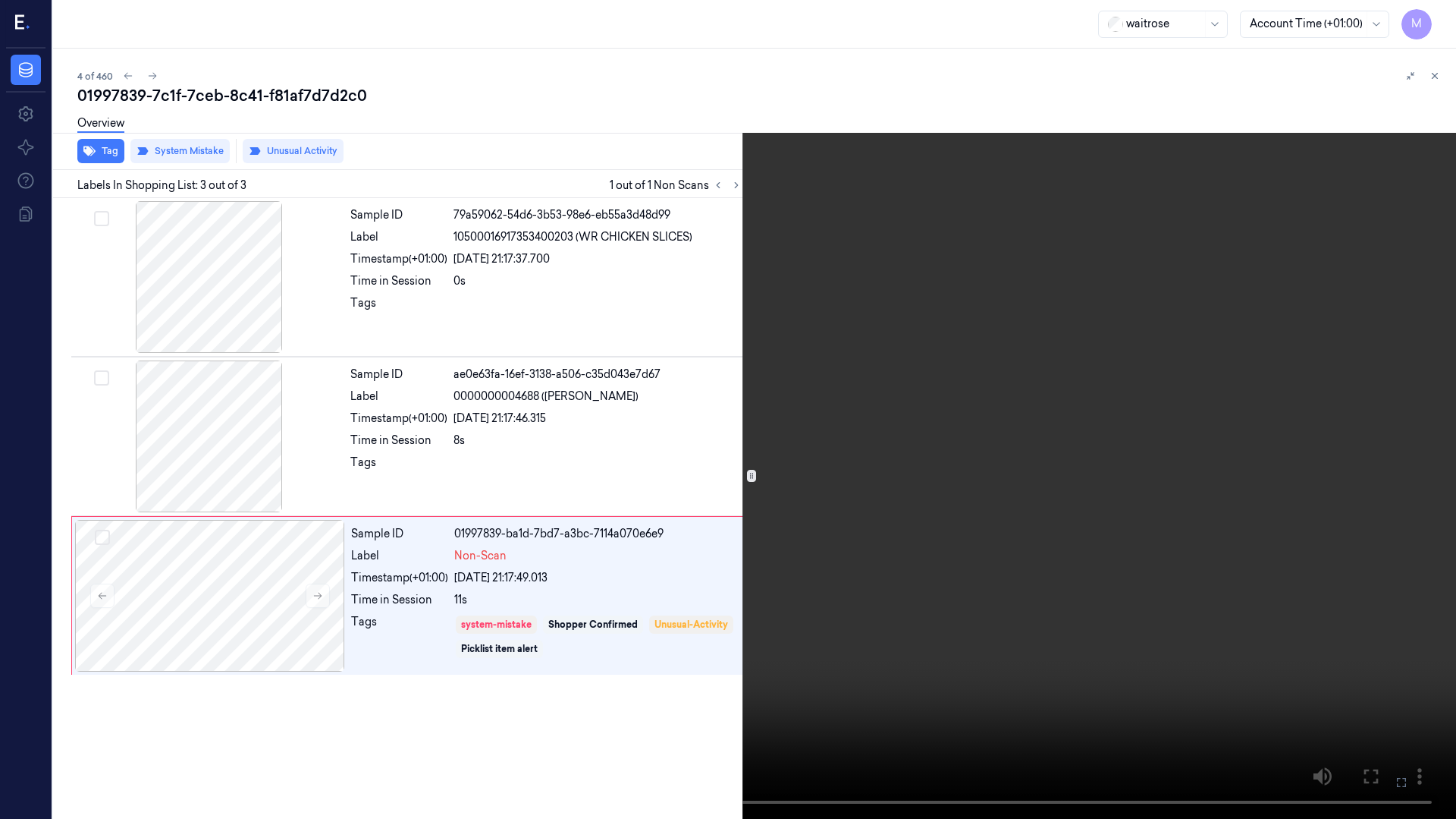
click at [0, 0] on button at bounding box center [0, 0] width 0 height 0
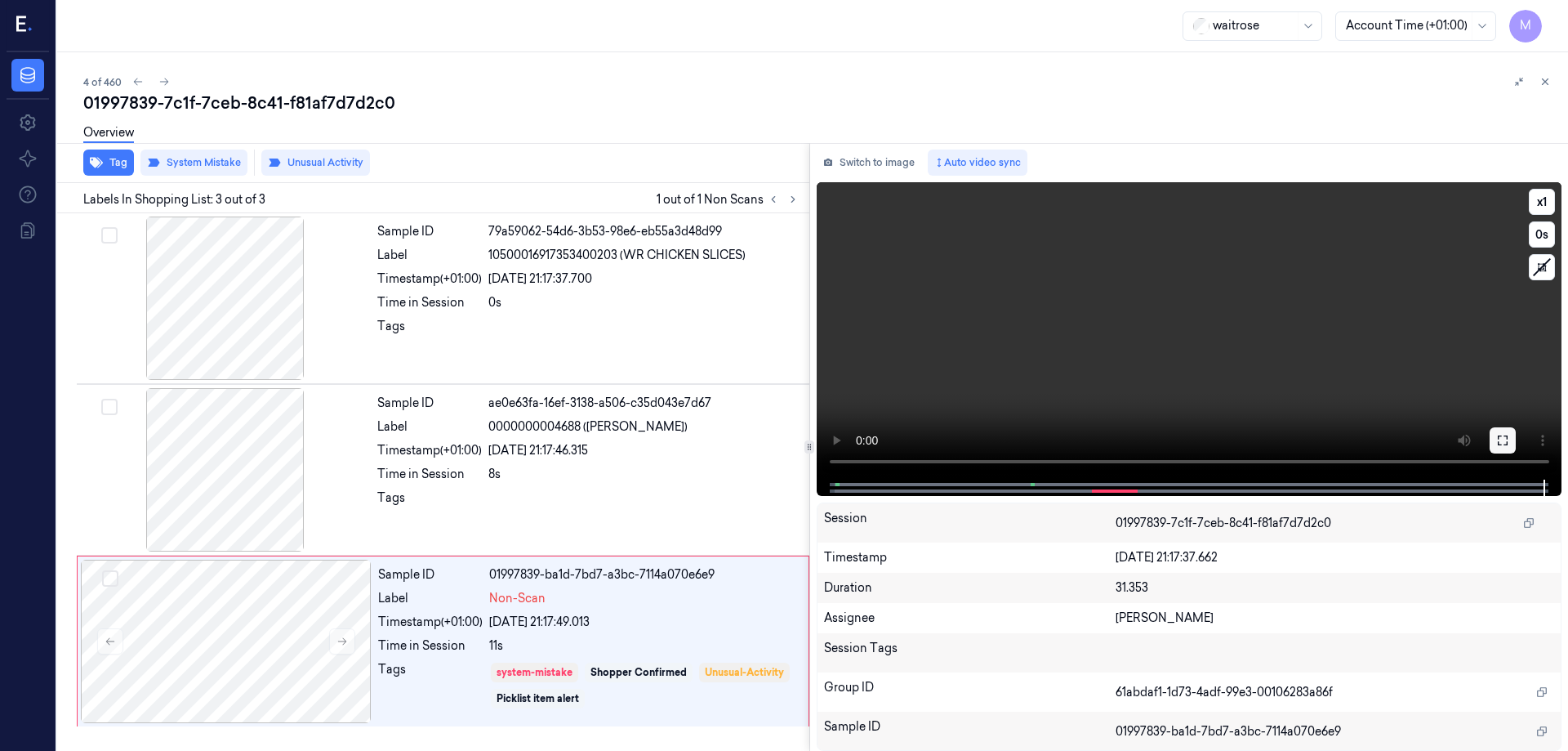
click at [1506, 445] on icon at bounding box center [1503, 440] width 9 height 9
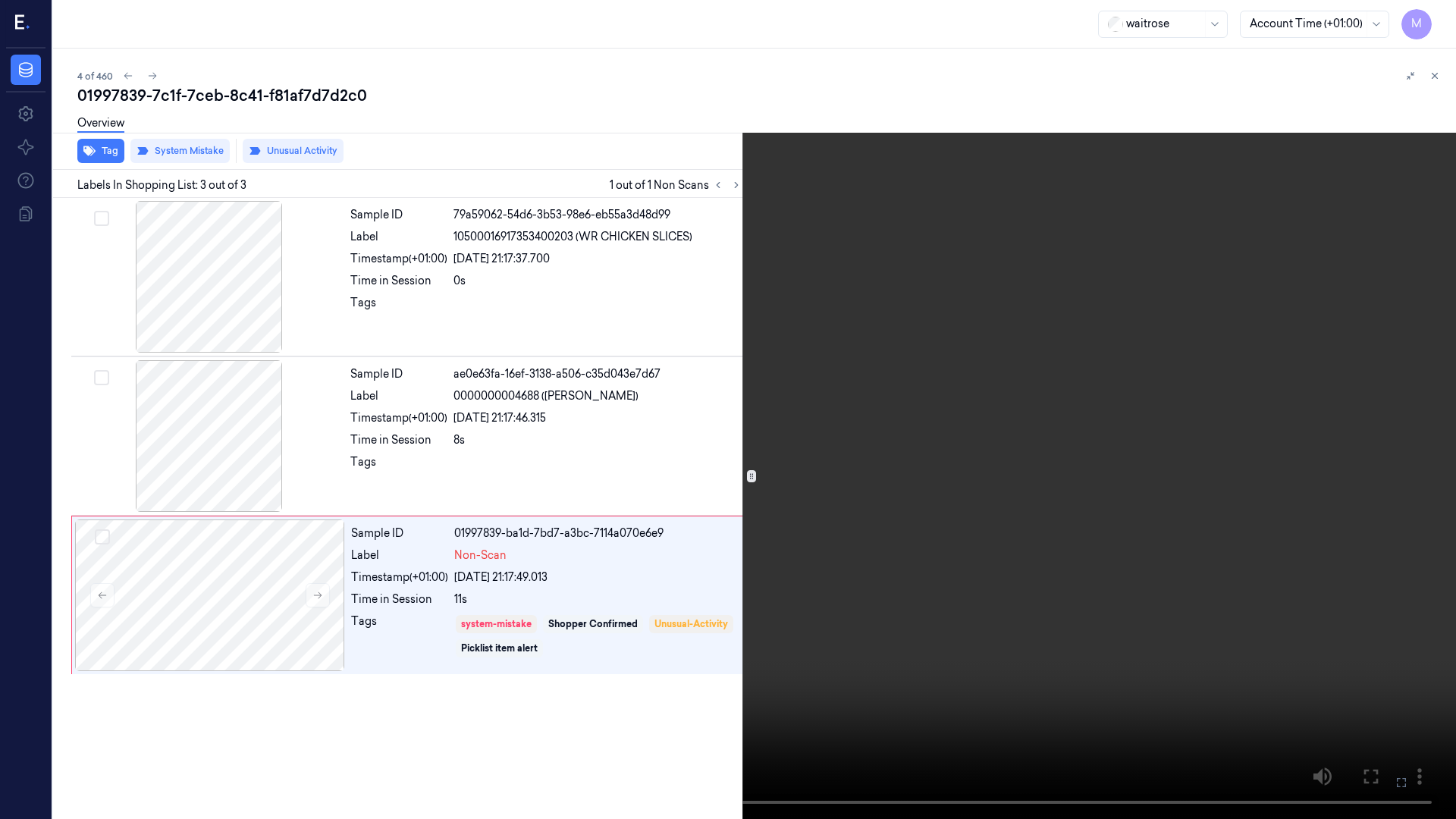
click at [712, 399] on video at bounding box center [728, 410] width 1456 height 819
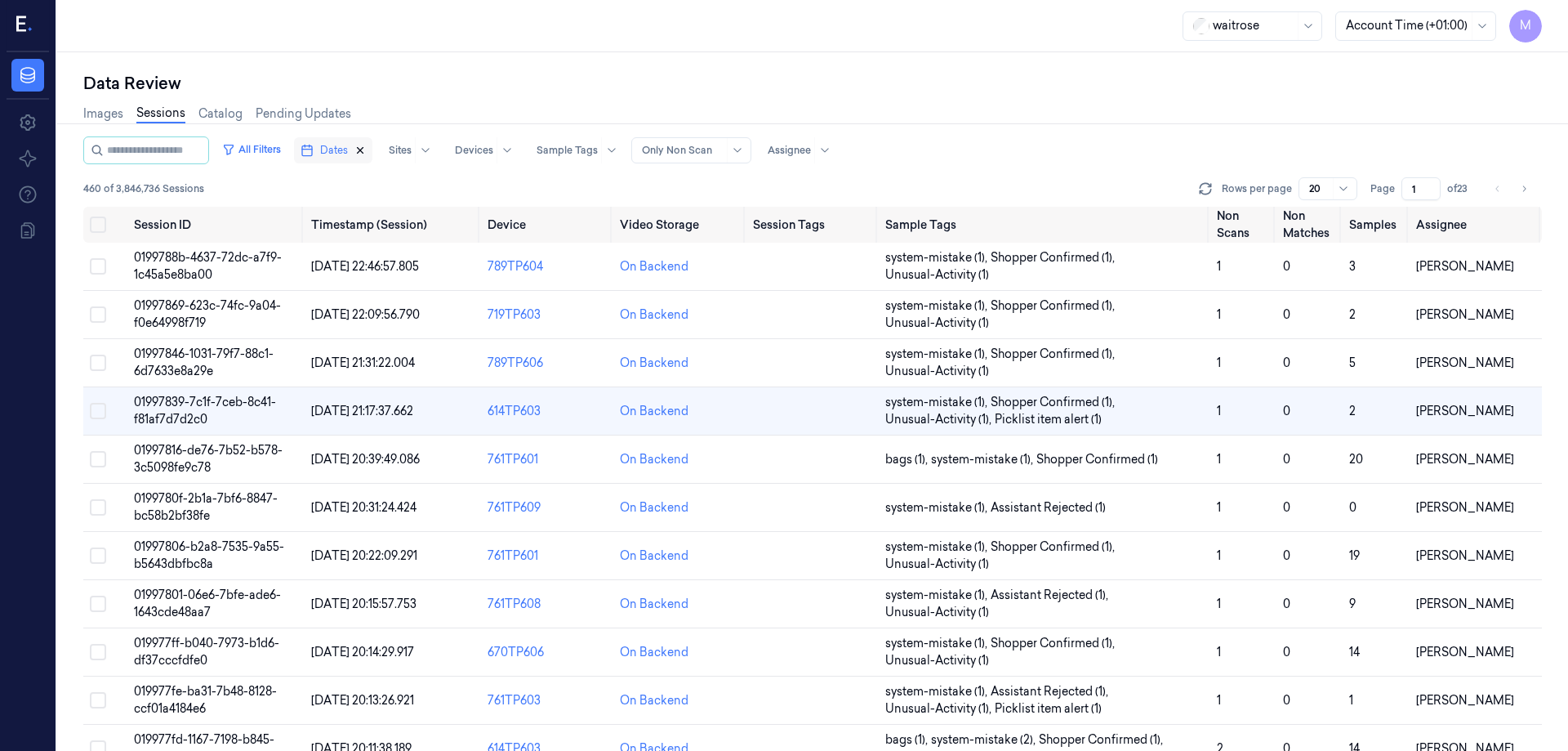
click at [366, 151] on icon "button" at bounding box center [359, 150] width 11 height 11
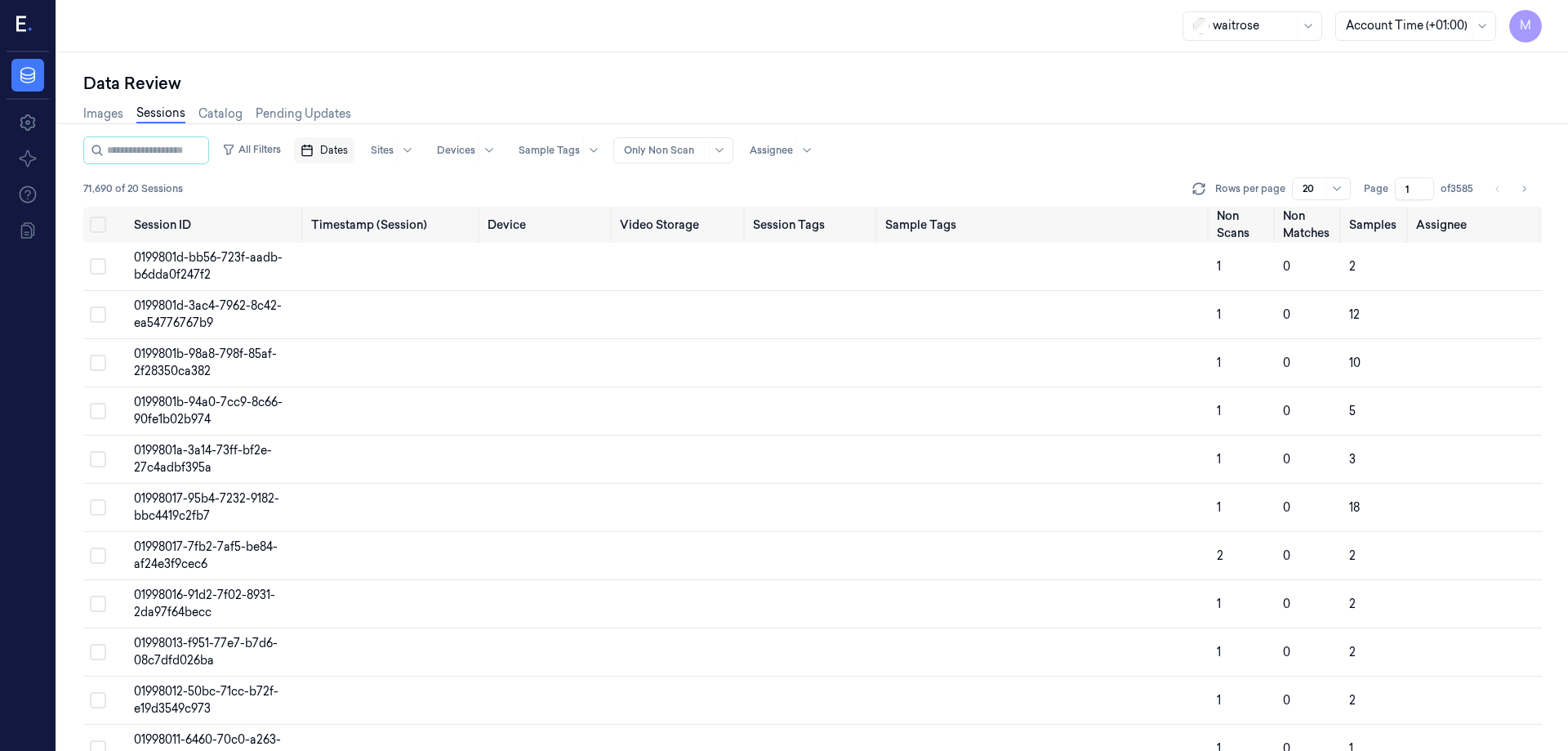
click at [348, 147] on span "Dates" at bounding box center [334, 150] width 27 height 15
click at [406, 343] on button "24" at bounding box center [413, 347] width 26 height 26
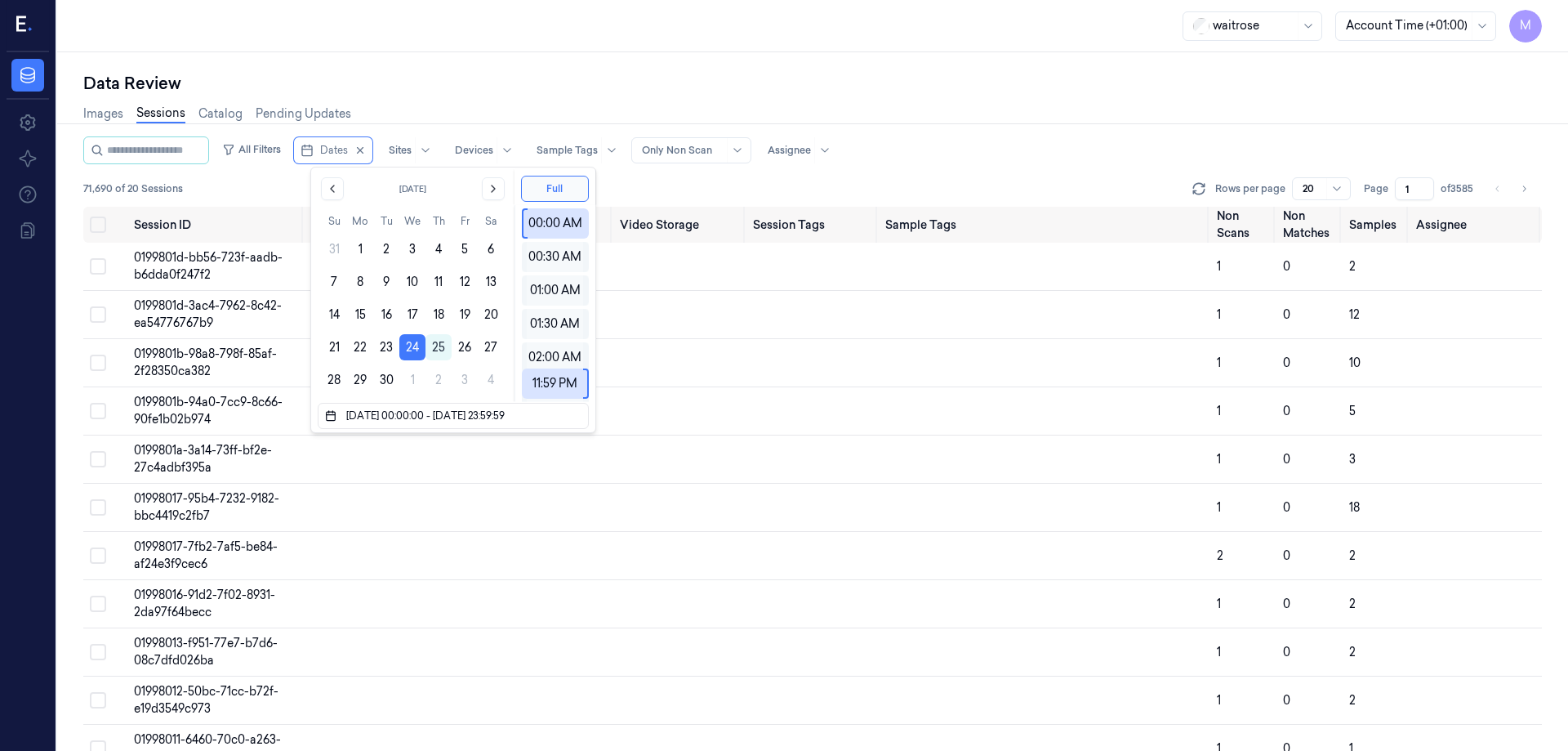
click at [500, 68] on div "Data Review Images Sessions Catalog Pending Updates All Filters Dates Sites Dev…" at bounding box center [813, 402] width 1511 height 699
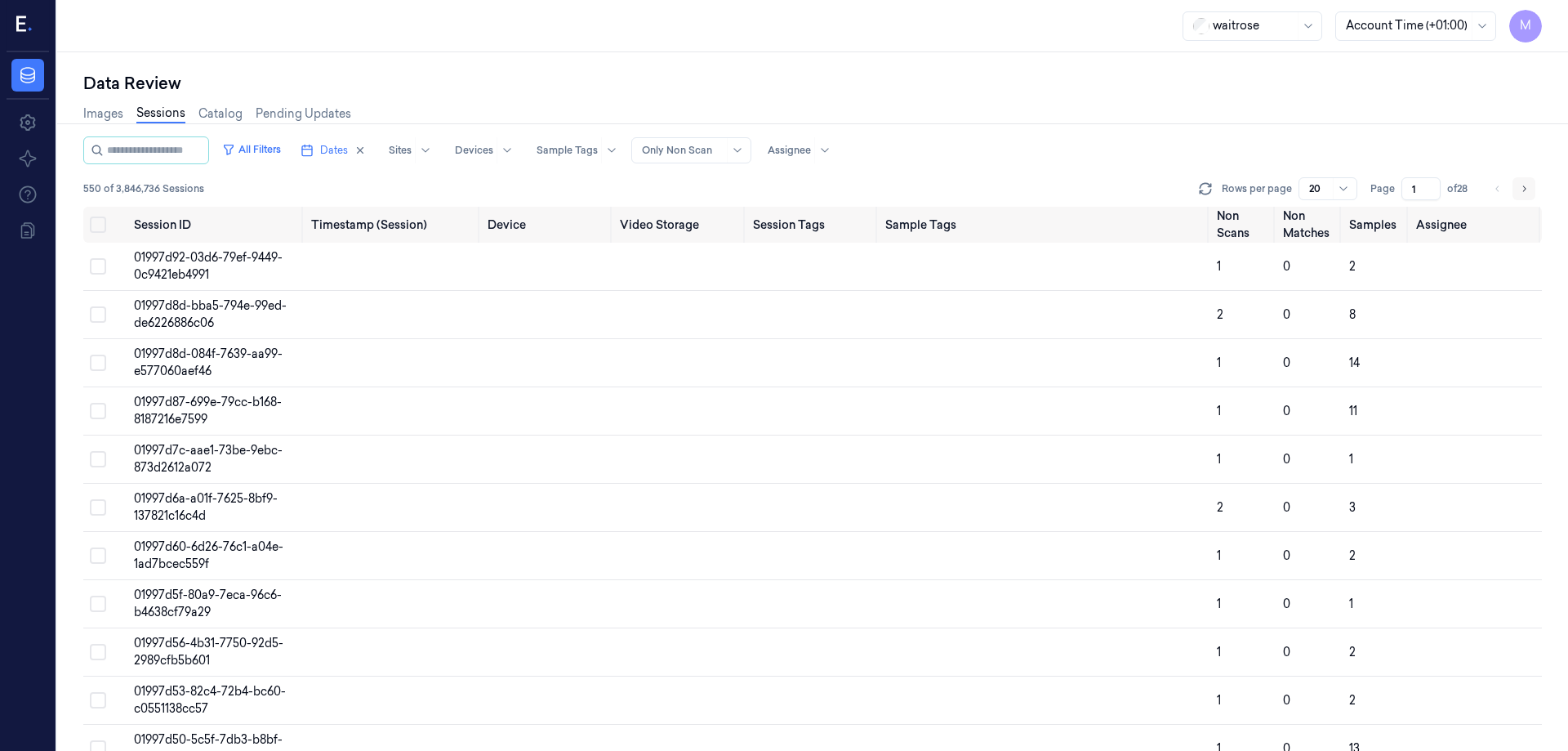
click at [1519, 185] on icon "Go to next page" at bounding box center [1523, 188] width 9 height 13
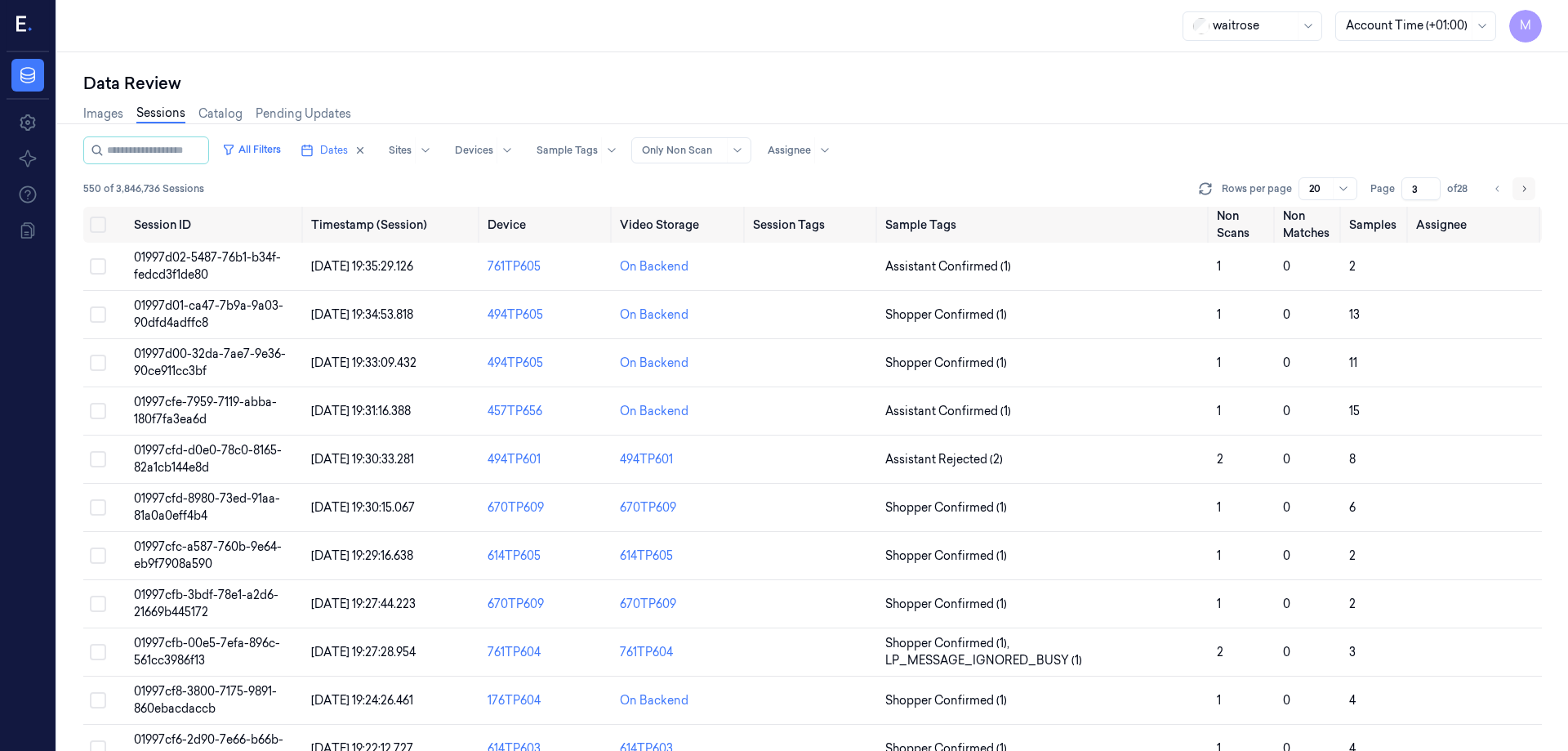
click at [1535, 185] on button "Go to next page" at bounding box center [1524, 189] width 23 height 23
click at [1523, 184] on icon "Go to next page" at bounding box center [1523, 188] width 9 height 13
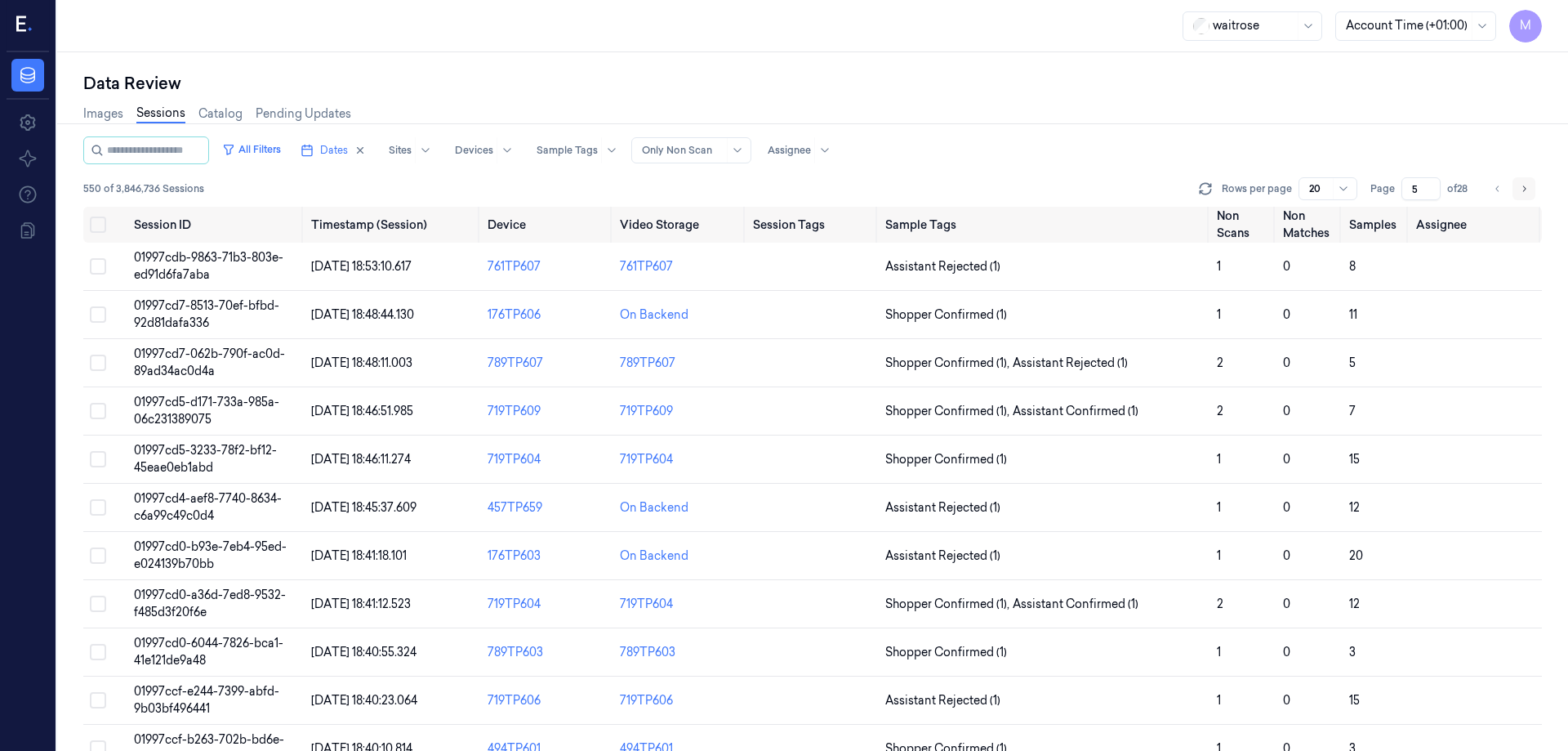
click at [1523, 184] on icon "Go to next page" at bounding box center [1523, 188] width 9 height 13
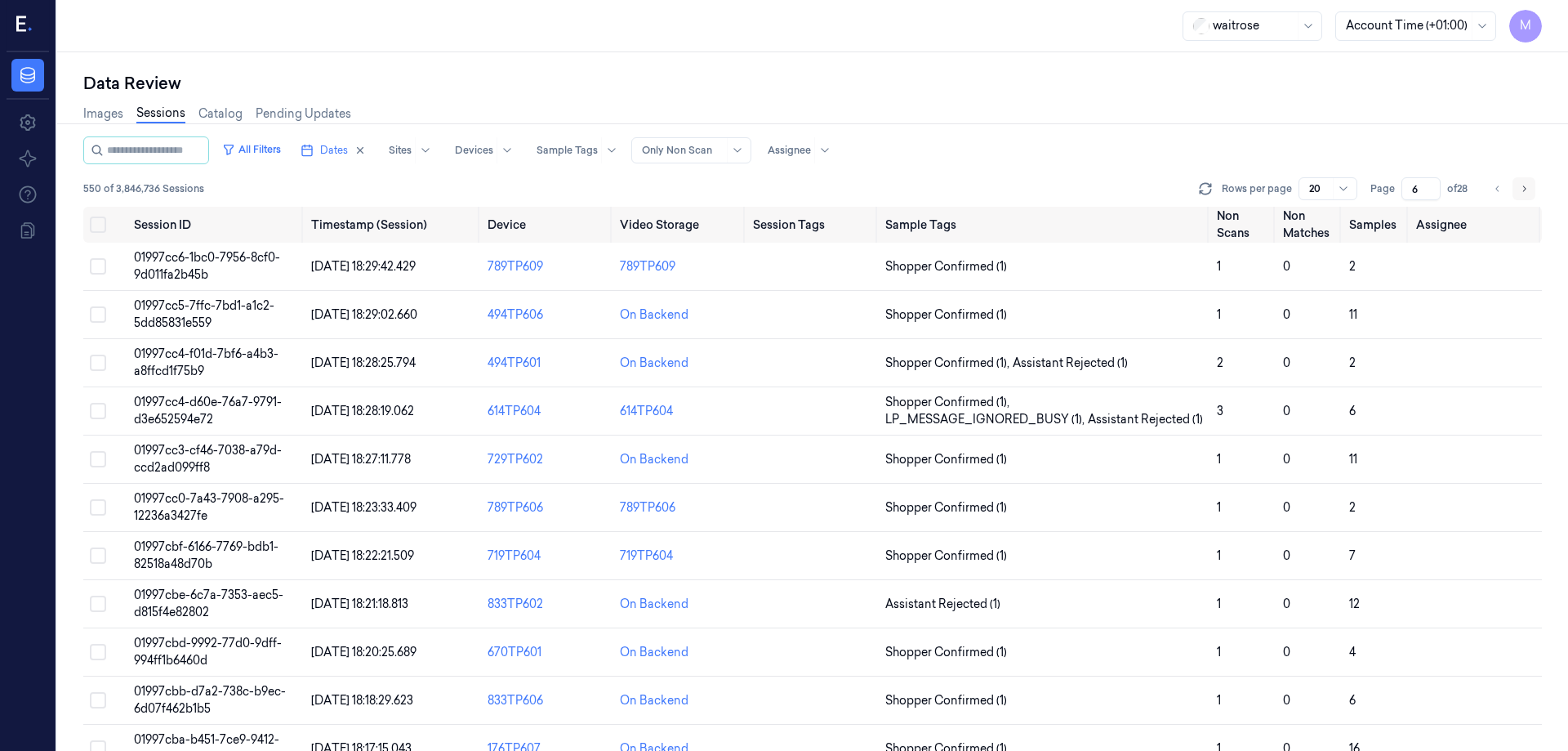
click at [1523, 184] on icon "Go to next page" at bounding box center [1523, 188] width 9 height 13
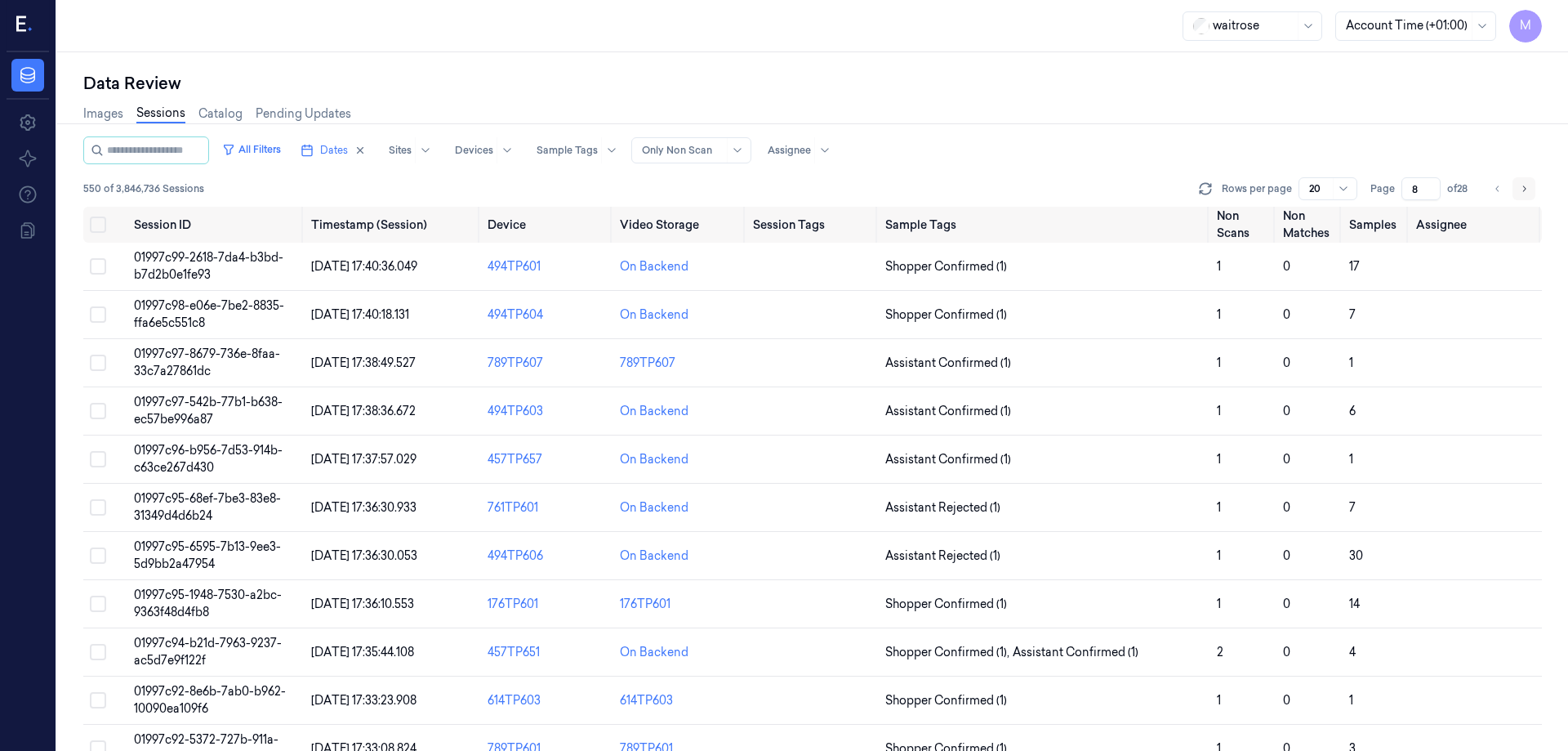
click at [1523, 184] on icon "Go to next page" at bounding box center [1523, 188] width 9 height 13
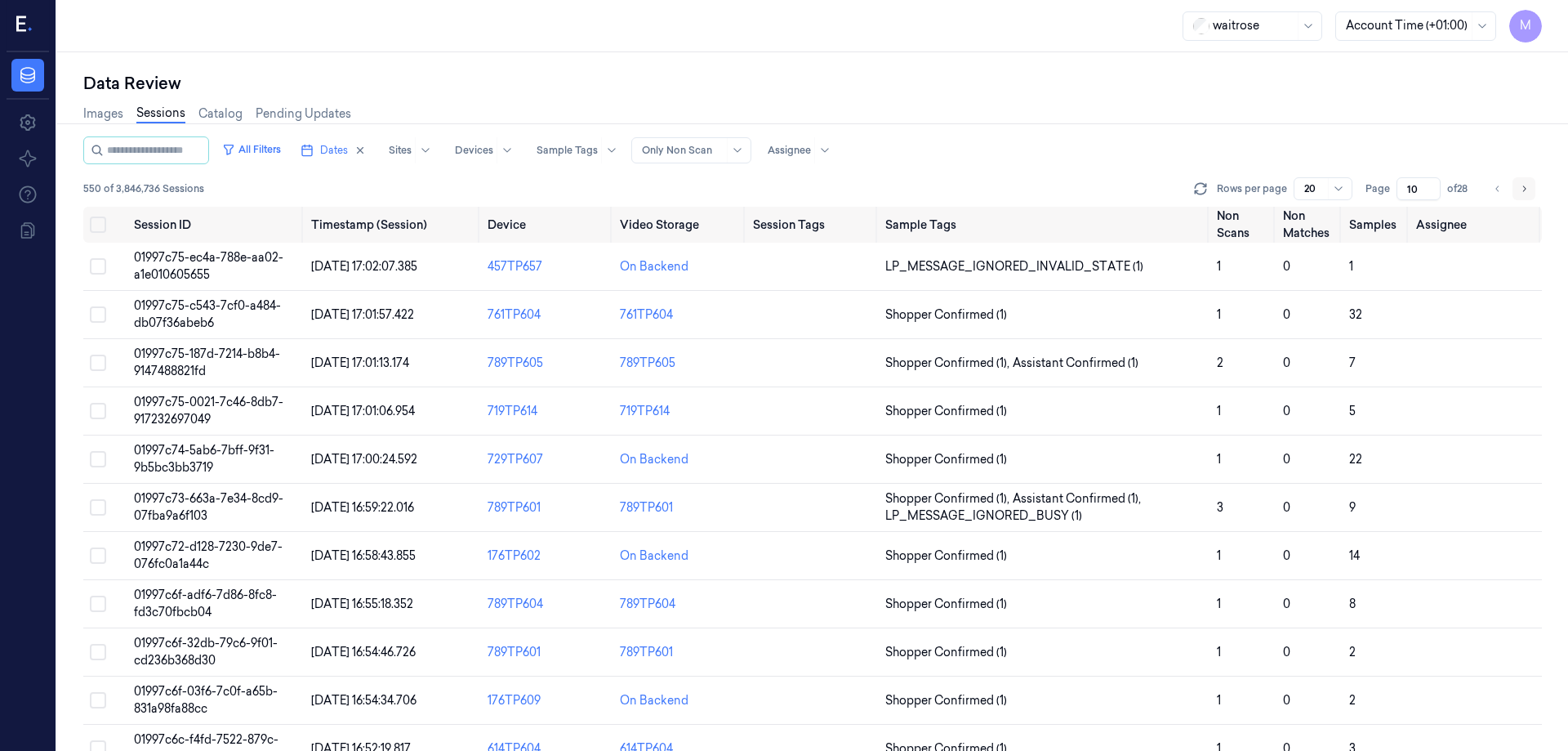
click at [1524, 183] on icon "Go to next page" at bounding box center [1523, 188] width 9 height 13
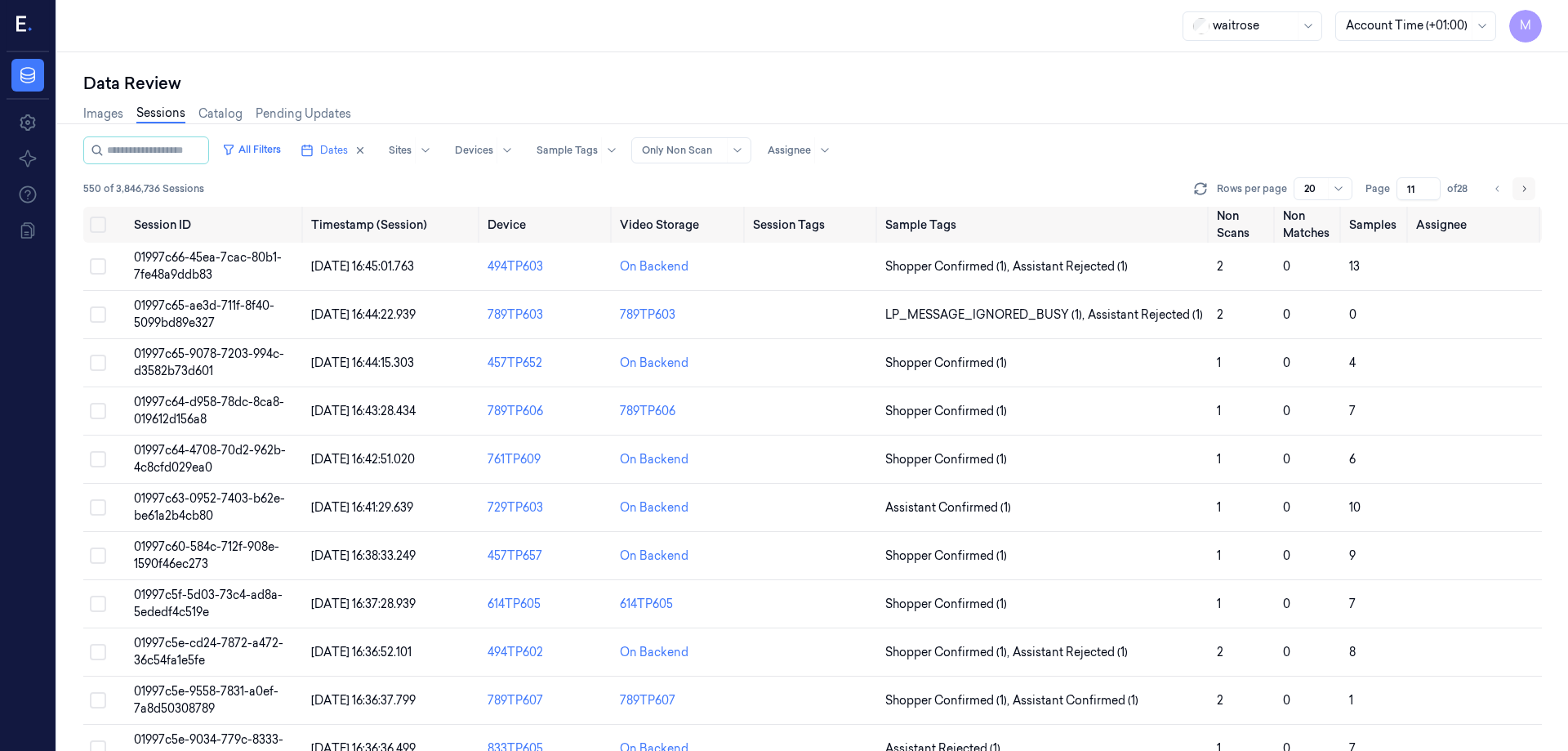
click at [1524, 183] on icon "Go to next page" at bounding box center [1523, 188] width 9 height 13
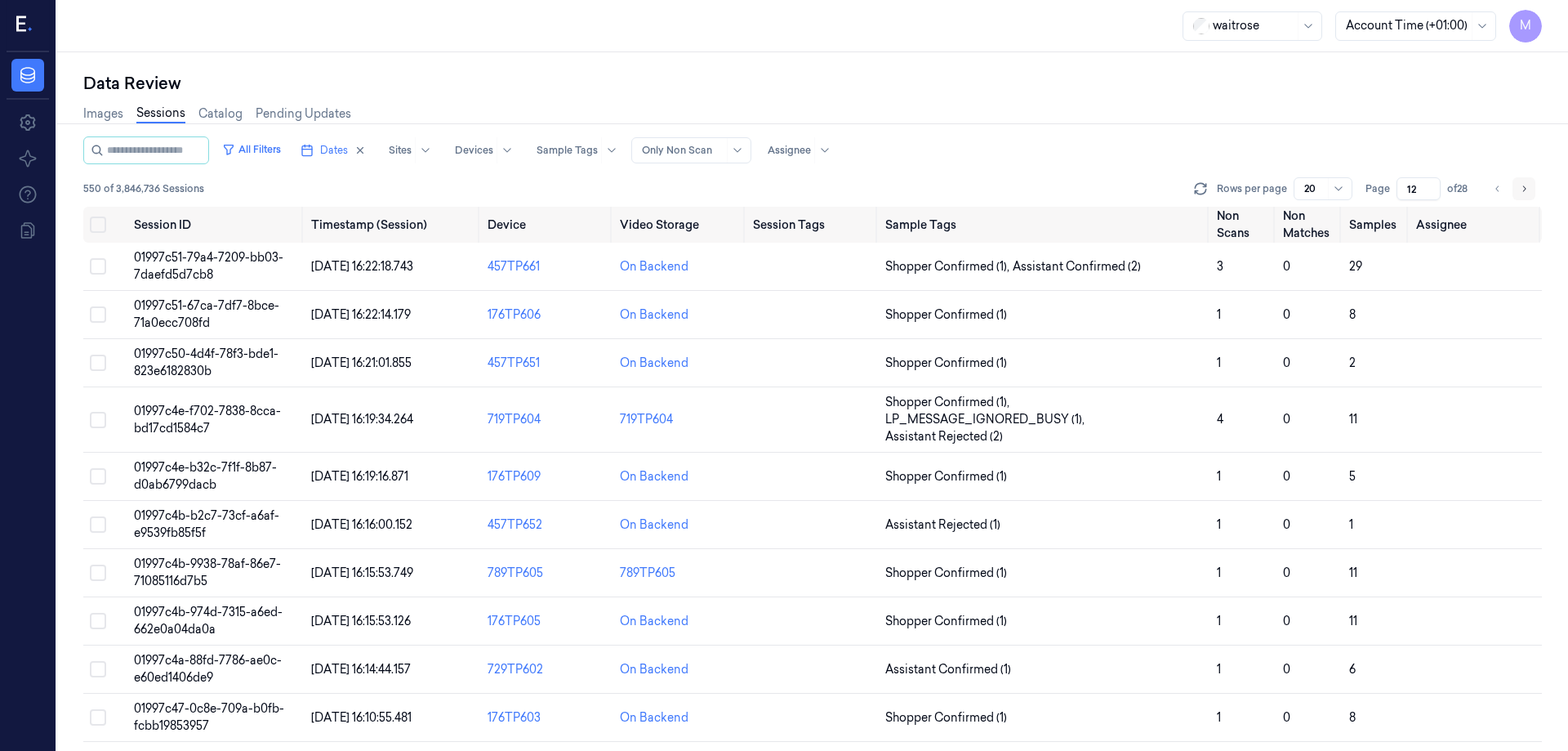
click at [1524, 183] on icon "Go to next page" at bounding box center [1523, 188] width 9 height 13
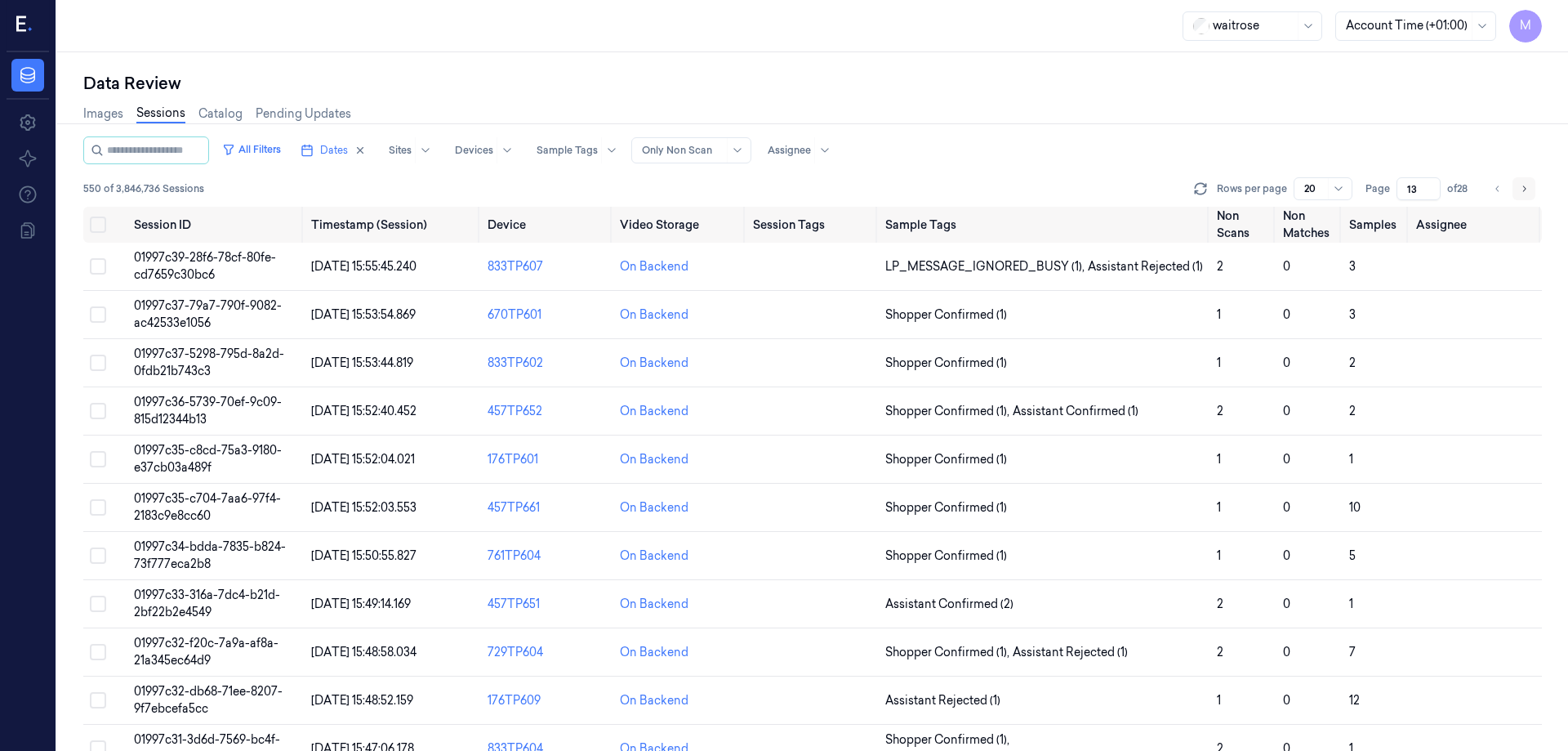
click at [1524, 183] on icon "Go to next page" at bounding box center [1523, 188] width 9 height 13
click at [1489, 201] on div "All Filters Dates Sites Devices Sample Tags Alert Type Only Non Scan Assignee 5…" at bounding box center [812, 172] width 1459 height 70
click at [1492, 197] on button "Go to previous page" at bounding box center [1498, 189] width 23 height 23
click at [1534, 191] on button "Go to next page" at bounding box center [1524, 189] width 23 height 23
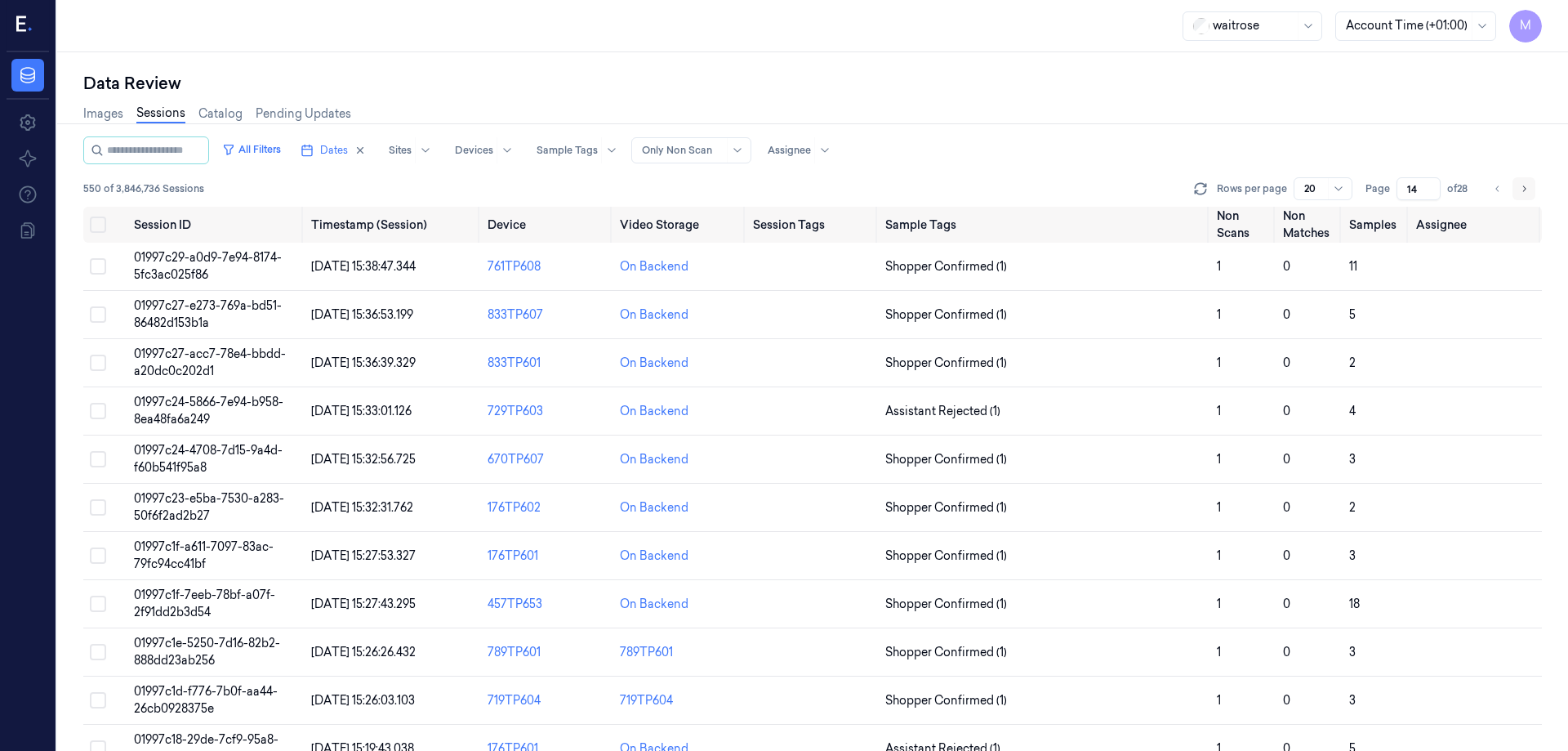
type input "15"
click at [914, 77] on div "Data Review" at bounding box center [812, 83] width 1459 height 23
